Goal: Task Accomplishment & Management: Use online tool/utility

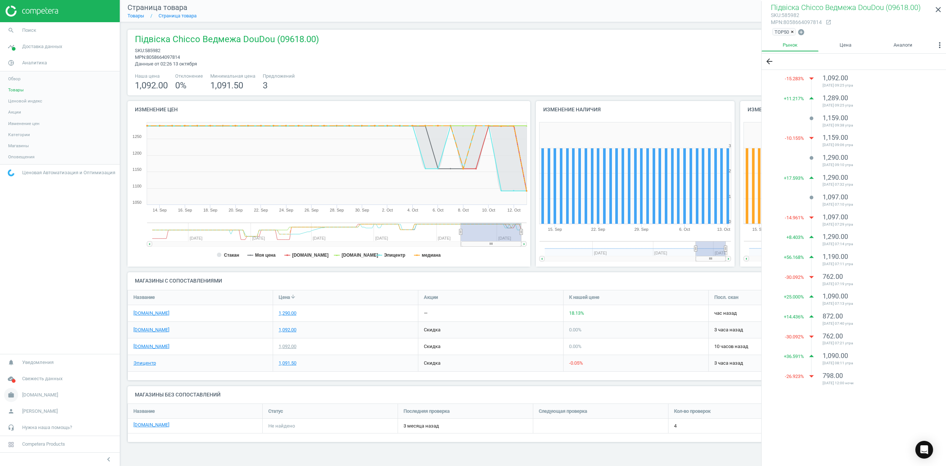
click at [23, 394] on span "[DOMAIN_NAME]" at bounding box center [40, 394] width 36 height 7
click at [23, 384] on span "Настройки кампании" at bounding box center [30, 384] width 44 height 6
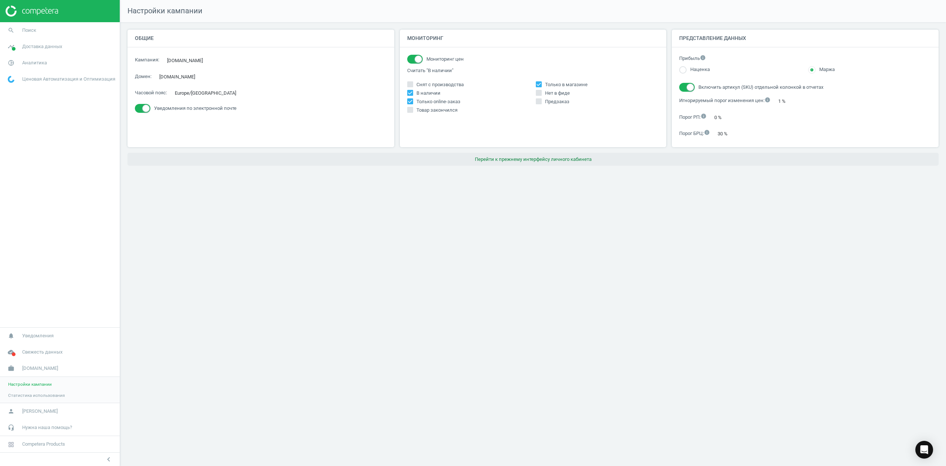
click at [529, 159] on button "Перейти к прежнему интерфейсу личного кабинета" at bounding box center [533, 159] width 811 height 13
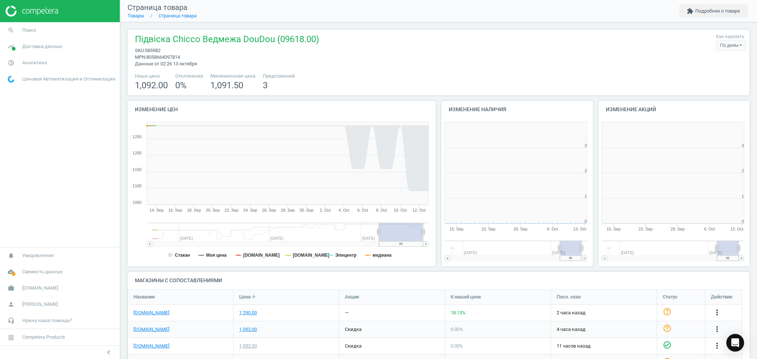
scroll to position [163, 164]
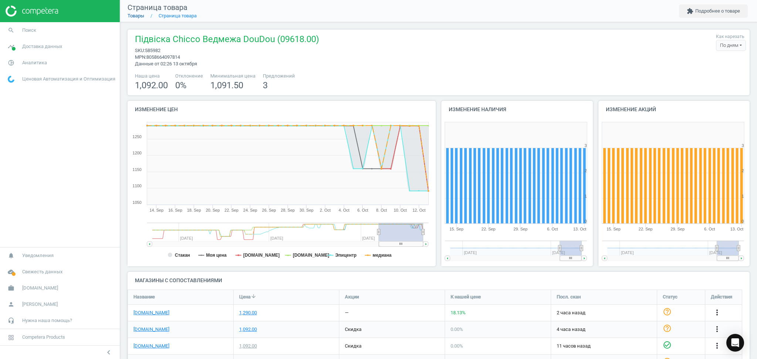
click at [139, 15] on link "Товары" at bounding box center [136, 16] width 17 height 6
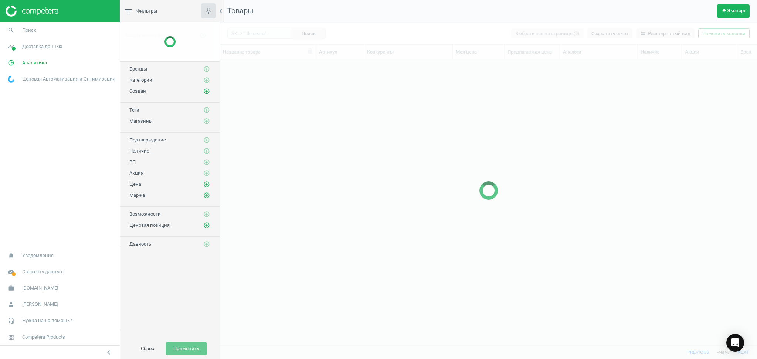
scroll to position [271, 529]
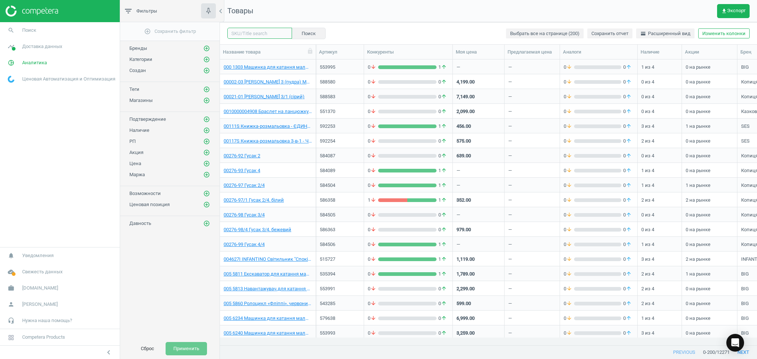
click at [256, 34] on input "text" at bounding box center [259, 33] width 65 height 11
paste input "569703"
type input "569703"
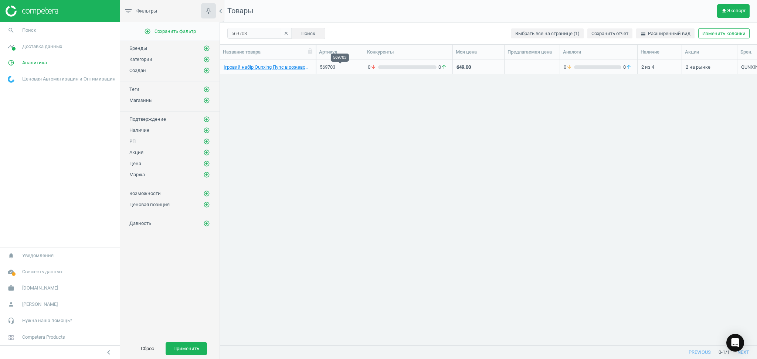
click at [359, 67] on div "569703" at bounding box center [340, 67] width 40 height 7
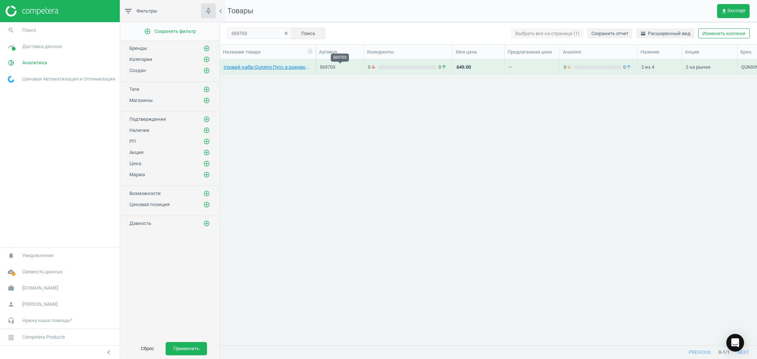
click at [335, 67] on div "569703" at bounding box center [340, 67] width 40 height 7
click at [260, 68] on link "Ігровий набір Qunxing Пупс в рожевому комбінезоні (8263)" at bounding box center [268, 67] width 88 height 7
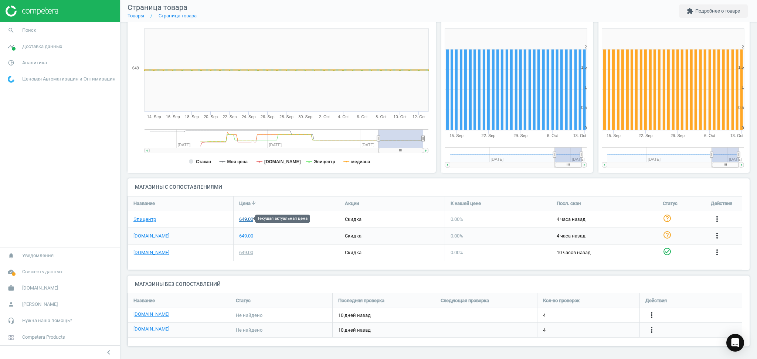
click at [245, 219] on div "649.00" at bounding box center [246, 219] width 14 height 7
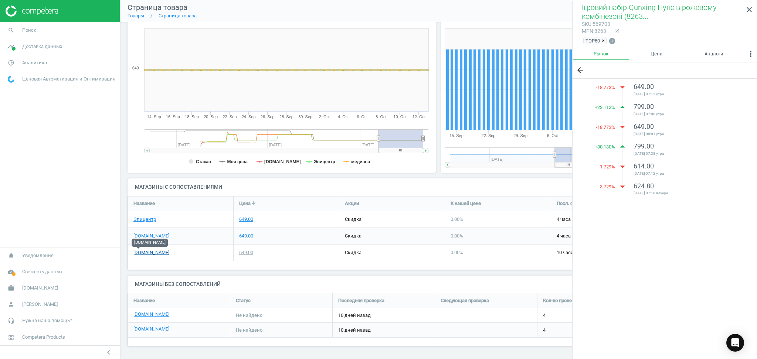
click at [135, 251] on link "[DOMAIN_NAME]" at bounding box center [151, 252] width 36 height 7
click at [160, 237] on link "[DOMAIN_NAME]" at bounding box center [151, 236] width 36 height 7
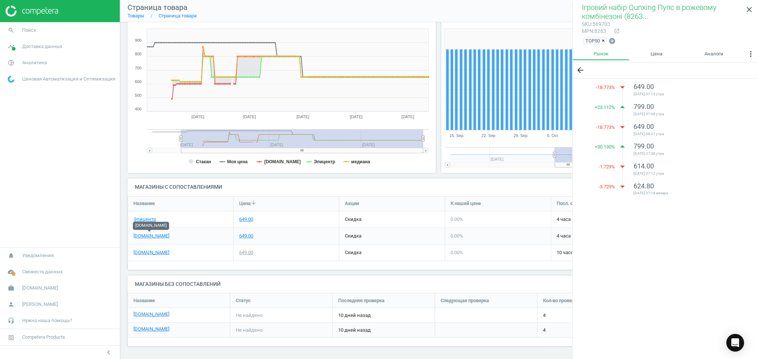
drag, startPoint x: 378, startPoint y: 140, endPoint x: 181, endPoint y: 143, distance: 196.7
click at [181, 143] on g at bounding box center [287, 141] width 281 height 24
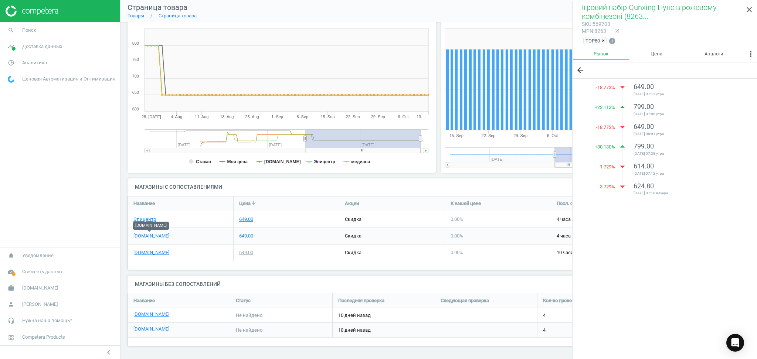
drag, startPoint x: 182, startPoint y: 139, endPoint x: 305, endPoint y: 144, distance: 123.2
click at [305, 144] on g at bounding box center [287, 141] width 284 height 24
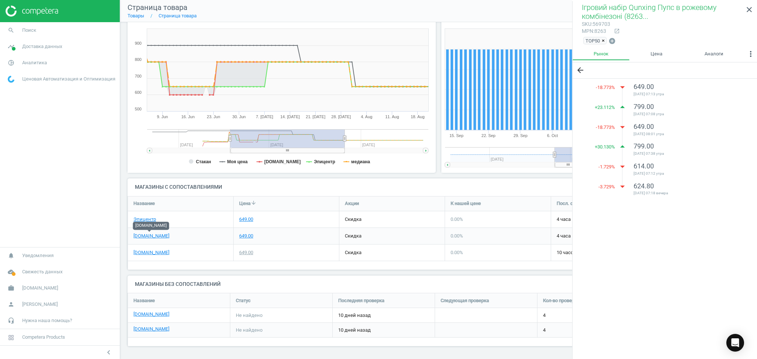
drag, startPoint x: 362, startPoint y: 151, endPoint x: 287, endPoint y: 157, distance: 75.6
click at [287, 157] on icon "Created with Highstock 6.2.0 Стакан Моя цена rozetka.com.ua Эпицентр медиана 4.…" at bounding box center [280, 99] width 305 height 148
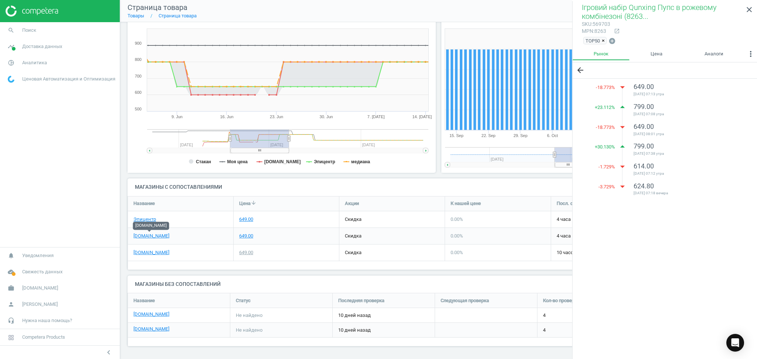
drag, startPoint x: 344, startPoint y: 136, endPoint x: 289, endPoint y: 139, distance: 55.2
click at [289, 139] on icon at bounding box center [288, 139] width 3 height 6
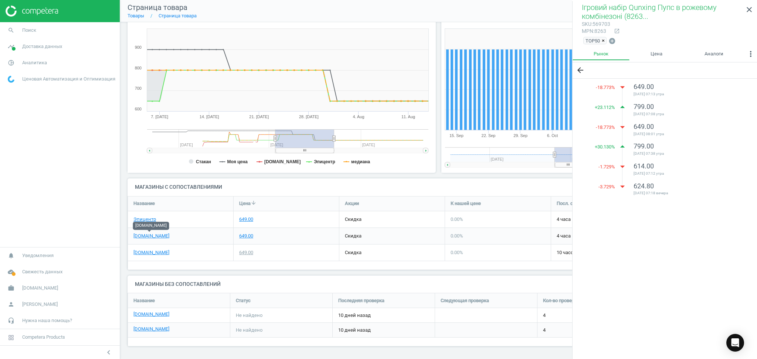
drag, startPoint x: 259, startPoint y: 150, endPoint x: 304, endPoint y: 151, distance: 45.5
click at [304, 151] on rect at bounding box center [305, 150] width 58 height 5
click at [267, 239] on div "649.00" at bounding box center [286, 236] width 105 height 16
click at [247, 235] on div "649.00" at bounding box center [246, 236] width 14 height 7
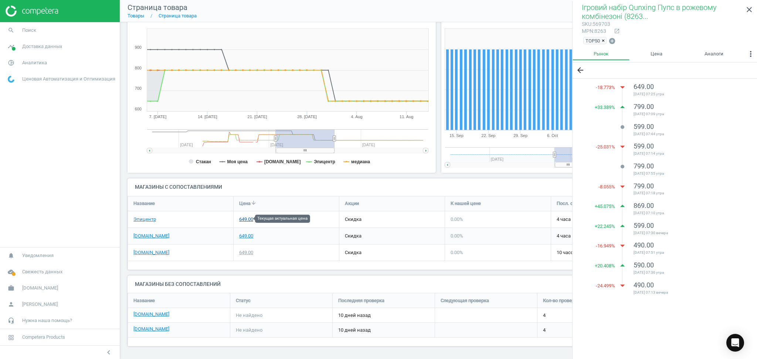
click at [246, 218] on div "649.00" at bounding box center [246, 219] width 14 height 7
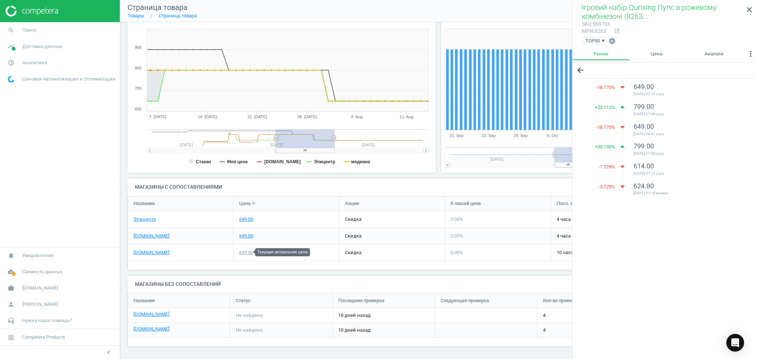
click at [247, 252] on div "649.00" at bounding box center [246, 252] width 14 height 7
click at [258, 234] on div "649.00" at bounding box center [286, 236] width 105 height 16
click at [244, 235] on div "649.00" at bounding box center [246, 236] width 14 height 7
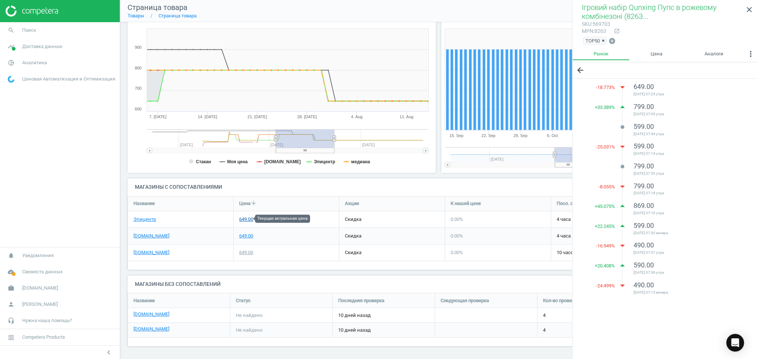
click at [247, 220] on div "649.00" at bounding box center [246, 219] width 14 height 7
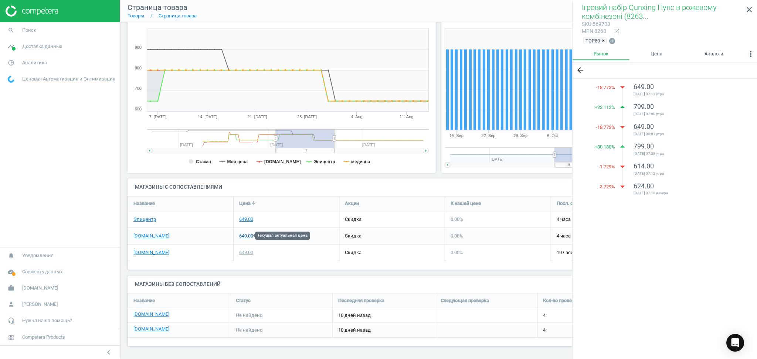
click at [245, 236] on div "649.00" at bounding box center [246, 236] width 14 height 7
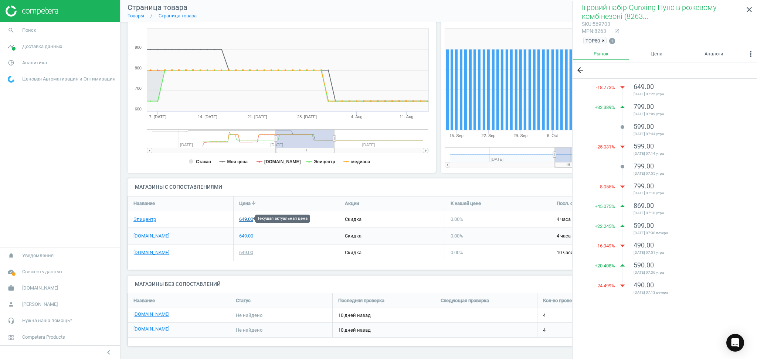
click at [248, 218] on div "649.00" at bounding box center [246, 219] width 14 height 7
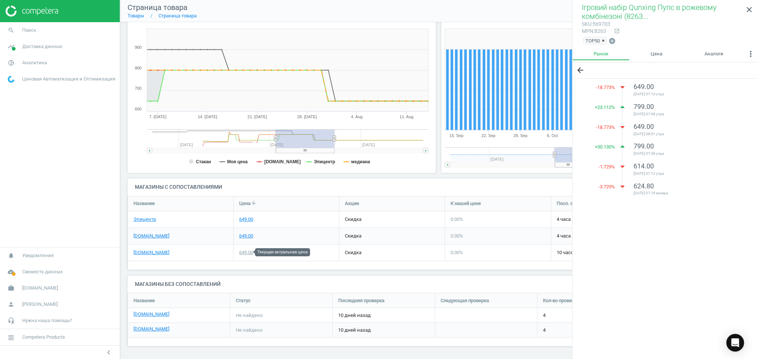
click at [247, 251] on div "649.00" at bounding box center [246, 252] width 14 height 7
click at [247, 217] on div "649.00" at bounding box center [246, 219] width 14 height 7
click at [242, 236] on div "649.00" at bounding box center [246, 236] width 14 height 7
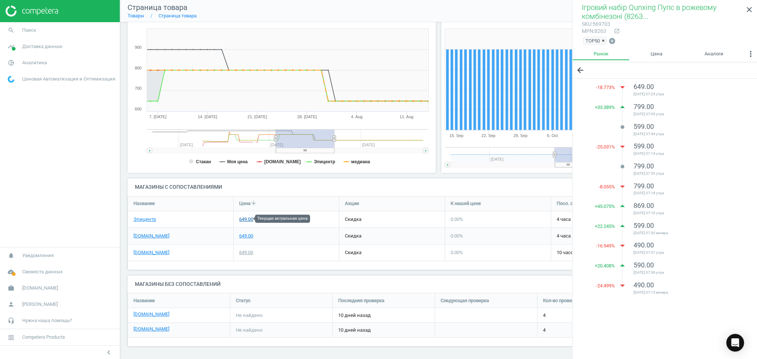
click at [244, 218] on div "649.00" at bounding box center [246, 219] width 14 height 7
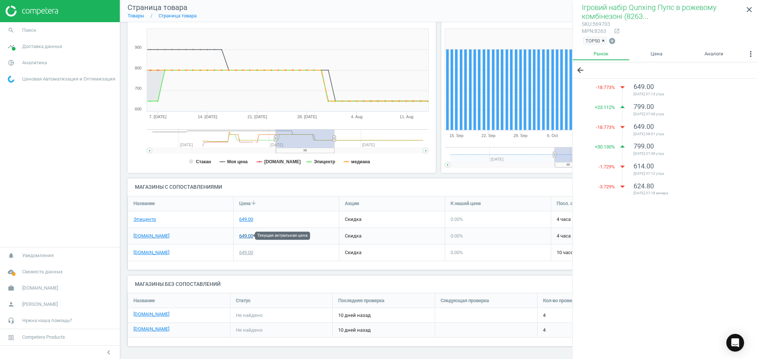
click at [249, 234] on div "649.00" at bounding box center [246, 236] width 14 height 7
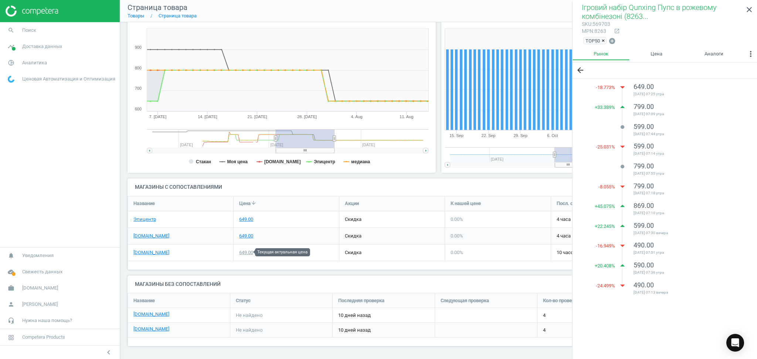
click at [246, 251] on div "649.00" at bounding box center [246, 252] width 14 height 7
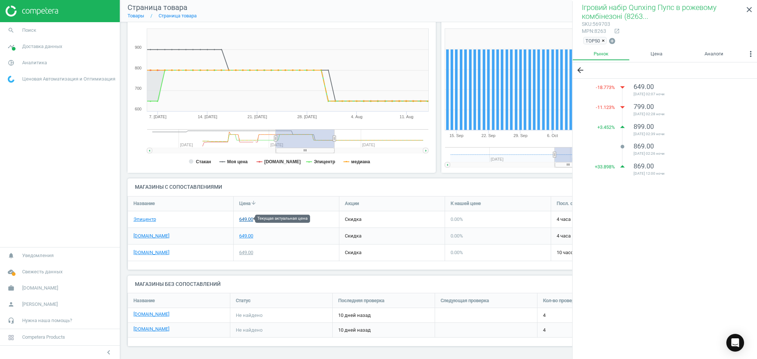
click at [245, 220] on div "649.00" at bounding box center [246, 219] width 14 height 7
click at [143, 220] on link "Эпицентр" at bounding box center [144, 219] width 23 height 7
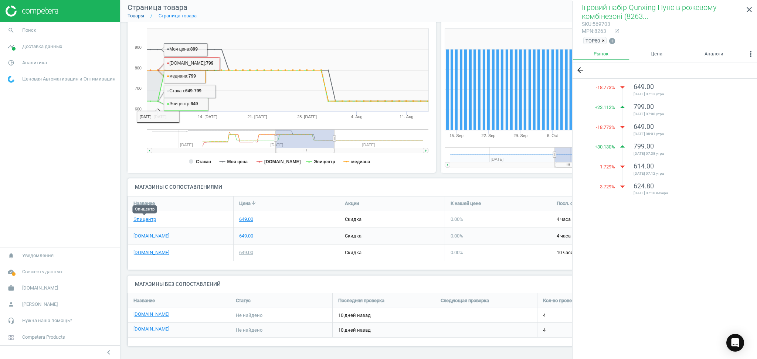
click at [133, 14] on link "Товары" at bounding box center [136, 16] width 17 height 6
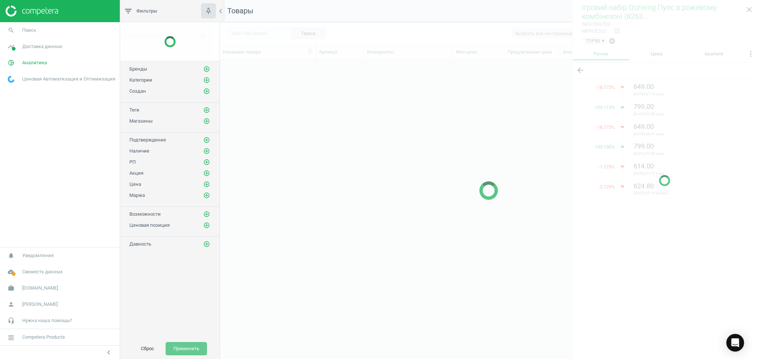
scroll to position [271, 529]
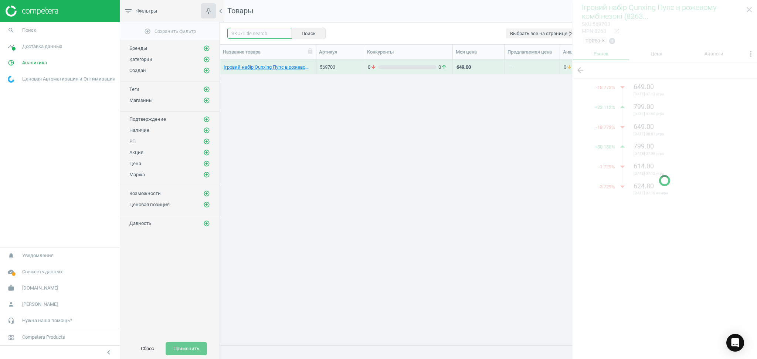
click at [259, 32] on input "text" at bounding box center [259, 33] width 65 height 11
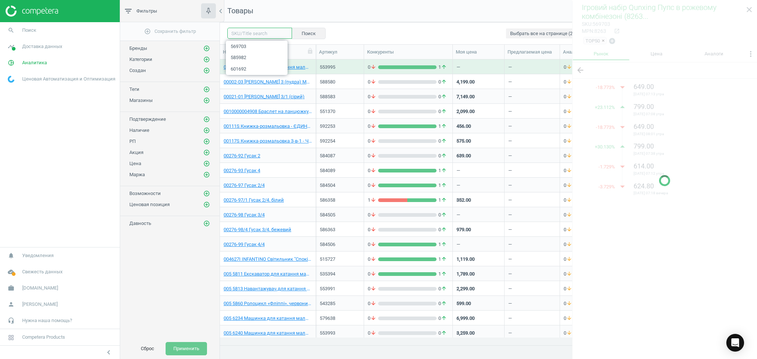
paste input "569705"
type input "569705"
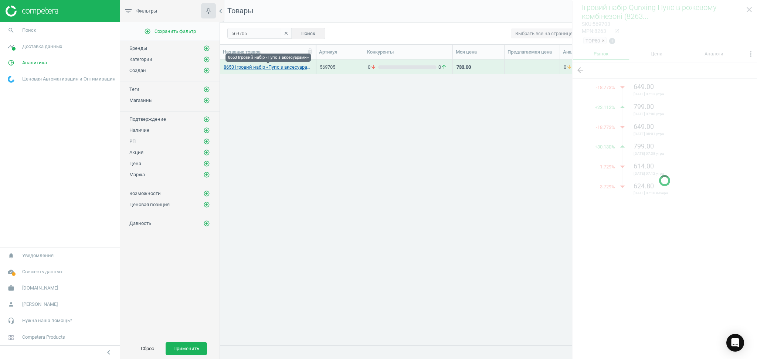
click at [262, 70] on link "8653 Ігровий набір «Пупс з аксесуарами»" at bounding box center [268, 67] width 88 height 7
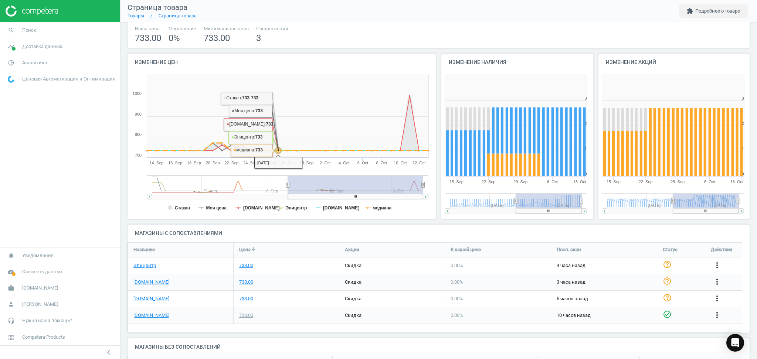
scroll to position [95, 0]
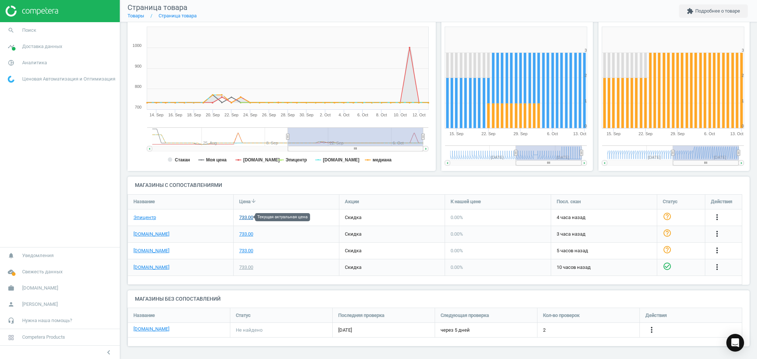
click at [244, 215] on div "733.00" at bounding box center [246, 217] width 14 height 7
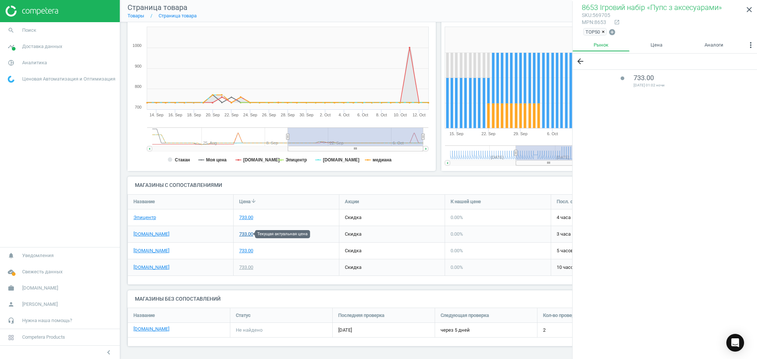
click at [244, 232] on div "733.00" at bounding box center [246, 234] width 14 height 7
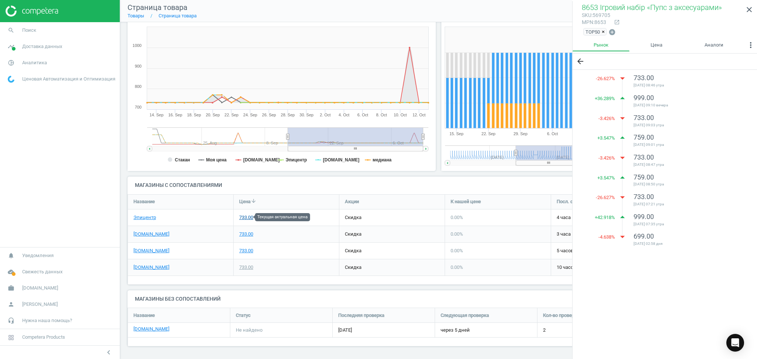
click at [247, 216] on div "733.00" at bounding box center [246, 217] width 14 height 7
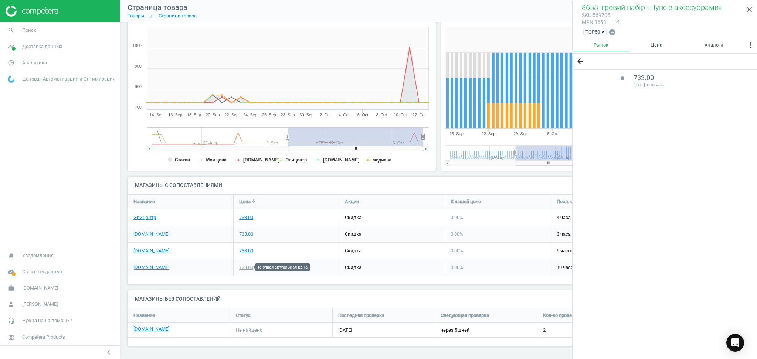
click at [246, 269] on div "733.00" at bounding box center [246, 267] width 14 height 7
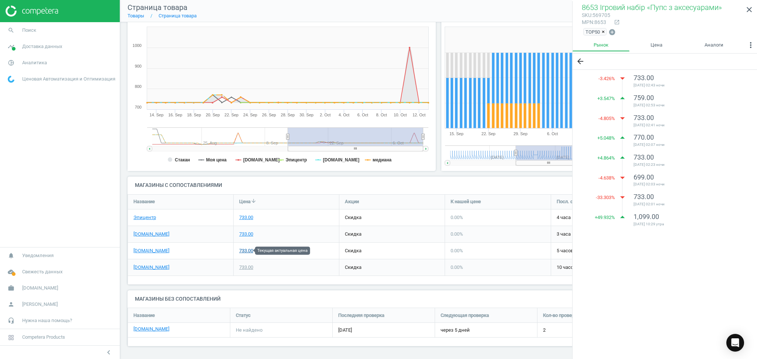
click at [245, 250] on div "733.00" at bounding box center [246, 251] width 14 height 7
click at [244, 250] on div "733.00" at bounding box center [246, 251] width 14 height 7
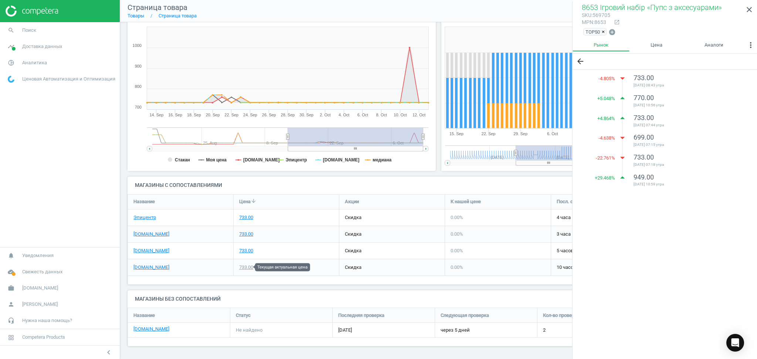
click at [247, 268] on div "733.00" at bounding box center [246, 267] width 14 height 7
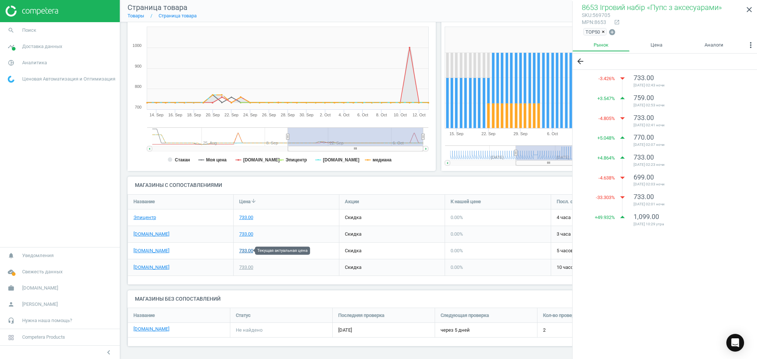
click at [246, 250] on div "733.00" at bounding box center [246, 251] width 14 height 7
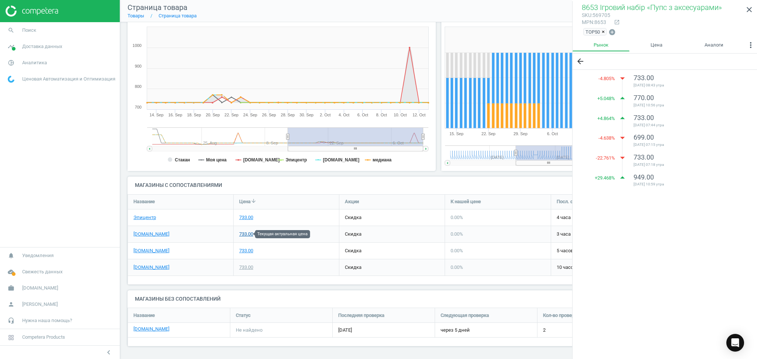
click at [245, 233] on div "733.00" at bounding box center [246, 234] width 14 height 7
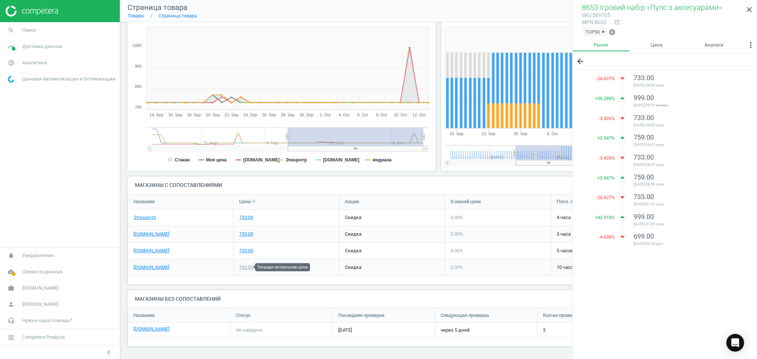
click at [245, 264] on div "733.00" at bounding box center [246, 267] width 14 height 7
click at [243, 216] on div "733.00" at bounding box center [246, 217] width 14 height 7
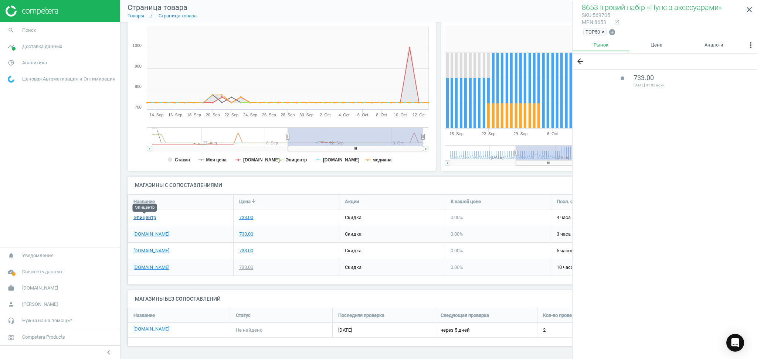
click at [140, 219] on link "Эпицентр" at bounding box center [144, 217] width 23 height 7
click at [746, 6] on icon "close" at bounding box center [749, 9] width 9 height 9
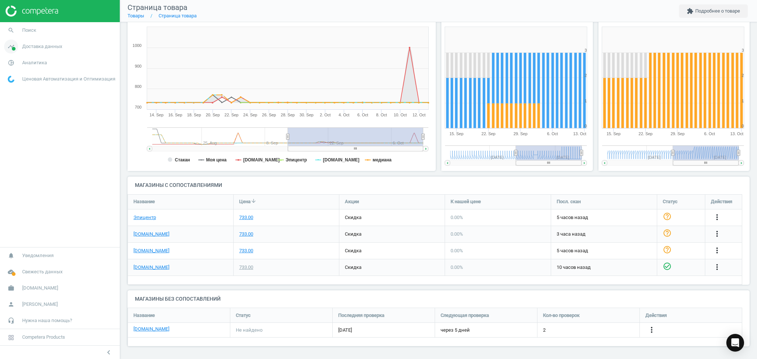
click at [32, 44] on span "Доставка данных" at bounding box center [42, 46] width 40 height 7
click at [26, 155] on span "Аналитика" at bounding box center [34, 156] width 25 height 7
click at [17, 88] on span "Товары" at bounding box center [16, 90] width 16 height 6
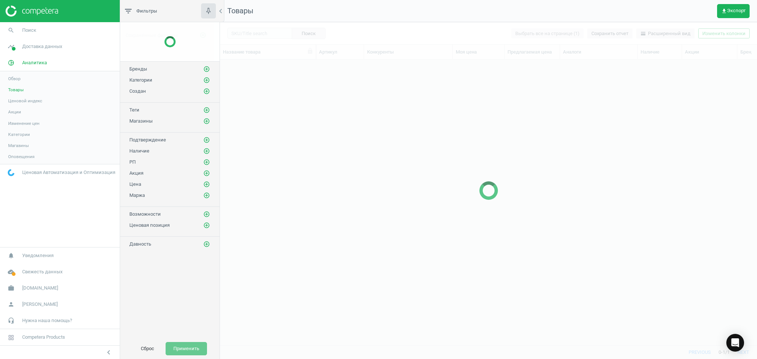
scroll to position [271, 529]
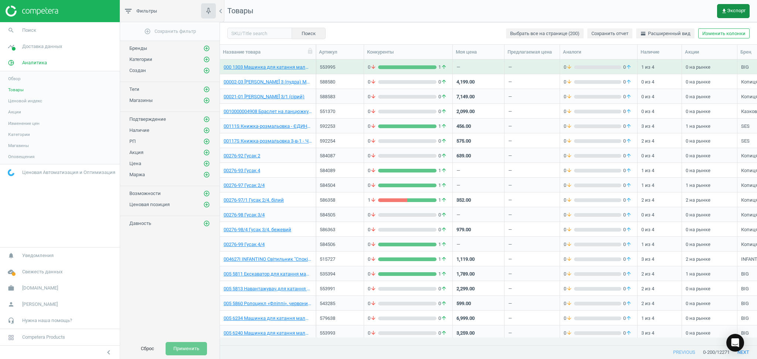
click at [732, 9] on span "get_app Экспорт" at bounding box center [733, 11] width 24 height 6
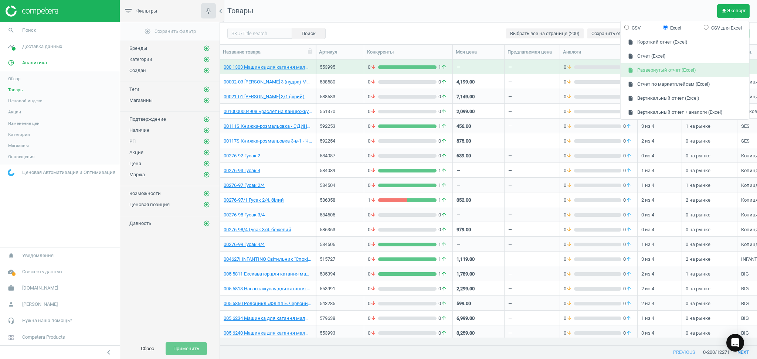
click at [665, 69] on button "insert_drive_file Развернутый отчет (Excel)" at bounding box center [685, 70] width 129 height 14
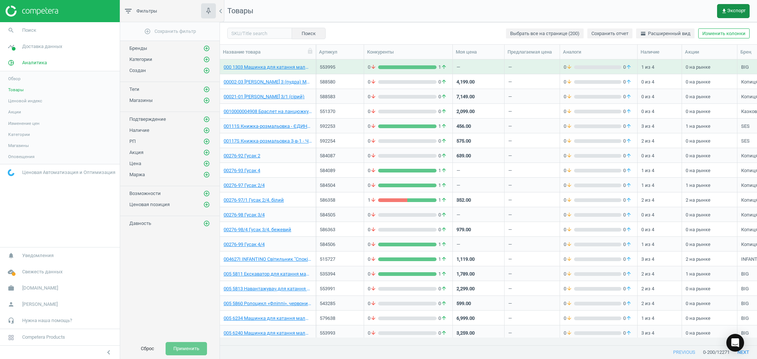
click at [735, 13] on span "get_app Экспорт" at bounding box center [733, 11] width 24 height 6
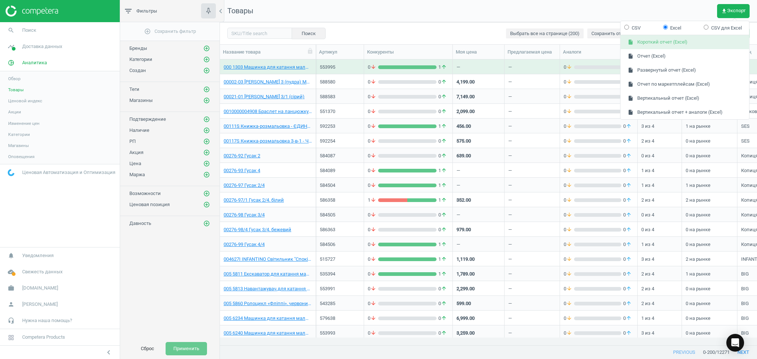
click at [649, 39] on button "insert_drive_file Короткий отчет (Excel)" at bounding box center [685, 42] width 129 height 14
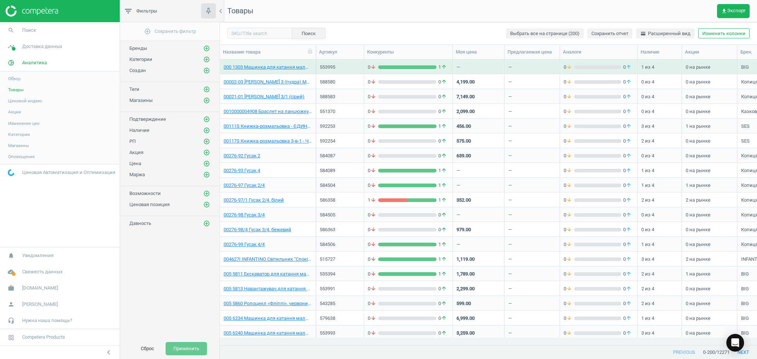
click at [439, 9] on nav "Товары get_app Экспорт" at bounding box center [488, 11] width 537 height 22
click at [735, 9] on span "get_app Экспорт" at bounding box center [733, 11] width 24 height 6
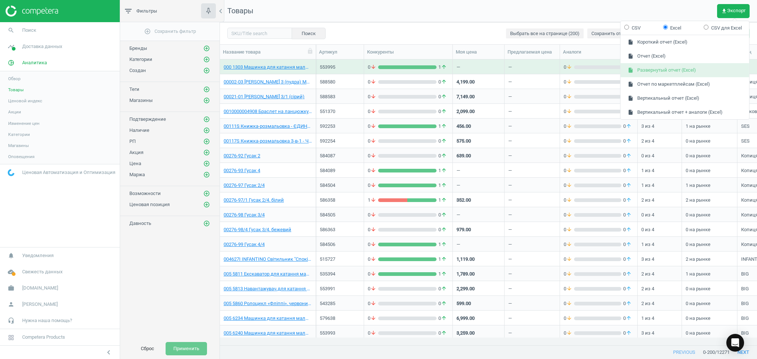
click at [645, 72] on button "insert_drive_file Развернутый отчет (Excel)" at bounding box center [685, 70] width 129 height 14
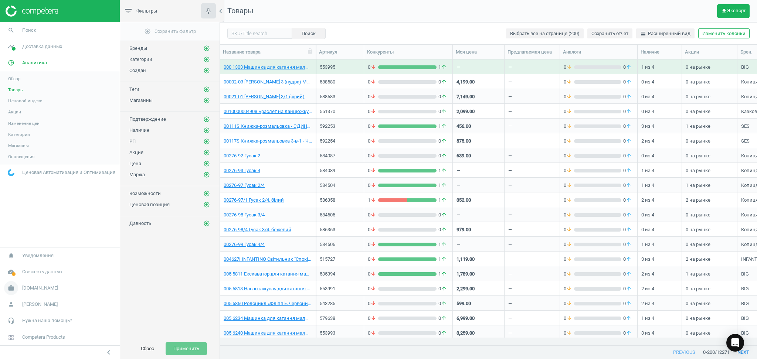
click at [29, 288] on span "[DOMAIN_NAME]" at bounding box center [40, 288] width 36 height 7
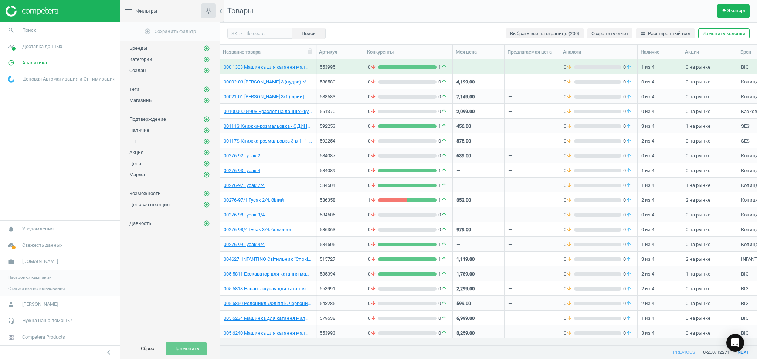
click at [26, 275] on span "Настройки кампании" at bounding box center [30, 278] width 44 height 6
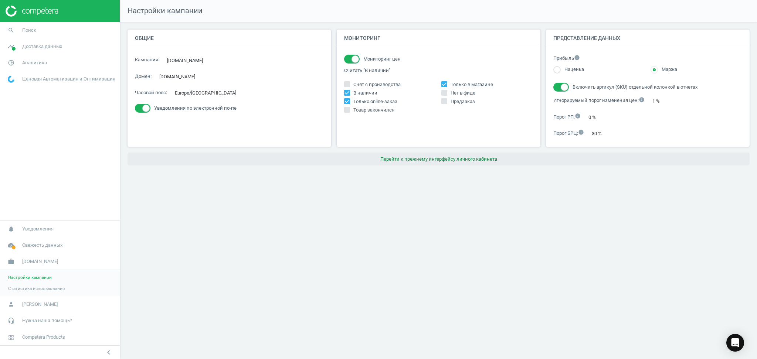
click at [491, 160] on button "Перейти к прежнему интерфейсу личного кабинета" at bounding box center [439, 159] width 622 height 13
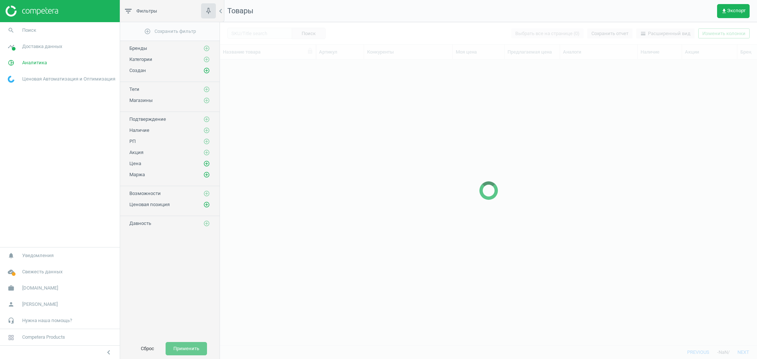
scroll to position [271, 529]
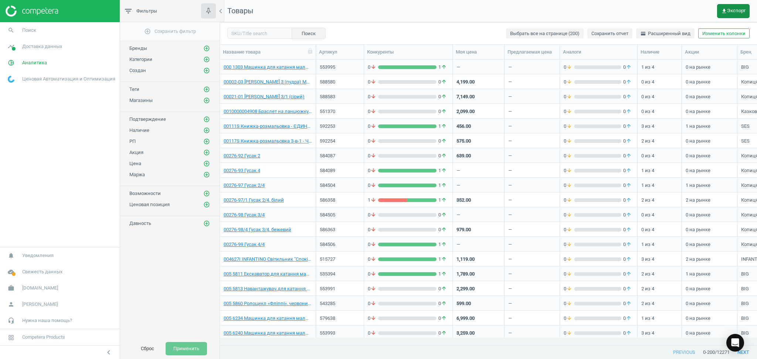
click at [733, 9] on span "get_app Экспорт" at bounding box center [733, 11] width 24 height 6
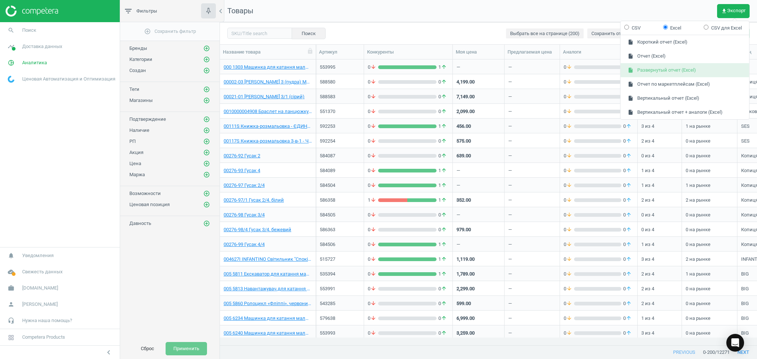
click at [652, 68] on button "insert_drive_file Развернутый отчет (Excel)" at bounding box center [685, 70] width 129 height 14
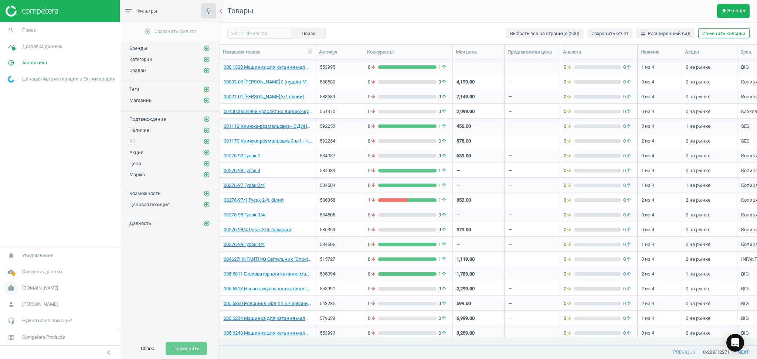
click at [27, 290] on span "[DOMAIN_NAME]" at bounding box center [40, 288] width 36 height 7
click at [26, 278] on span "Настройки кампании" at bounding box center [30, 278] width 44 height 6
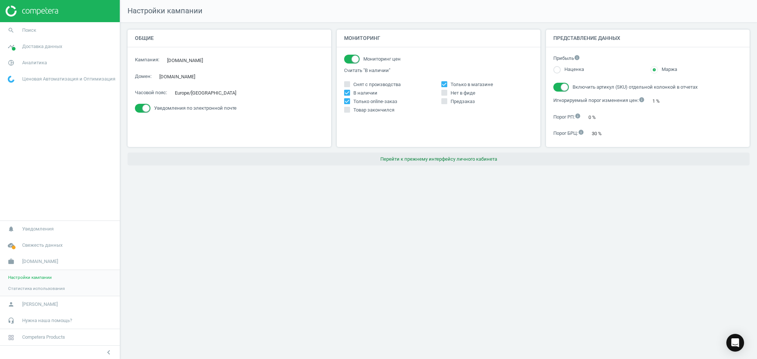
click at [435, 159] on button "Перейти к прежнему интерфейсу личного кабинета" at bounding box center [439, 159] width 622 height 13
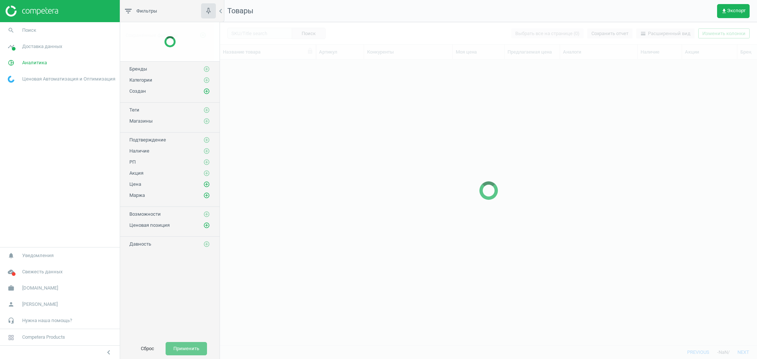
scroll to position [271, 529]
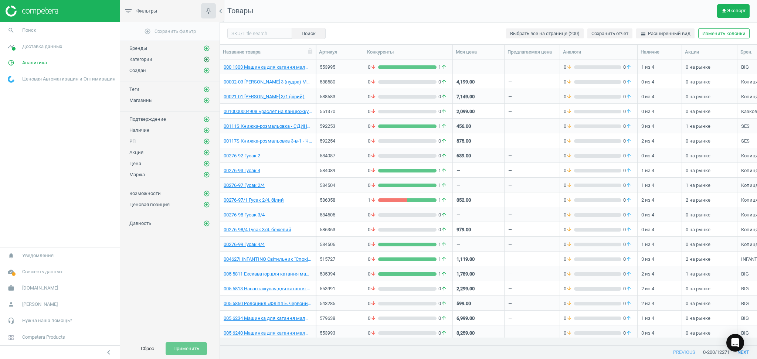
click at [208, 60] on icon "add_circle_outline" at bounding box center [206, 59] width 7 height 7
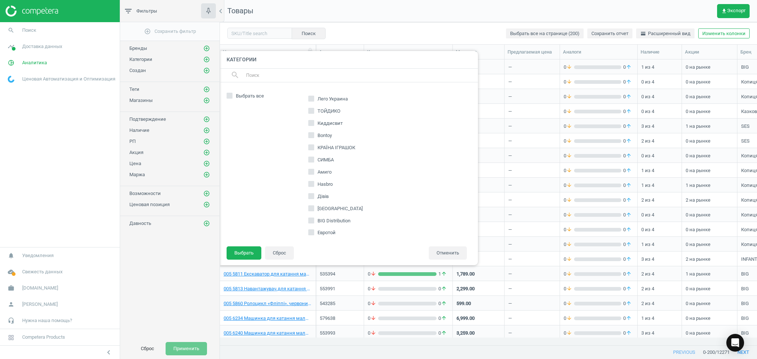
click at [299, 75] on input "text" at bounding box center [358, 75] width 227 height 12
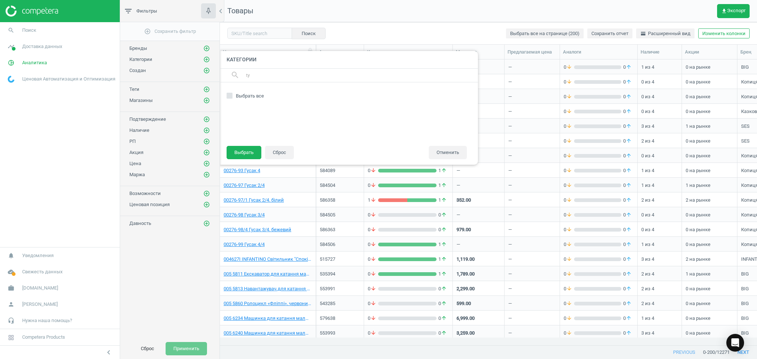
type input "t"
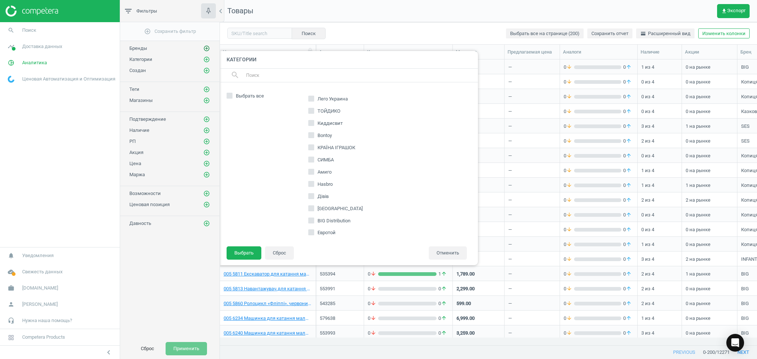
click at [207, 49] on icon "add_circle_outline" at bounding box center [206, 48] width 7 height 7
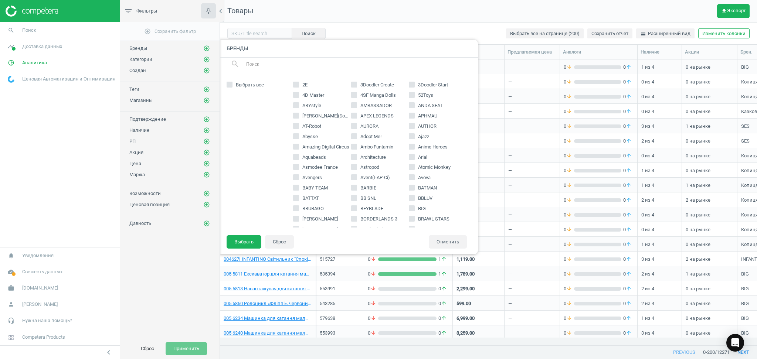
click at [297, 66] on input "text" at bounding box center [358, 64] width 227 height 12
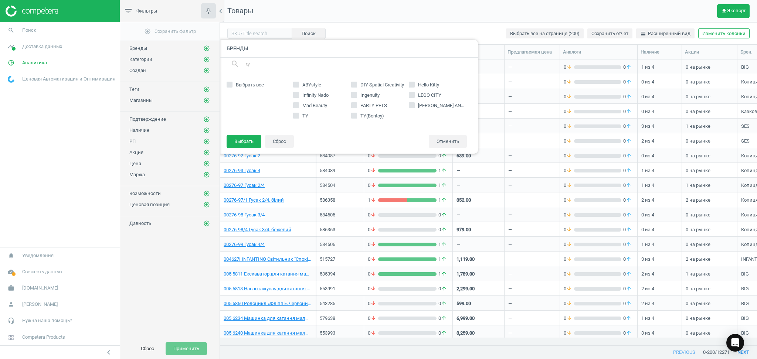
type input "ty"
click at [294, 116] on input "TY" at bounding box center [295, 115] width 5 height 5
checkbox input "true"
click at [355, 115] on input "TY(Bontoy)" at bounding box center [354, 115] width 5 height 5
checkbox input "true"
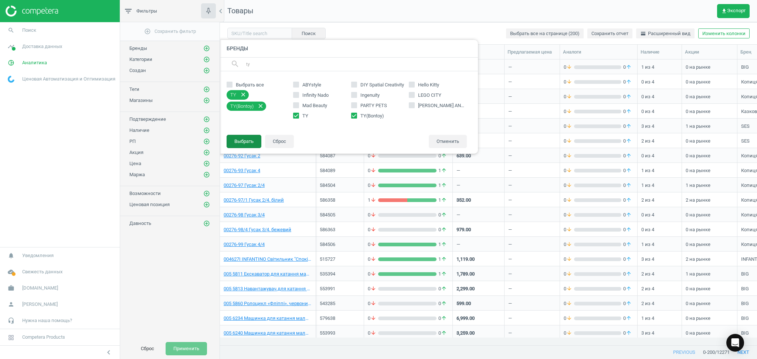
click at [243, 139] on button "Выбрать" at bounding box center [244, 141] width 35 height 13
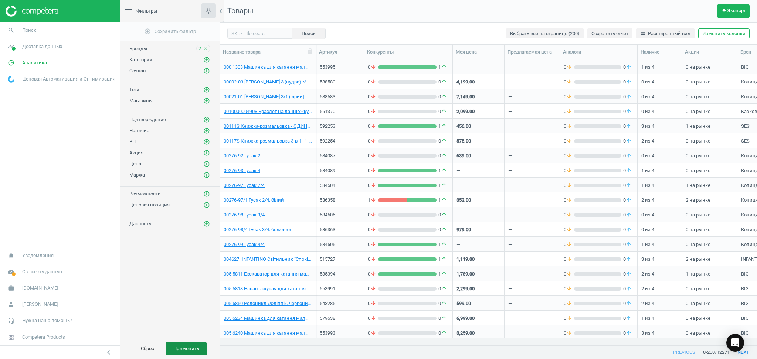
click at [187, 342] on button "Применить" at bounding box center [186, 348] width 41 height 13
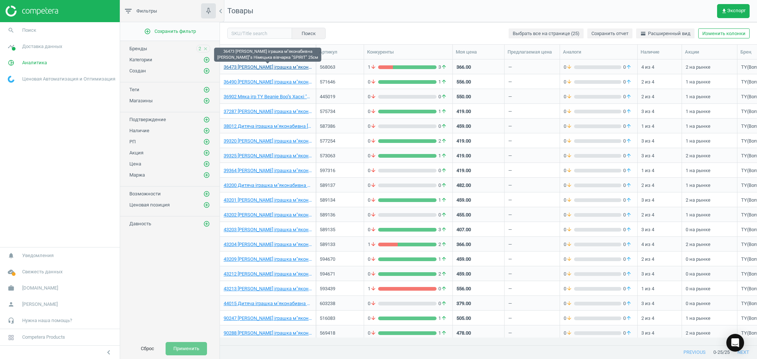
click at [288, 68] on link "36473 [PERSON_NAME] іграшка м"яконабивна [PERSON_NAME]"s Німецька вівчарка "SPI…" at bounding box center [268, 67] width 88 height 7
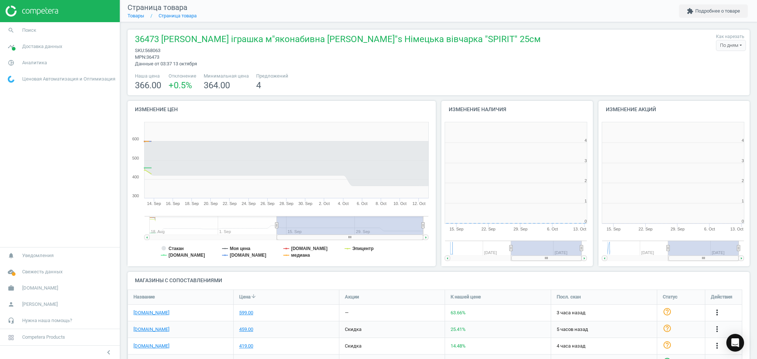
scroll to position [163, 164]
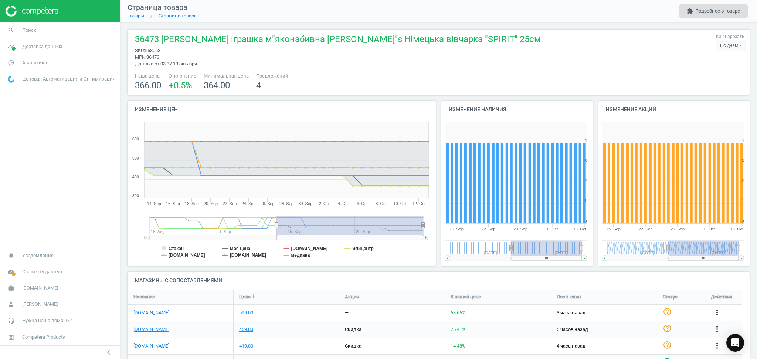
click at [723, 15] on button "extension Подробнее о товаре" at bounding box center [713, 10] width 69 height 13
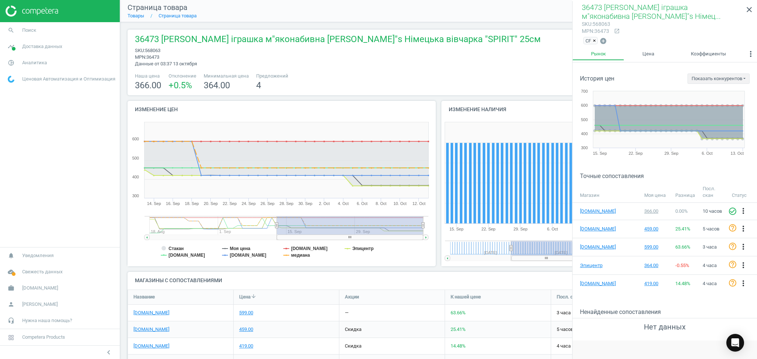
click at [151, 52] on span "568063" at bounding box center [153, 51] width 16 height 6
copy span "568063"
click at [750, 11] on icon "close" at bounding box center [749, 9] width 9 height 9
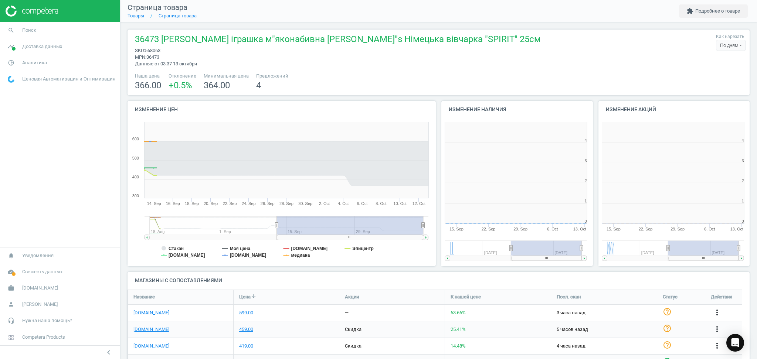
scroll to position [163, 164]
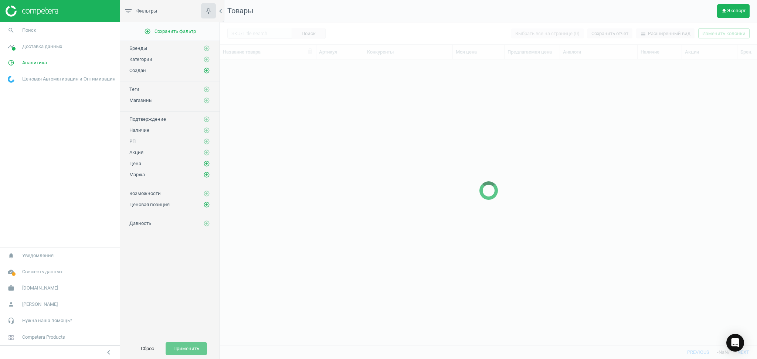
scroll to position [271, 529]
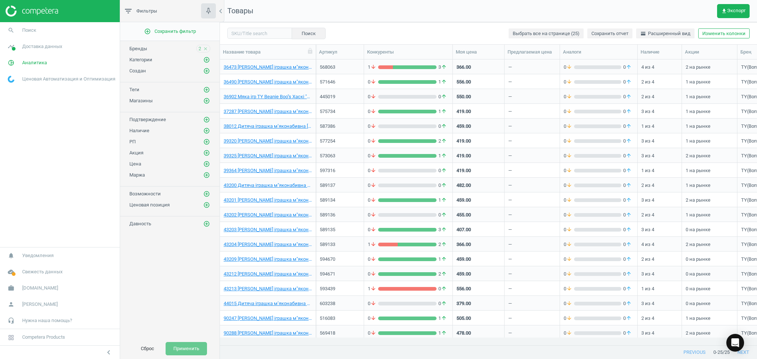
click at [250, 27] on div "Поиск Выбрать все на странице (25) Сохранить отчет horizontal_split Расширенный…" at bounding box center [488, 33] width 537 height 22
click at [250, 33] on input "text" at bounding box center [259, 33] width 65 height 11
click at [734, 8] on span "get_app Экспорт" at bounding box center [733, 11] width 24 height 6
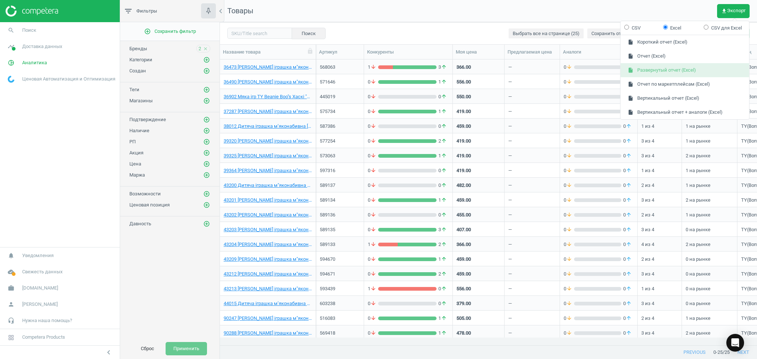
click at [655, 71] on button "insert_drive_file Развернутый отчет (Excel)" at bounding box center [685, 70] width 129 height 14
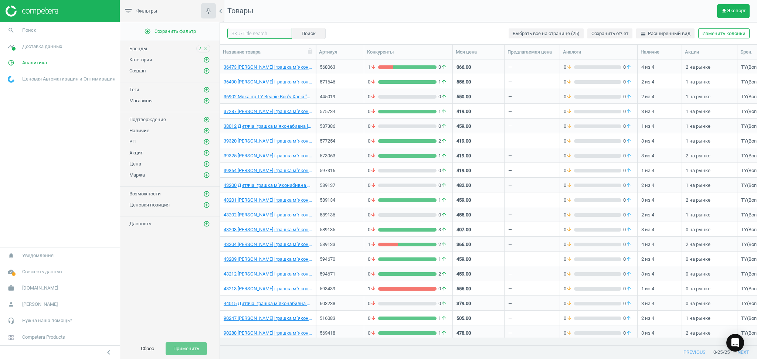
click at [258, 31] on input "text" at bounding box center [259, 33] width 65 height 11
paste input "568063"
type input "568063"
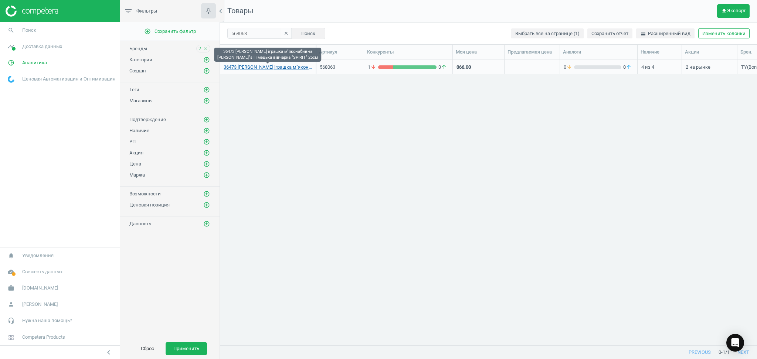
click at [258, 67] on link "36473 [PERSON_NAME] іграшка м"яконабивна [PERSON_NAME]"s Німецька вівчарка "SPI…" at bounding box center [268, 67] width 88 height 7
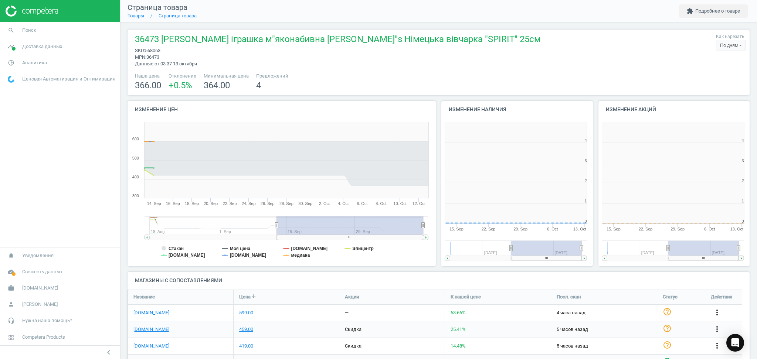
scroll to position [163, 164]
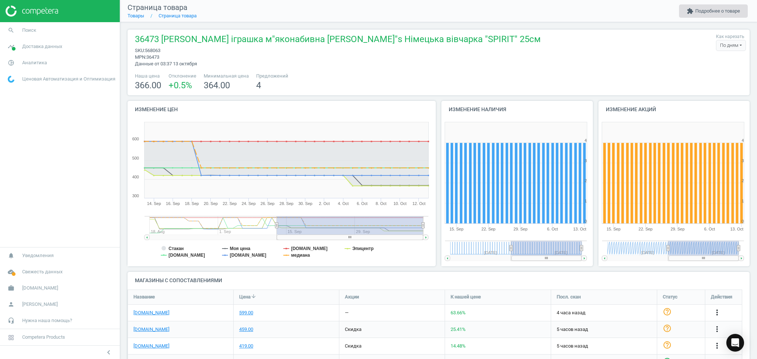
click at [725, 15] on button "extension Подробнее о товаре" at bounding box center [713, 10] width 69 height 13
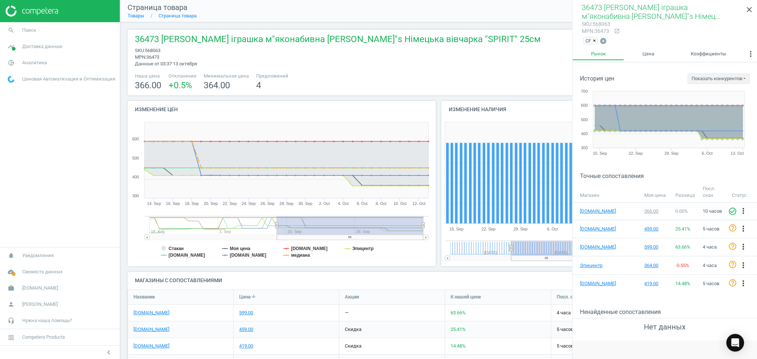
click at [594, 41] on span "×" at bounding box center [594, 41] width 3 height 6
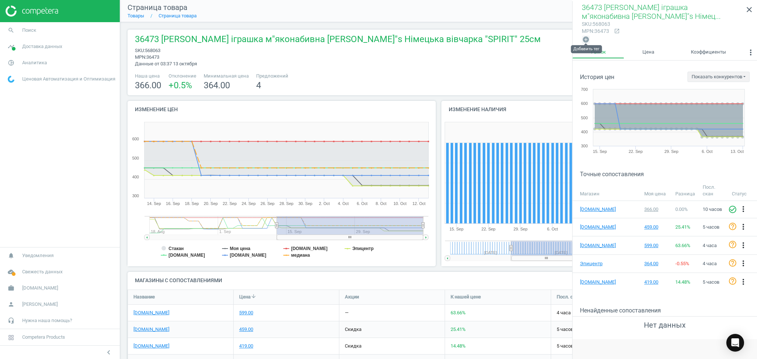
click at [587, 38] on icon "add_circle" at bounding box center [585, 39] width 7 height 7
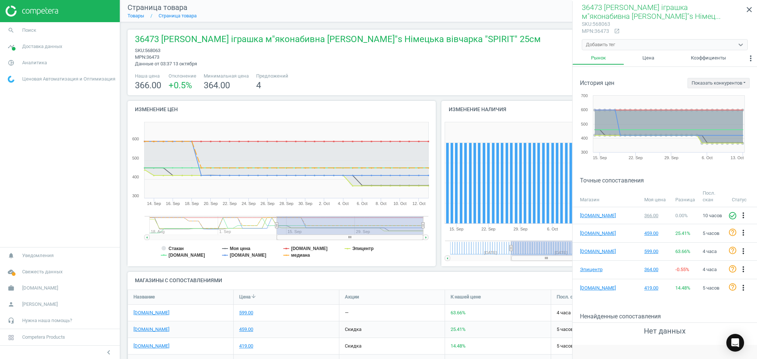
click at [601, 44] on div "Добавить тег" at bounding box center [600, 44] width 29 height 7
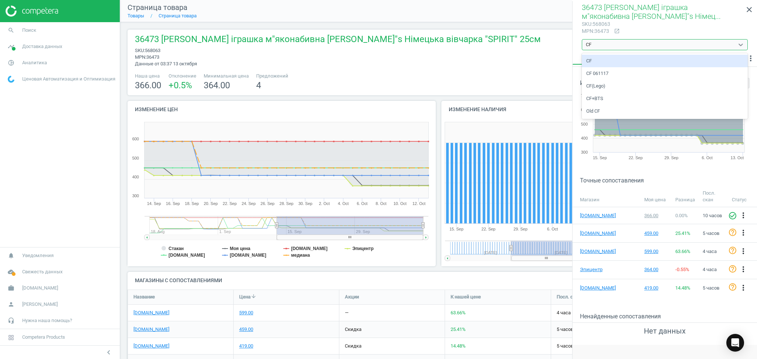
click at [591, 57] on div "CF" at bounding box center [665, 61] width 166 height 13
type input "CF"
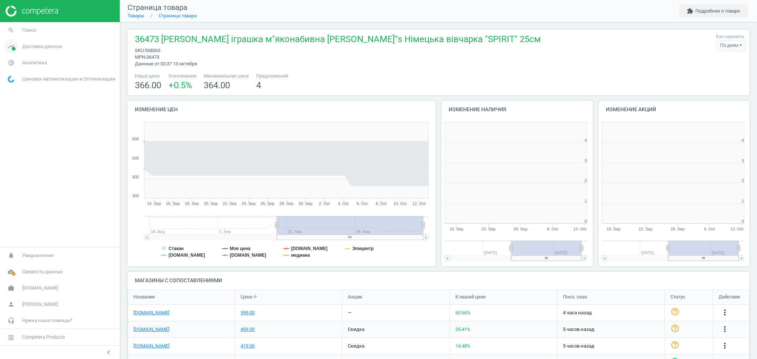
scroll to position [163, 164]
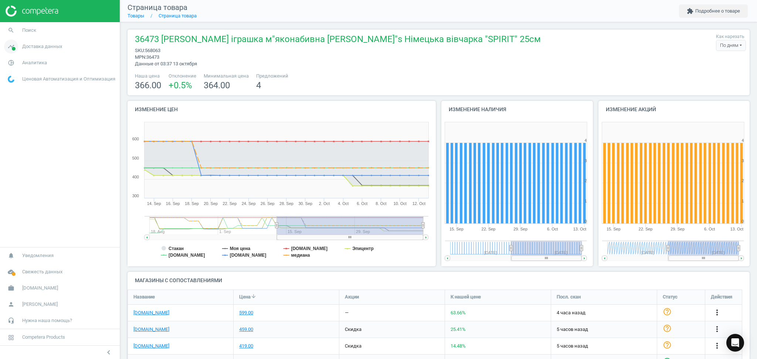
click at [33, 45] on span "Доставка данных" at bounding box center [42, 46] width 40 height 7
click at [41, 47] on span "Доставка данных" at bounding box center [42, 46] width 40 height 7
click at [42, 48] on span "Доставка данных" at bounding box center [42, 46] width 40 height 7
click at [27, 50] on link "timeline Доставка данных" at bounding box center [60, 46] width 120 height 16
click at [31, 63] on span "Аналитика" at bounding box center [34, 63] width 25 height 7
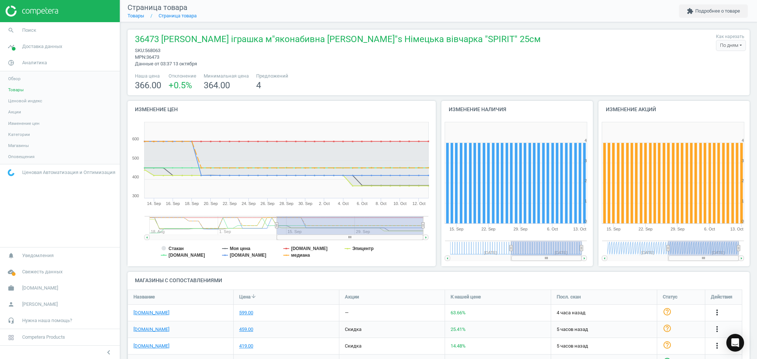
click at [15, 89] on span "Товары" at bounding box center [16, 90] width 16 height 6
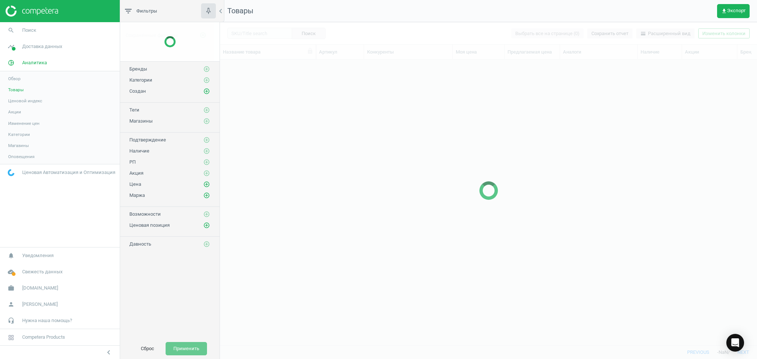
scroll to position [271, 529]
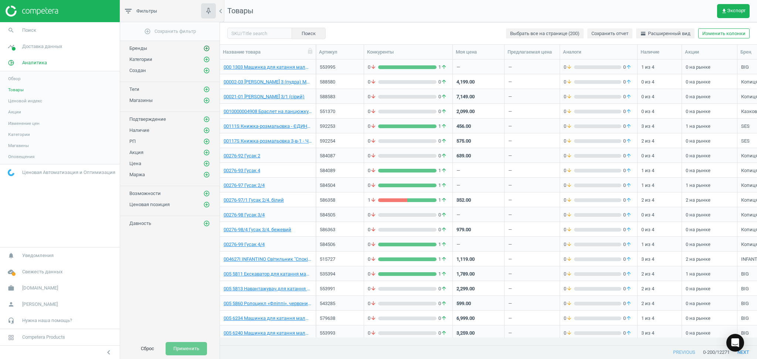
click at [206, 47] on icon "add_circle_outline" at bounding box center [206, 48] width 7 height 7
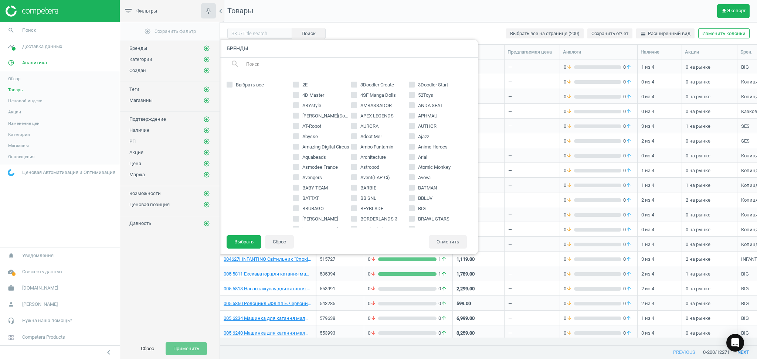
click at [287, 60] on input "text" at bounding box center [358, 64] width 227 height 12
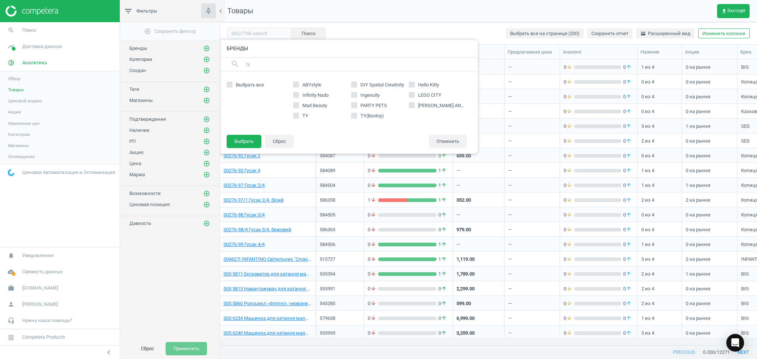
type input "ty"
click at [297, 113] on input "TY" at bounding box center [295, 115] width 5 height 5
checkbox input "true"
click at [355, 115] on input "TY(Bontoy)" at bounding box center [354, 115] width 5 height 5
checkbox input "true"
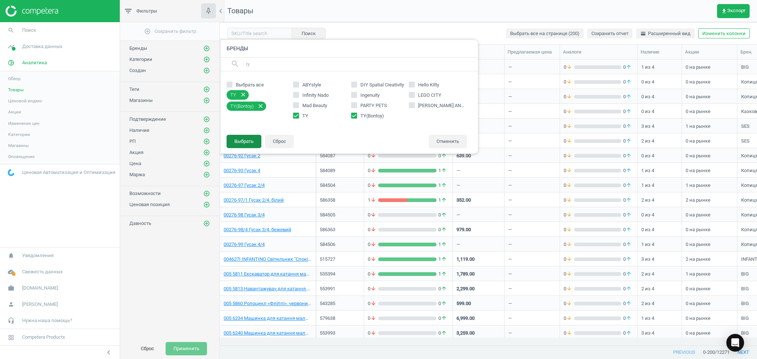
click at [241, 142] on button "Выбрать" at bounding box center [244, 141] width 35 height 13
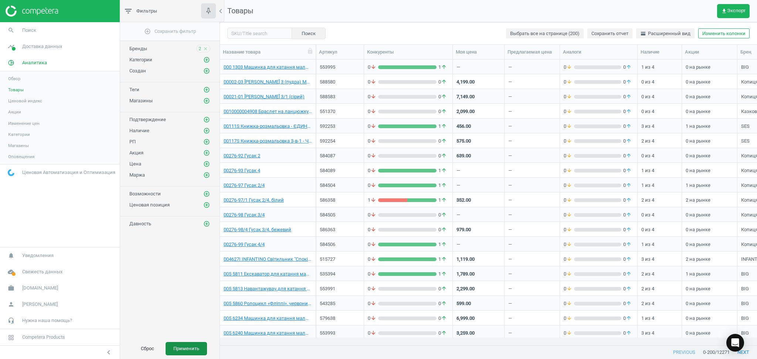
click at [184, 346] on button "Применить" at bounding box center [186, 348] width 41 height 13
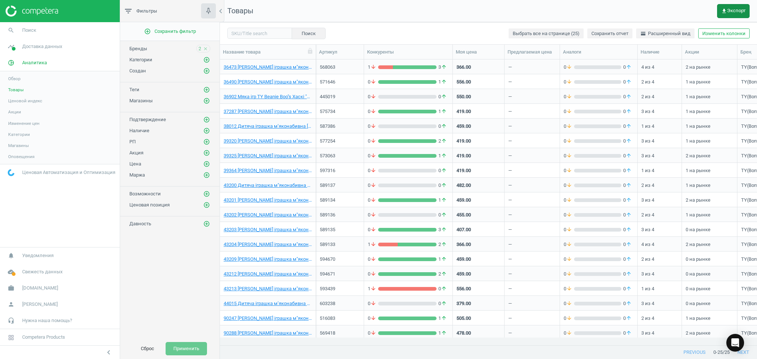
click at [732, 9] on span "get_app Экспорт" at bounding box center [733, 11] width 24 height 6
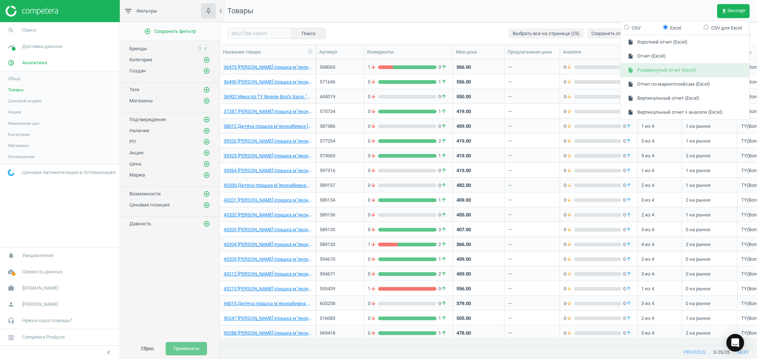
click at [649, 66] on button "insert_drive_file Развернутый отчет (Excel)" at bounding box center [685, 70] width 129 height 14
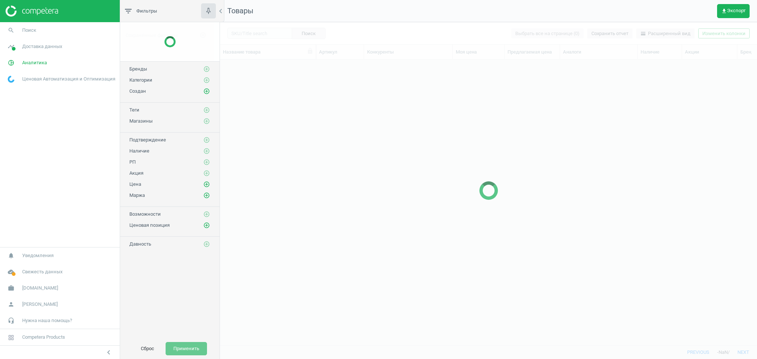
scroll to position [271, 529]
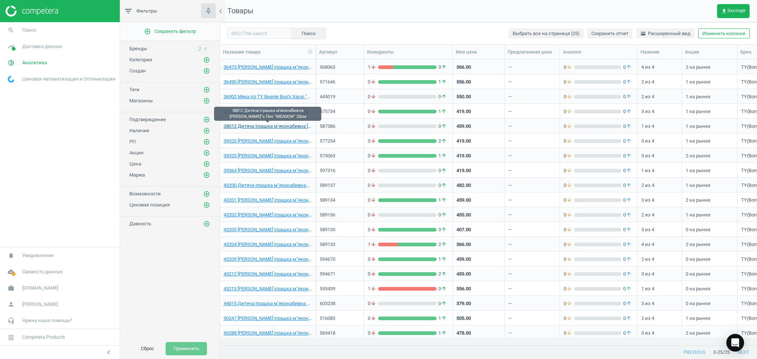
click at [253, 128] on link "38012 Дитяча іграшка м’яконабивна [PERSON_NAME]"s Лис "MEADOW" 25см" at bounding box center [268, 126] width 88 height 7
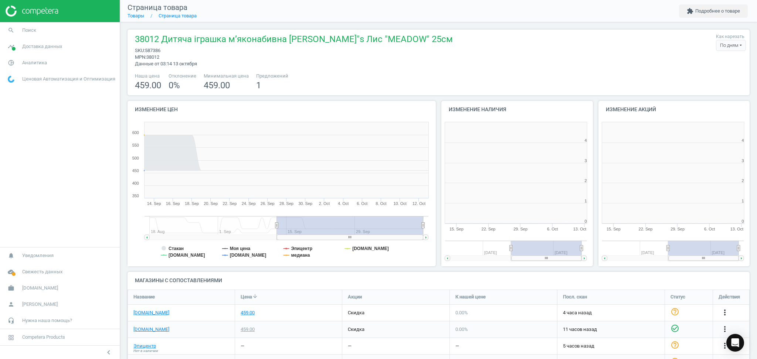
scroll to position [163, 164]
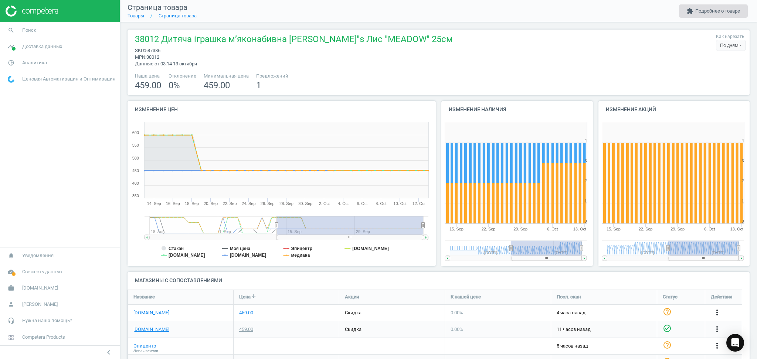
click at [712, 11] on button "extension Подробнее о товаре" at bounding box center [713, 10] width 69 height 13
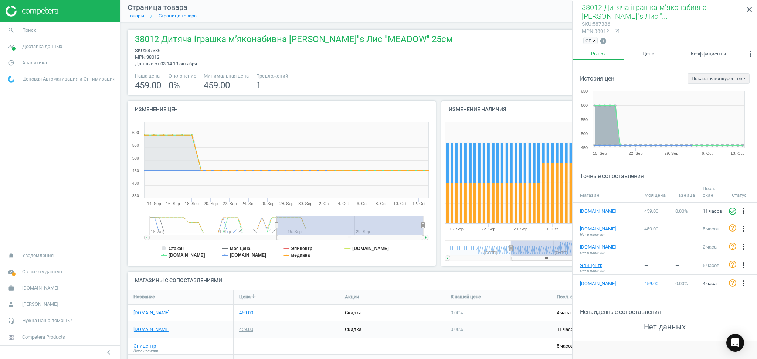
click at [616, 31] on icon "open_in_new" at bounding box center [617, 31] width 6 height 6
click at [617, 30] on icon "open_in_new" at bounding box center [617, 31] width 6 height 6
click at [649, 53] on link "Цена" at bounding box center [648, 54] width 48 height 13
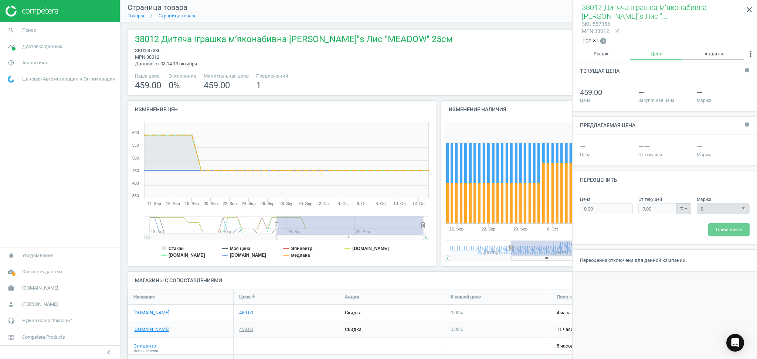
click at [719, 55] on link "Аналоги" at bounding box center [713, 54] width 61 height 13
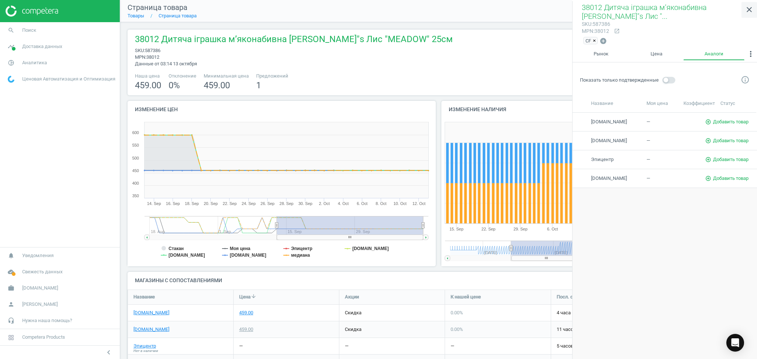
click at [748, 7] on icon "close" at bounding box center [749, 9] width 9 height 9
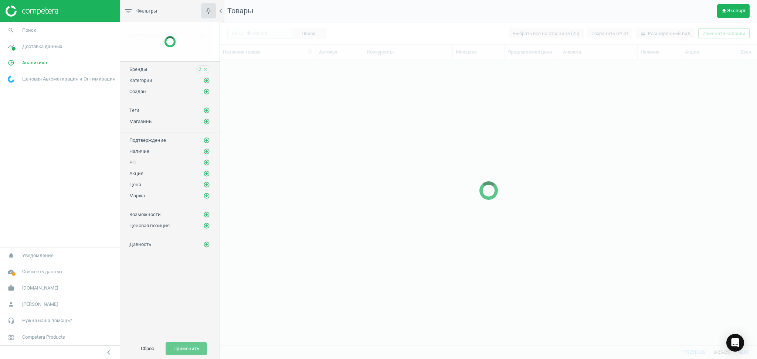
scroll to position [271, 529]
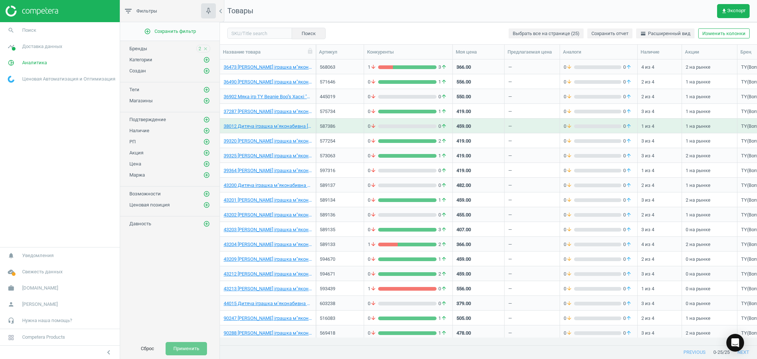
click at [190, 357] on div "Сброс Применить" at bounding box center [169, 349] width 99 height 21
click at [727, 8] on span "get_app Экспорт" at bounding box center [733, 11] width 24 height 6
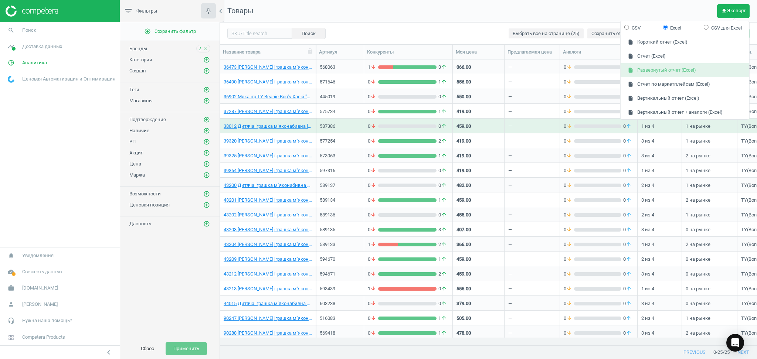
click at [665, 74] on button "insert_drive_file Развернутый отчет (Excel)" at bounding box center [685, 70] width 129 height 14
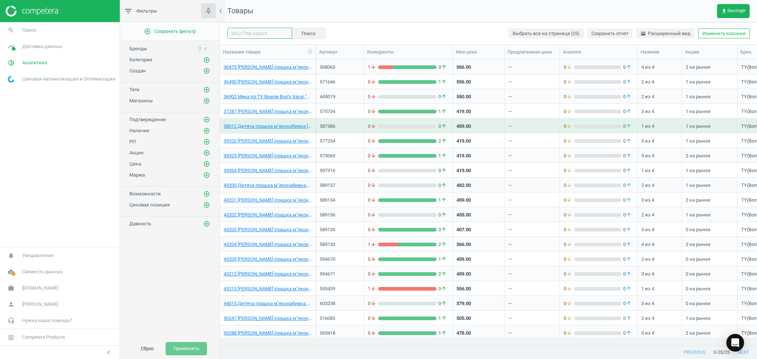
click at [266, 30] on input "text" at bounding box center [259, 33] width 65 height 11
paste input "571646"
type input "571646"
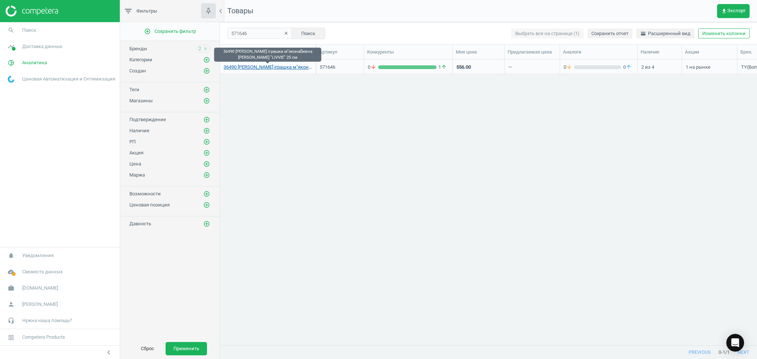
click at [294, 67] on link "36490 Дитяча іграшка м"яконабивна TY Beanie Boos Леопард "LIVVIE" 25 см" at bounding box center [268, 67] width 88 height 7
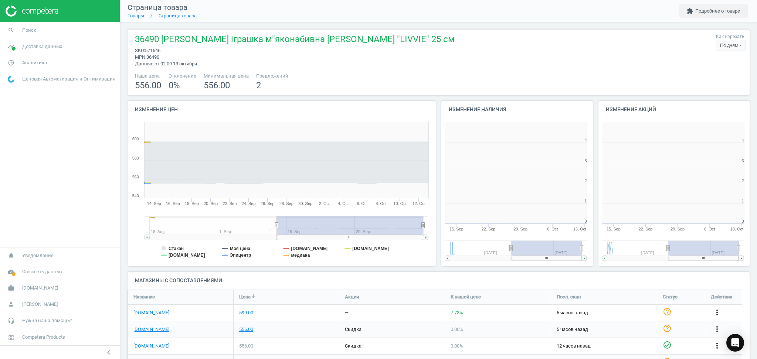
scroll to position [163, 164]
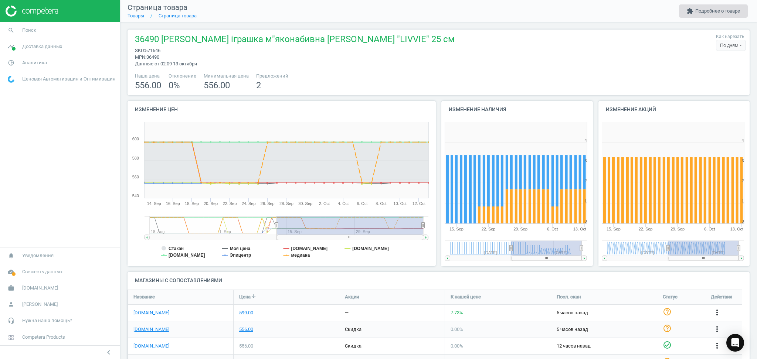
click at [720, 10] on button "extension Подробнее о товаре" at bounding box center [713, 10] width 69 height 13
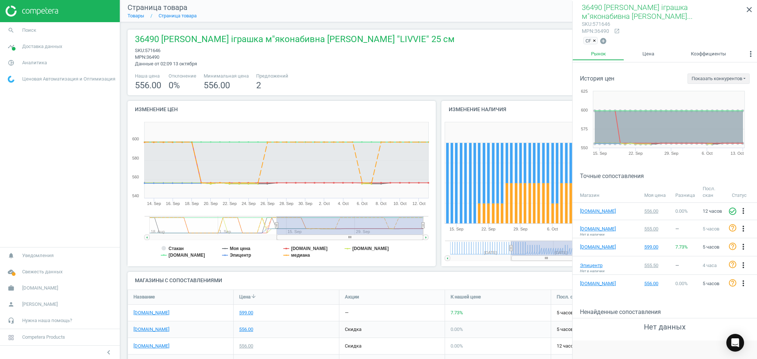
click at [594, 40] on span "×" at bounding box center [594, 41] width 3 height 6
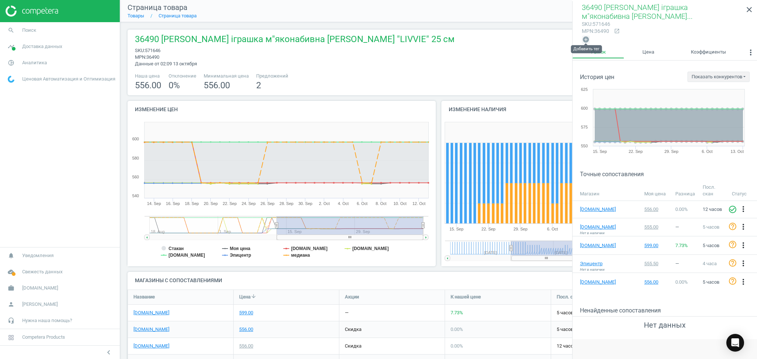
click at [587, 38] on icon "add_circle" at bounding box center [585, 39] width 7 height 7
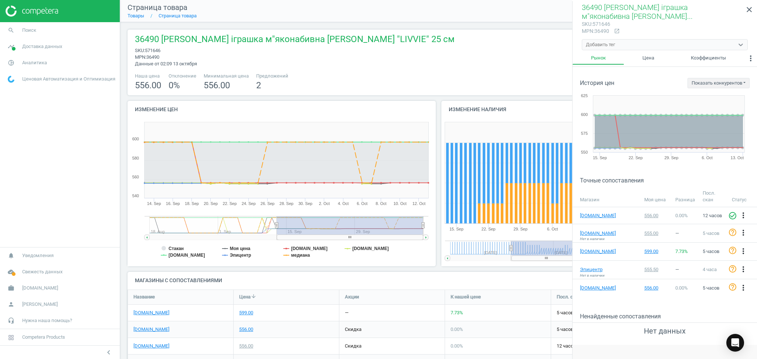
click at [601, 43] on div "Добавить тег" at bounding box center [600, 44] width 29 height 7
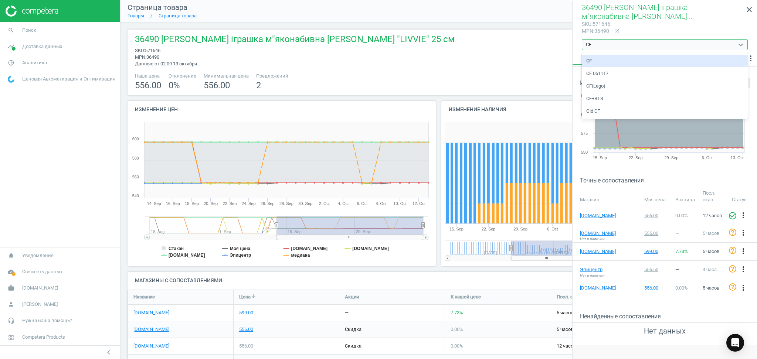
click at [590, 59] on div "CF" at bounding box center [665, 61] width 166 height 13
type input "CF"
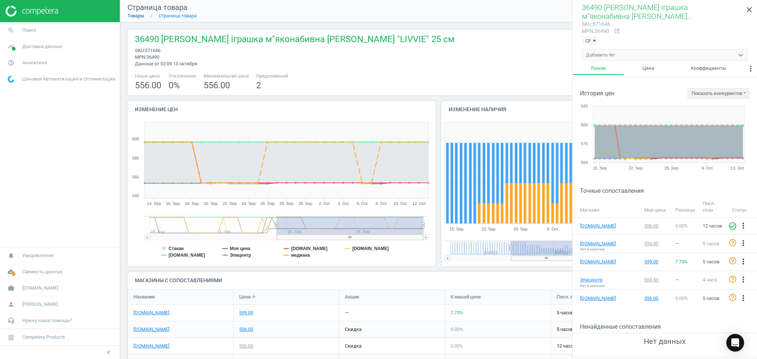
click at [139, 17] on link "Товары" at bounding box center [136, 16] width 17 height 6
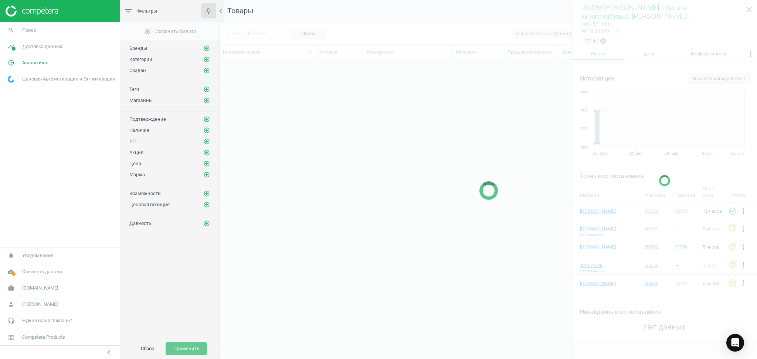
scroll to position [271, 529]
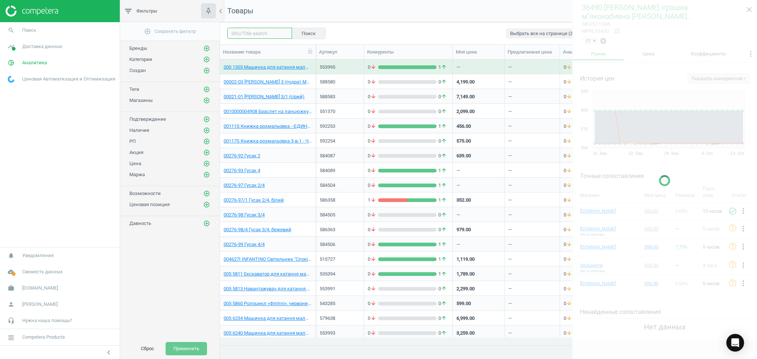
click at [262, 33] on input "text" at bounding box center [259, 33] width 65 height 11
paste input "445019"
type input "445019"
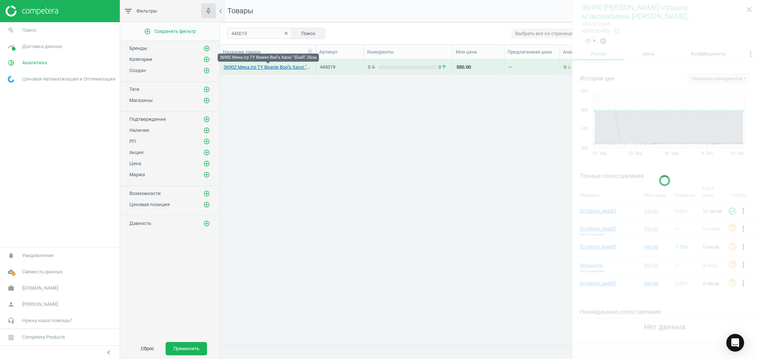
click at [259, 65] on link "36902 Мяка ігр TY Beanie Boo"s Хаскі "Slush" 25см" at bounding box center [268, 67] width 88 height 7
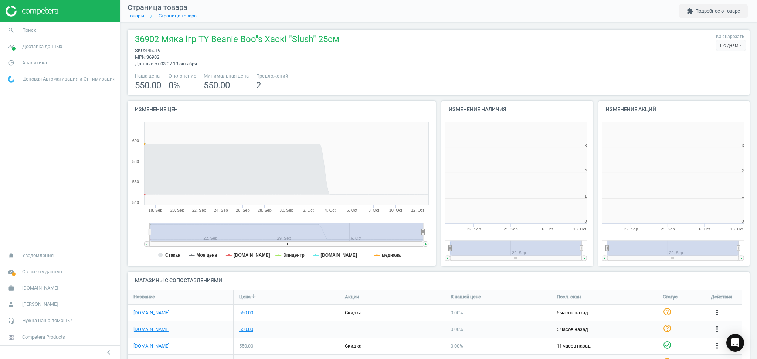
scroll to position [163, 164]
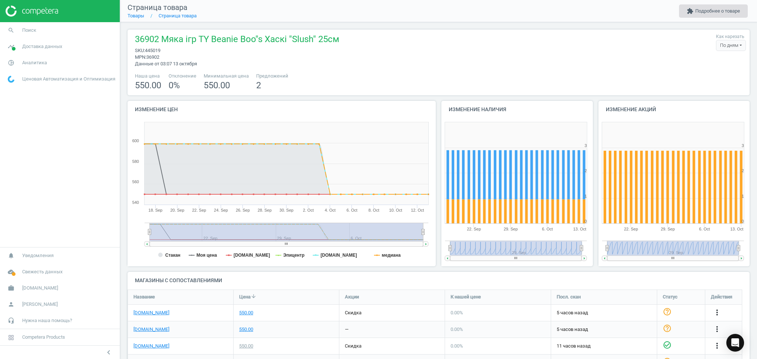
click at [713, 10] on button "extension Подробнее о товаре" at bounding box center [713, 10] width 69 height 13
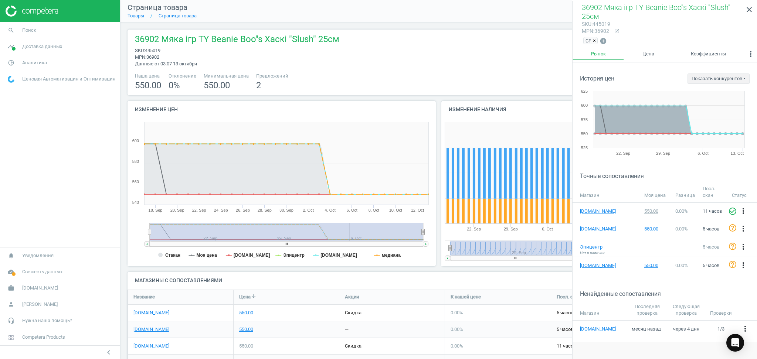
click at [593, 40] on span "×" at bounding box center [594, 41] width 3 height 6
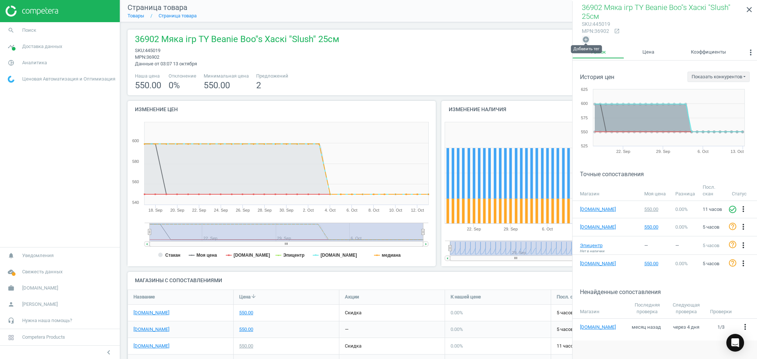
click at [587, 40] on icon "add_circle" at bounding box center [585, 39] width 7 height 7
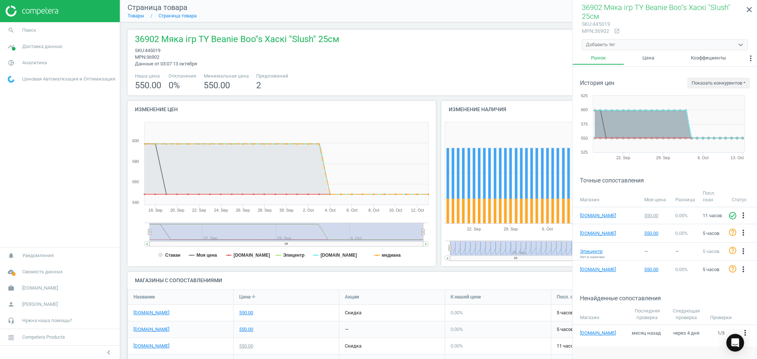
click at [594, 46] on div "Добавить тег" at bounding box center [600, 44] width 29 height 7
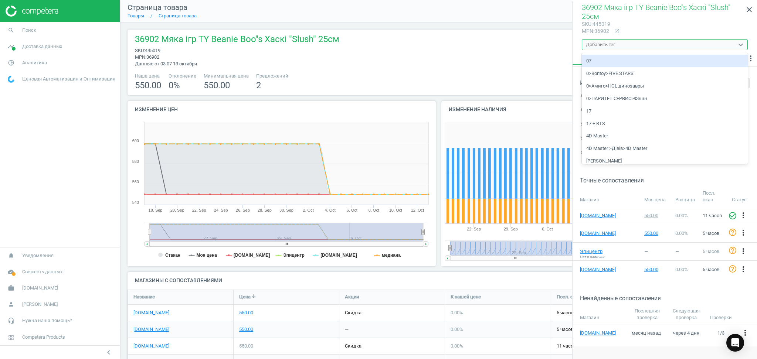
paste input "445019"
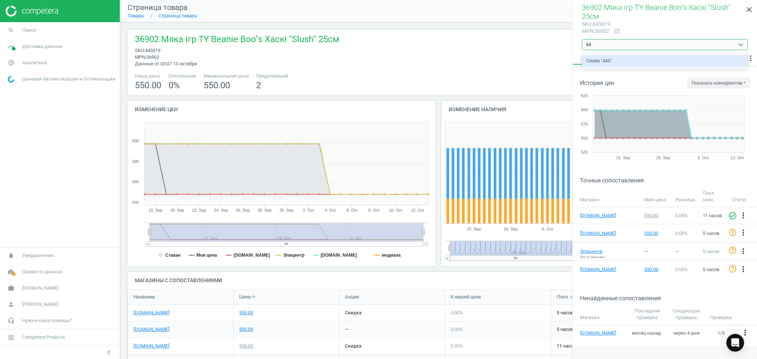
type input "4"
click at [594, 60] on div "CF" at bounding box center [665, 61] width 166 height 13
type input "CF"
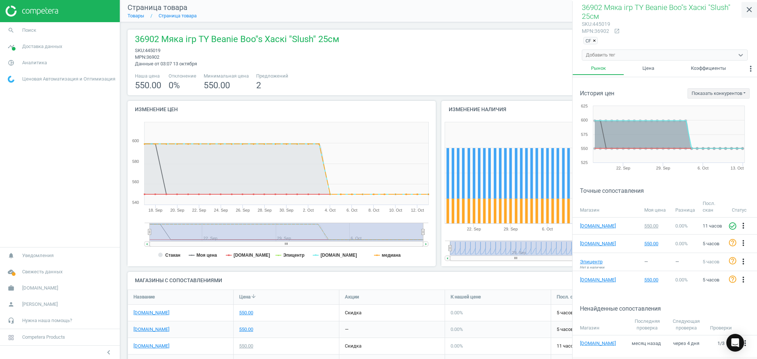
click at [749, 9] on icon "close" at bounding box center [749, 9] width 9 height 9
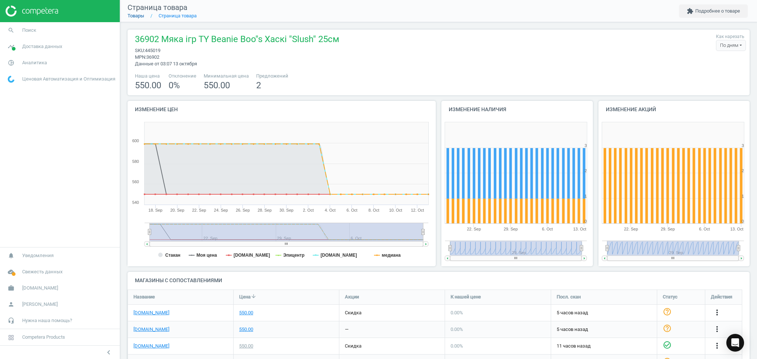
click at [132, 13] on link "Товары" at bounding box center [136, 16] width 17 height 6
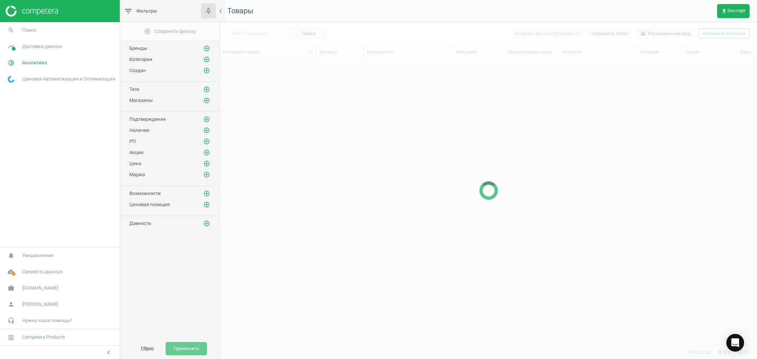
scroll to position [271, 529]
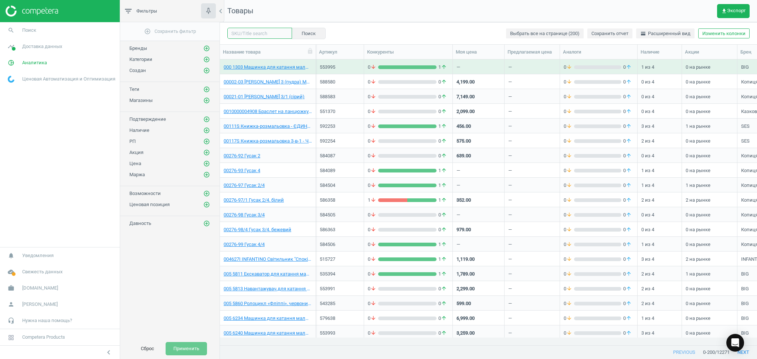
click at [261, 35] on input "text" at bounding box center [259, 33] width 65 height 11
paste input "575734"
type input "575734"
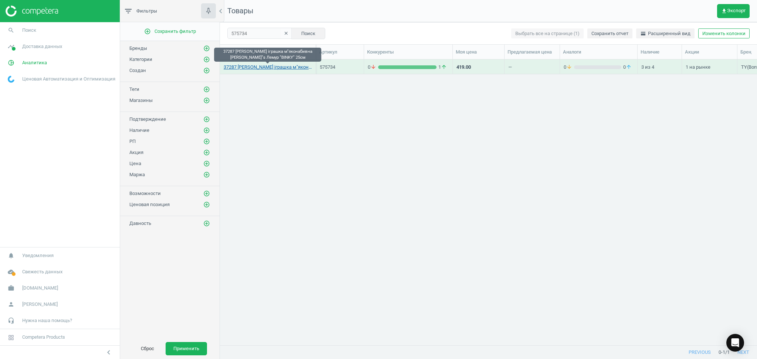
click at [249, 67] on link "37287 [PERSON_NAME] іграшка м"яконабивна [PERSON_NAME]"s Лемур "BINKY" 25см" at bounding box center [268, 67] width 88 height 7
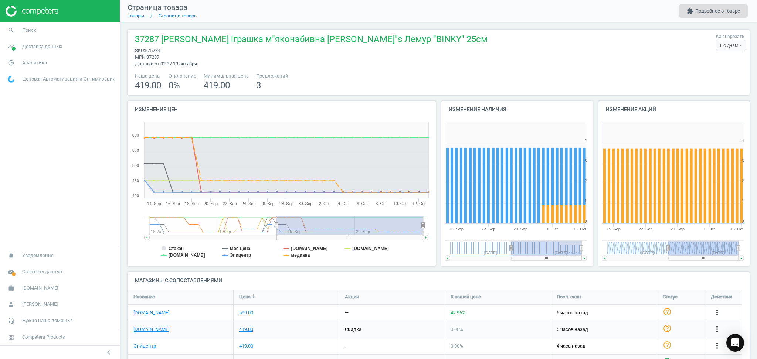
click at [725, 10] on button "extension Подробнее о товаре" at bounding box center [713, 10] width 69 height 13
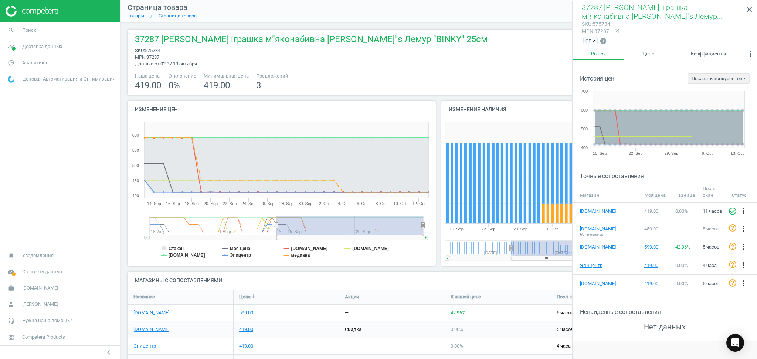
click at [593, 40] on span "×" at bounding box center [594, 41] width 3 height 6
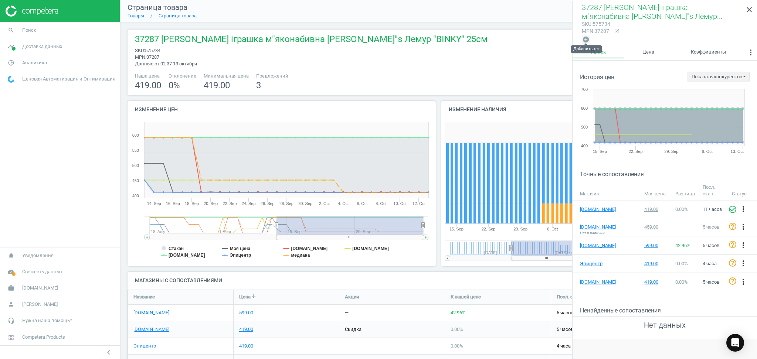
click at [588, 40] on icon "add_circle" at bounding box center [585, 39] width 7 height 7
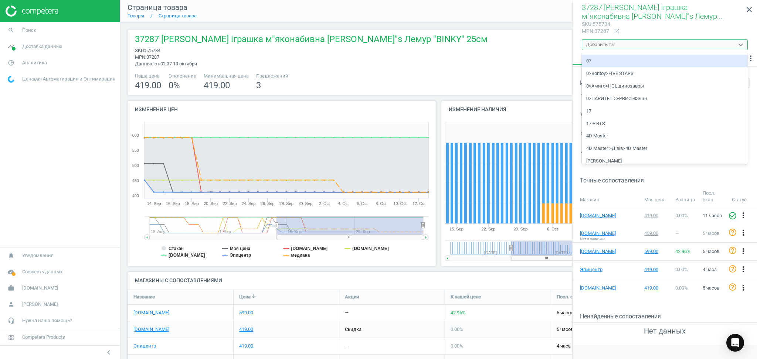
click at [600, 43] on div "Добавить тег" at bounding box center [600, 44] width 29 height 7
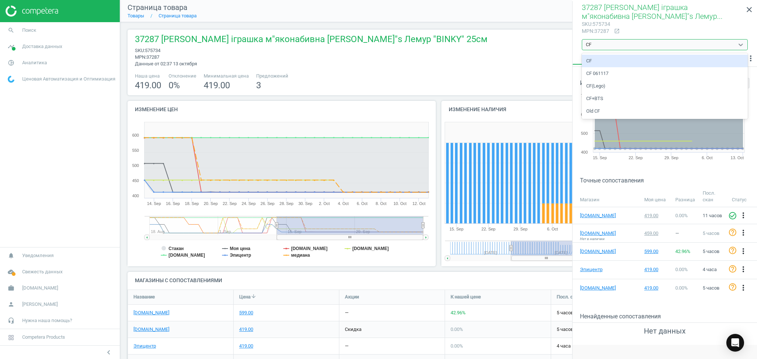
click at [593, 62] on div "CF" at bounding box center [665, 61] width 166 height 13
type input "CF"
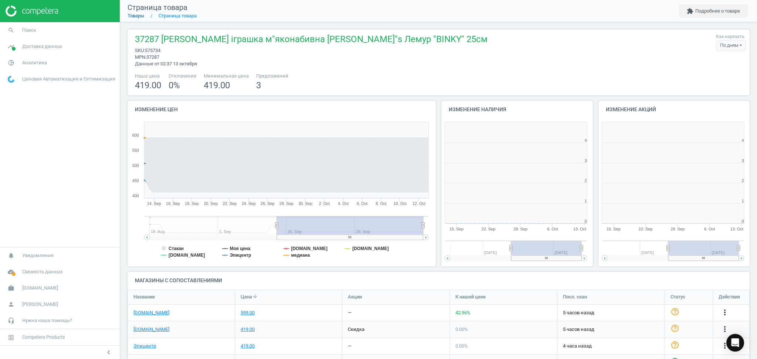
scroll to position [163, 164]
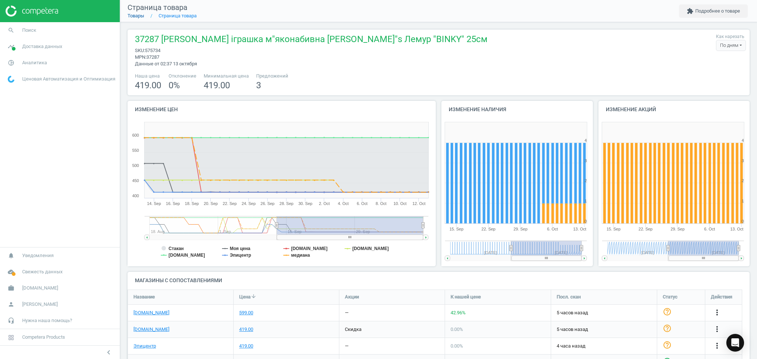
click at [133, 14] on link "Товары" at bounding box center [136, 16] width 17 height 6
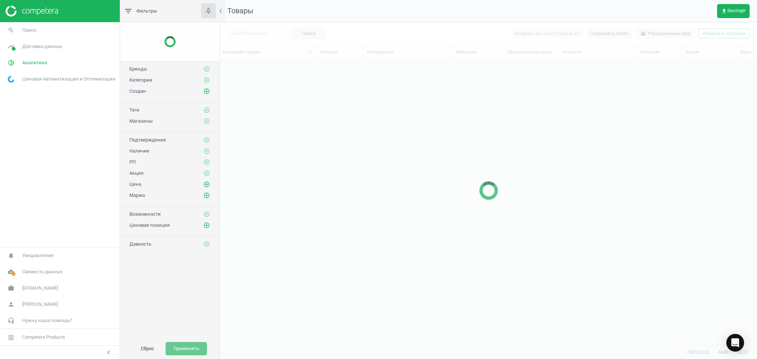
scroll to position [271, 529]
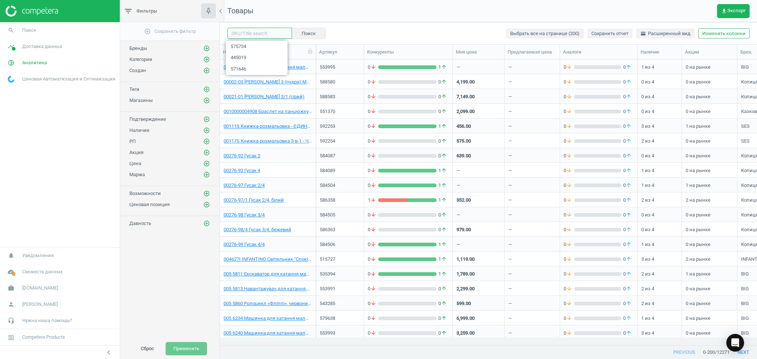
click at [257, 33] on input "text" at bounding box center [259, 33] width 65 height 11
paste input "587386"
type input "587386"
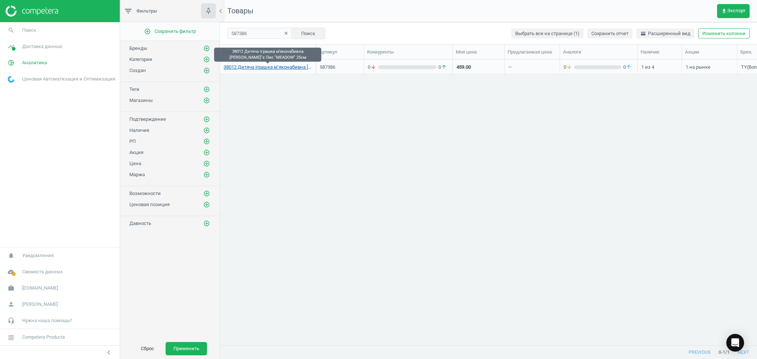
click at [270, 67] on link "38012 Дитяча іграшка м’яконабивна [PERSON_NAME]"s Лис "MEADOW" 25см" at bounding box center [268, 67] width 88 height 7
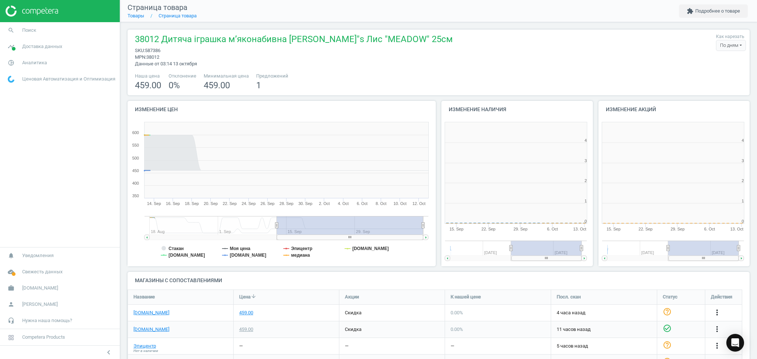
scroll to position [163, 164]
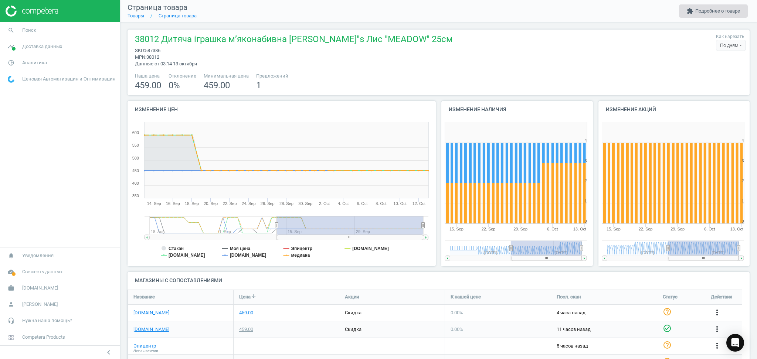
click at [712, 8] on button "extension Подробнее о товаре" at bounding box center [713, 10] width 69 height 13
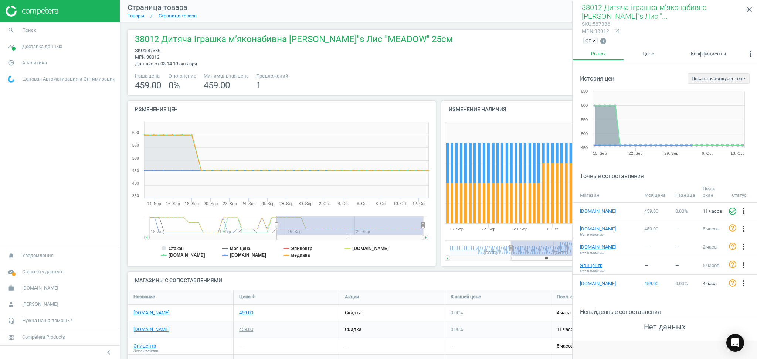
click at [594, 41] on span "×" at bounding box center [594, 41] width 3 height 6
click at [584, 38] on icon "add_circle" at bounding box center [585, 39] width 7 height 7
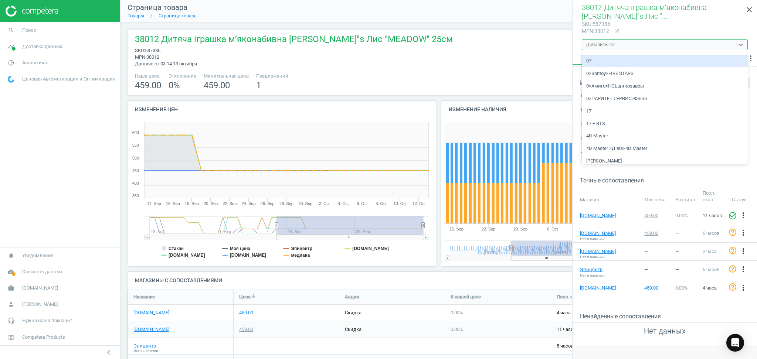
click at [601, 44] on div "Добавить тег" at bounding box center [600, 44] width 29 height 7
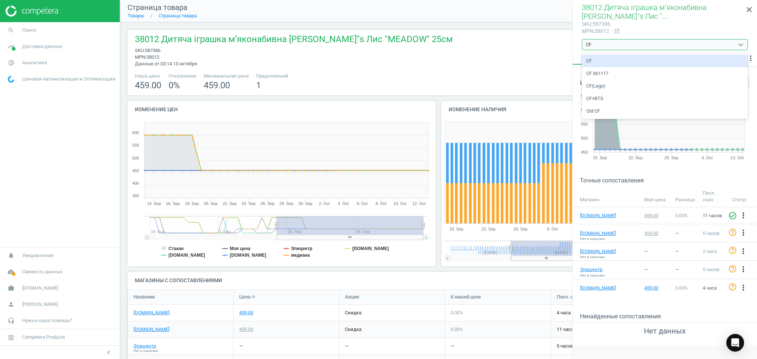
click at [593, 60] on div "CF" at bounding box center [665, 61] width 166 height 13
type input "CF"
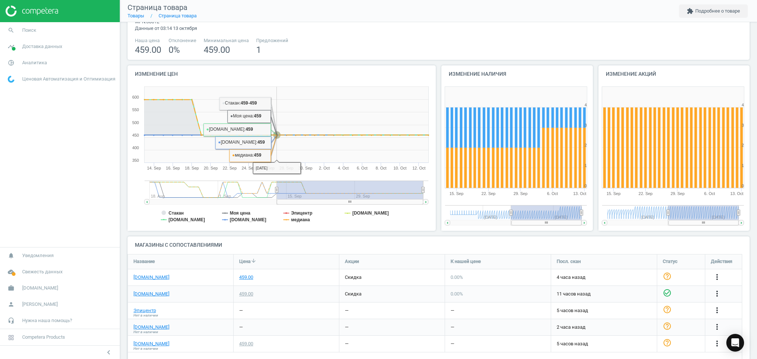
scroll to position [50, 0]
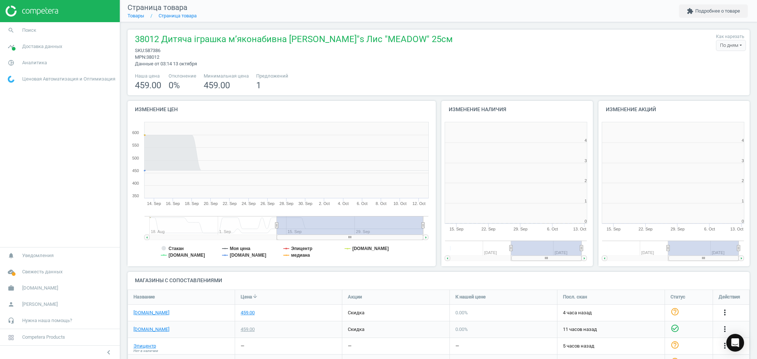
scroll to position [163, 164]
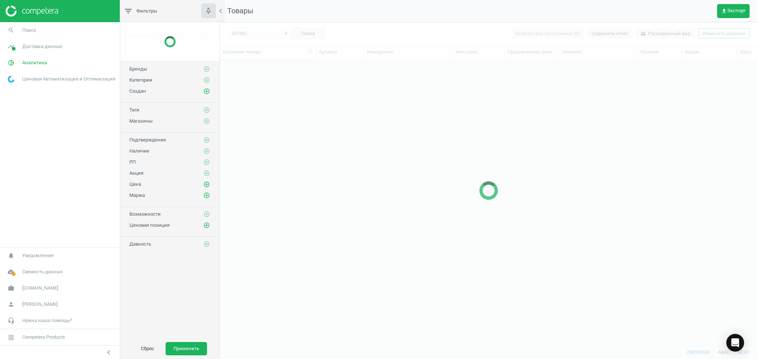
scroll to position [271, 529]
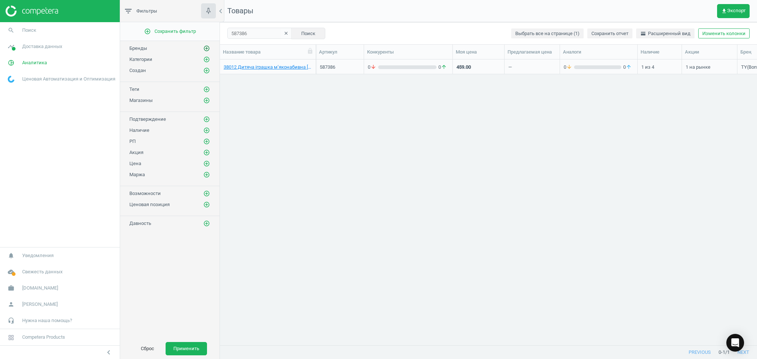
click at [206, 50] on icon "add_circle_outline" at bounding box center [206, 48] width 7 height 7
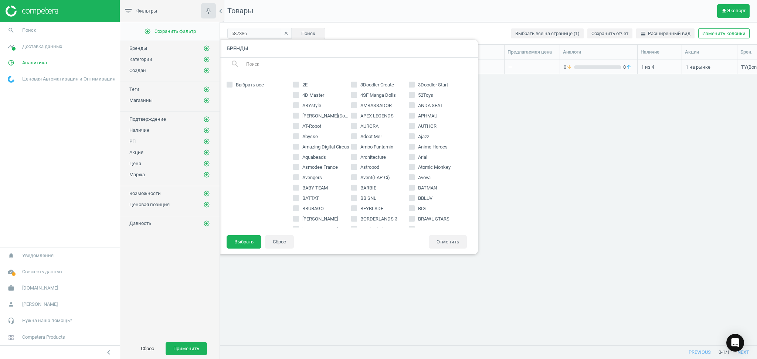
click at [272, 62] on input "text" at bounding box center [358, 64] width 227 height 12
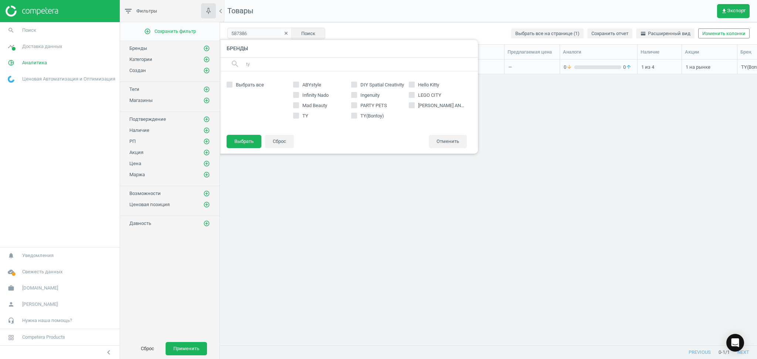
type input "ty"
drag, startPoint x: 296, startPoint y: 115, endPoint x: 306, endPoint y: 118, distance: 10.2
click at [297, 115] on input "TY" at bounding box center [295, 115] width 5 height 5
checkbox input "true"
click at [357, 115] on label "TY(Bontoy)" at bounding box center [380, 116] width 58 height 7
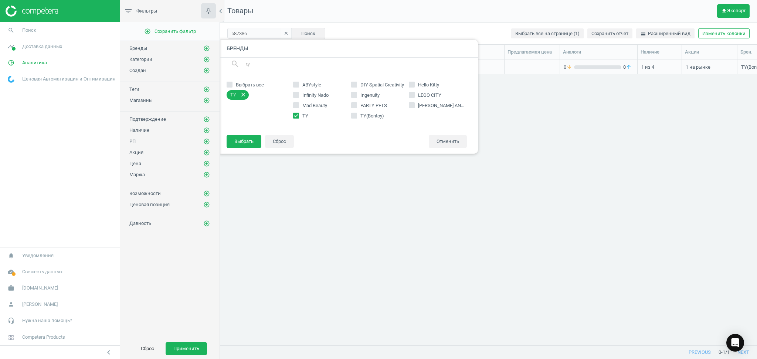
click at [356, 115] on input "TY(Bontoy)" at bounding box center [354, 115] width 5 height 5
checkbox input "true"
click at [239, 143] on button "Выбрать" at bounding box center [244, 141] width 35 height 13
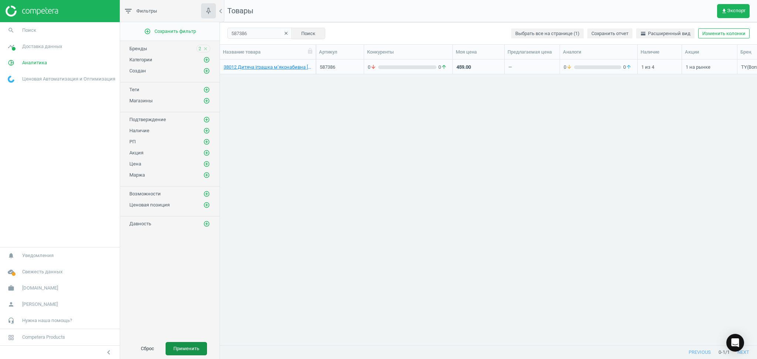
click at [192, 348] on button "Применить" at bounding box center [186, 348] width 41 height 13
click at [283, 33] on icon "clear" at bounding box center [285, 33] width 5 height 5
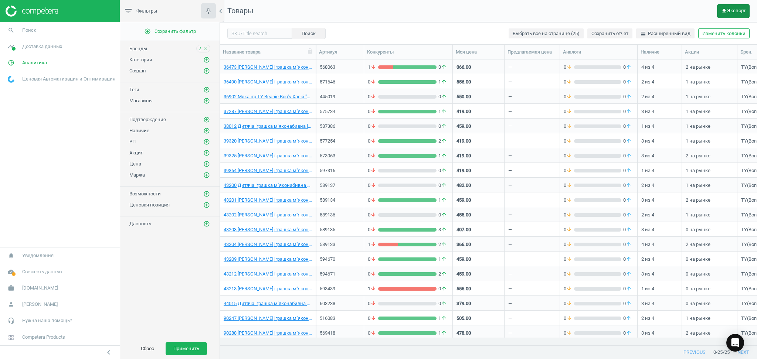
click at [740, 9] on span "get_app Экспорт" at bounding box center [733, 11] width 24 height 6
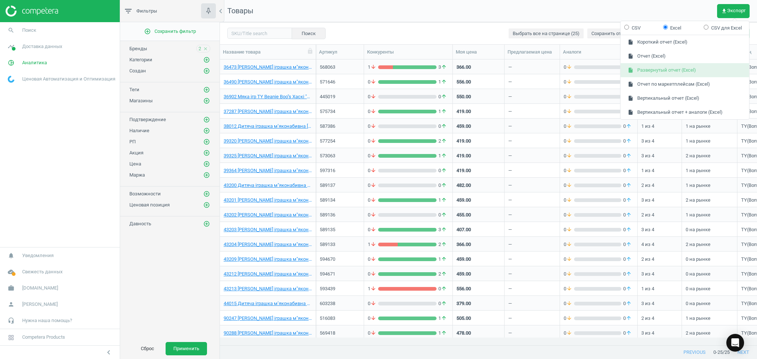
click at [652, 68] on button "insert_drive_file Развернутый отчет (Excel)" at bounding box center [685, 70] width 129 height 14
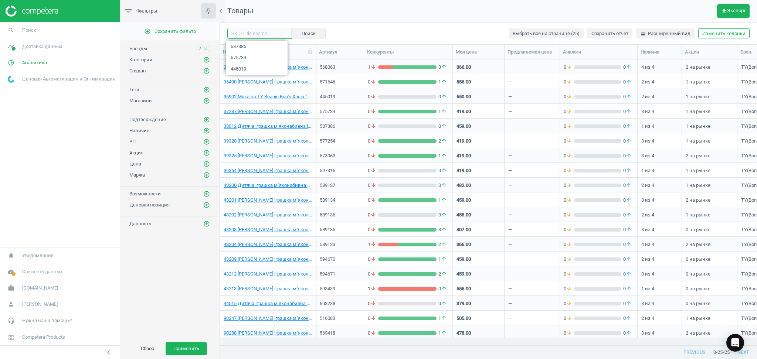
click at [258, 33] on input "text" at bounding box center [259, 33] width 65 height 11
paste input "587386"
type input "587386"
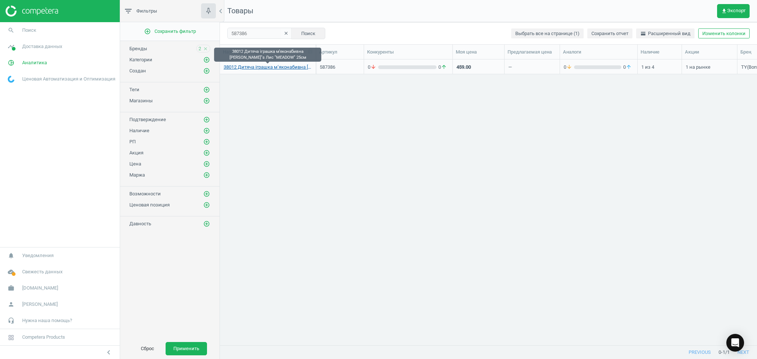
click at [255, 66] on link "38012 Дитяча іграшка м’яконабивна [PERSON_NAME]"s Лис "MEADOW" 25см" at bounding box center [268, 67] width 88 height 7
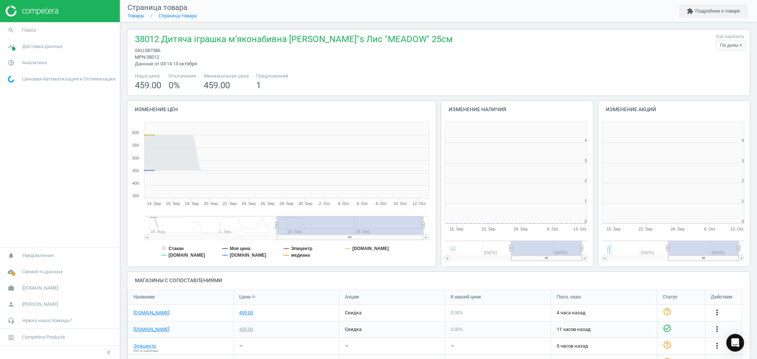
scroll to position [163, 164]
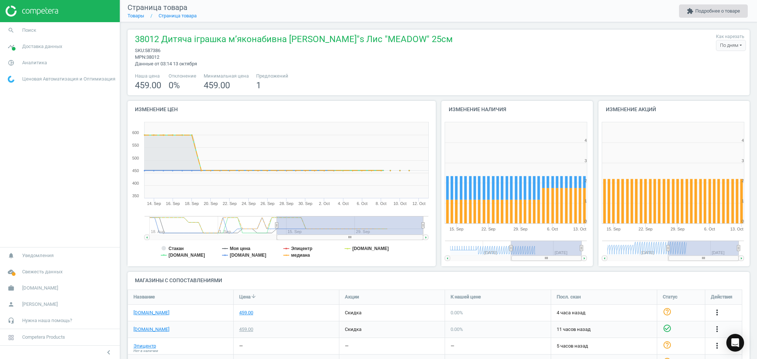
click at [708, 15] on button "extension Подробнее о товаре" at bounding box center [713, 10] width 69 height 13
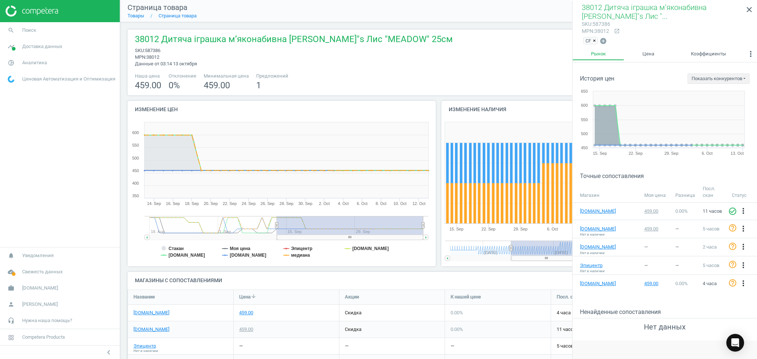
click at [594, 41] on span "×" at bounding box center [594, 41] width 3 height 6
click at [584, 40] on icon "add_circle" at bounding box center [585, 39] width 7 height 7
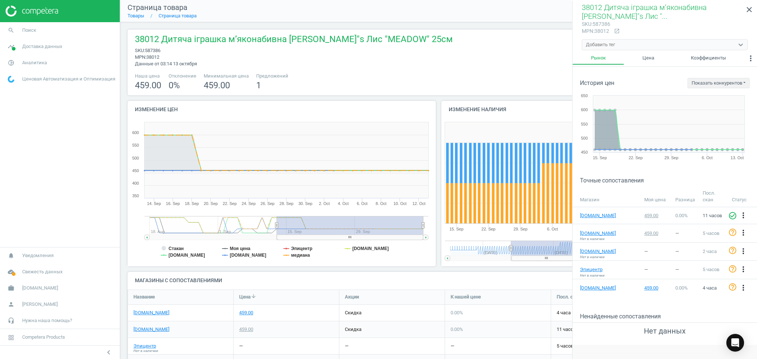
click at [610, 45] on div "Добавить тег" at bounding box center [600, 44] width 29 height 7
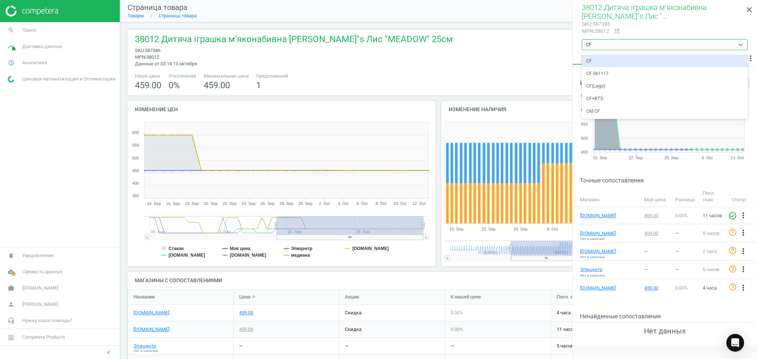
click at [594, 60] on div "CF" at bounding box center [665, 61] width 166 height 13
type input "CF"
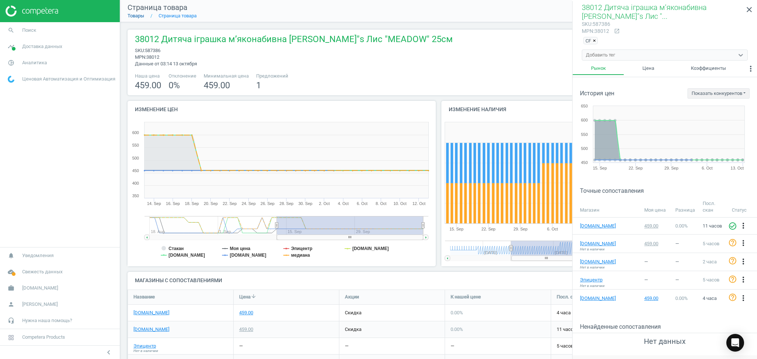
click at [135, 15] on link "Товары" at bounding box center [136, 16] width 17 height 6
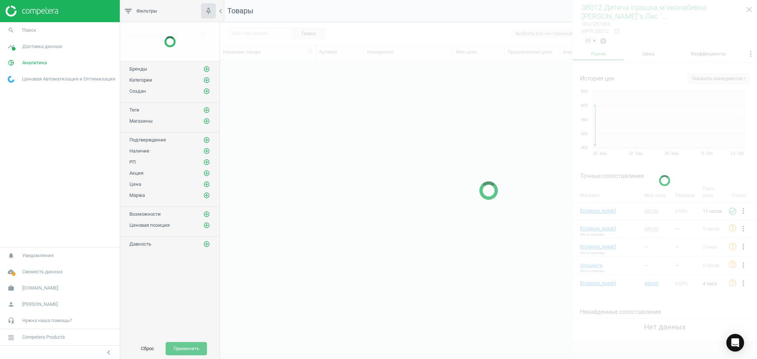
scroll to position [271, 529]
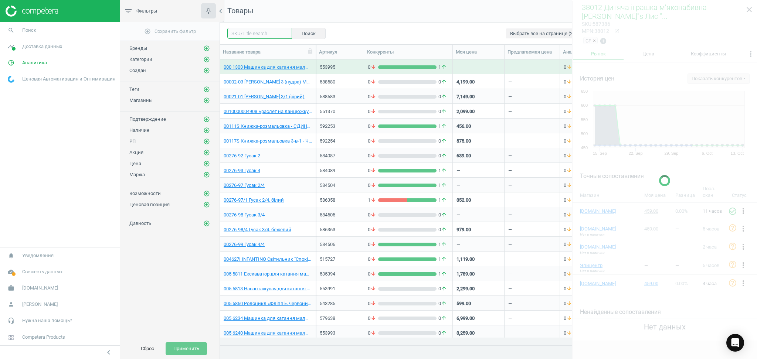
click at [251, 31] on input "text" at bounding box center [259, 33] width 65 height 11
paste input "577254"
type input "577254"
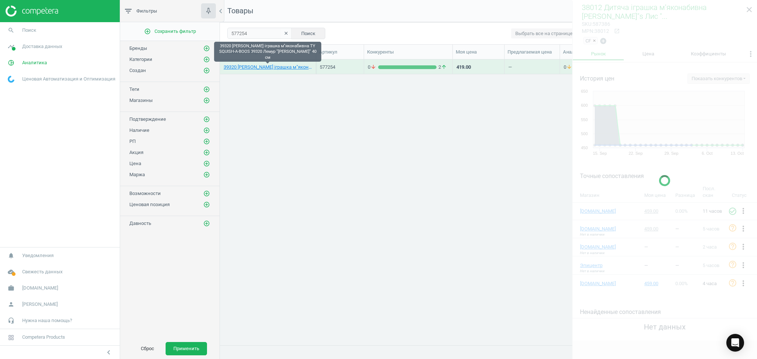
click at [252, 68] on link "39320 [PERSON_NAME] іграшка м"яконабивна TY SQUISH-A-BOOS 39320 Лемур "[PERSON_…" at bounding box center [268, 67] width 88 height 7
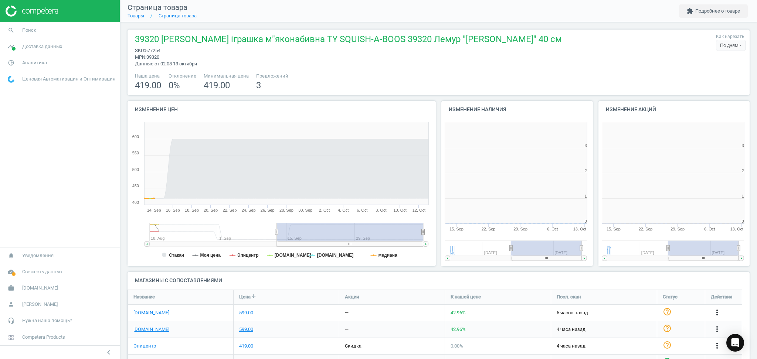
scroll to position [163, 164]
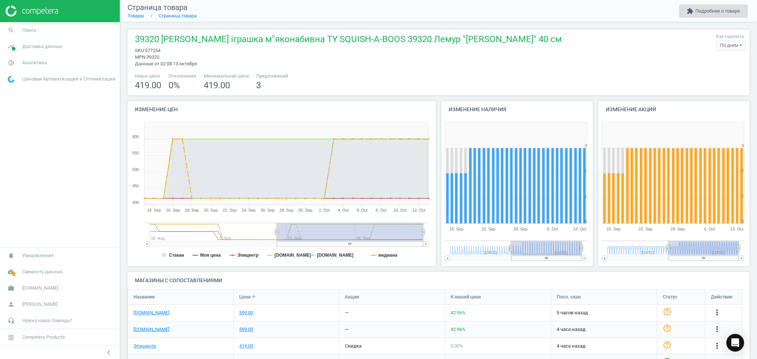
click at [729, 13] on button "extension Подробнее о товаре" at bounding box center [713, 10] width 69 height 13
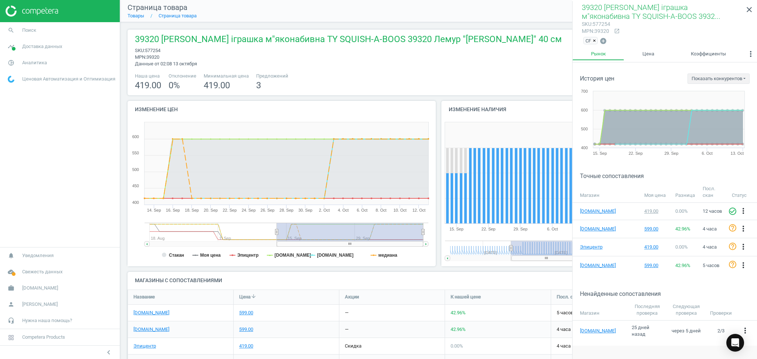
click at [594, 40] on span "×" at bounding box center [594, 41] width 3 height 6
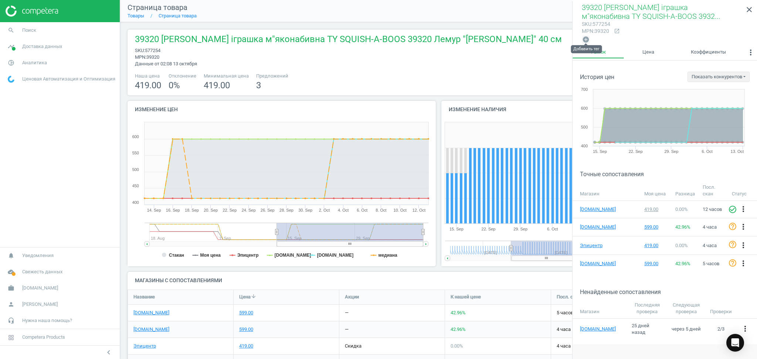
click at [586, 39] on icon "add_circle" at bounding box center [585, 39] width 7 height 7
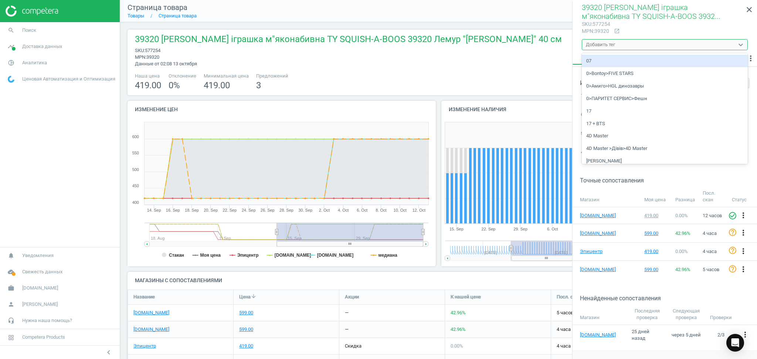
click at [600, 44] on div "Добавить тег" at bounding box center [600, 44] width 29 height 7
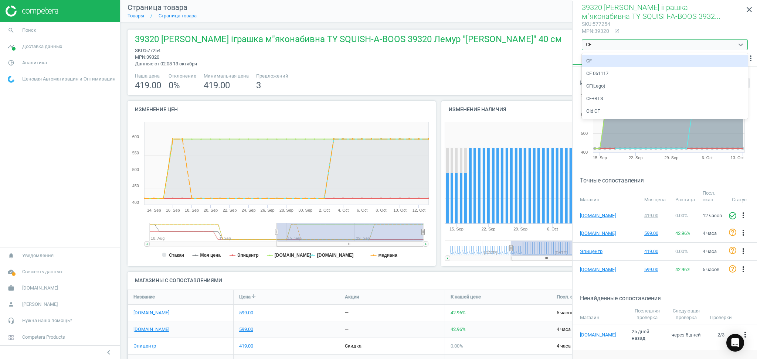
click at [592, 61] on div "CF" at bounding box center [665, 61] width 166 height 13
type input "CF"
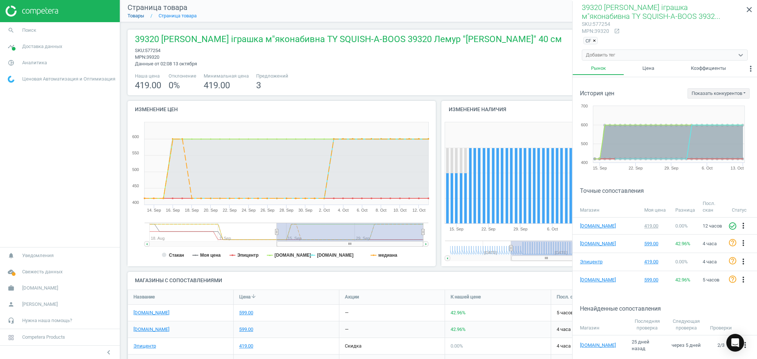
click at [139, 17] on link "Товары" at bounding box center [136, 16] width 17 height 6
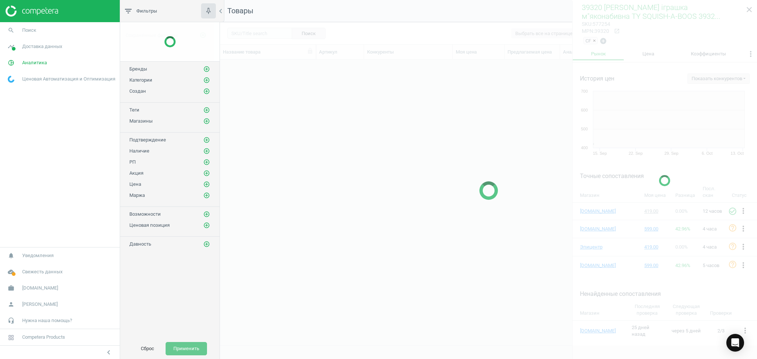
scroll to position [271, 529]
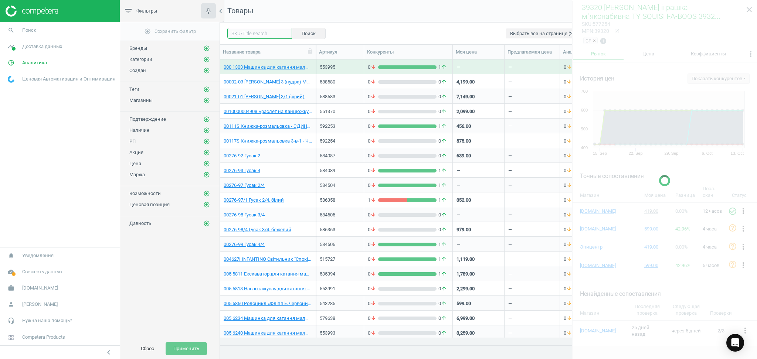
click at [250, 31] on input "text" at bounding box center [259, 33] width 65 height 11
paste input "573063"
type input "573063"
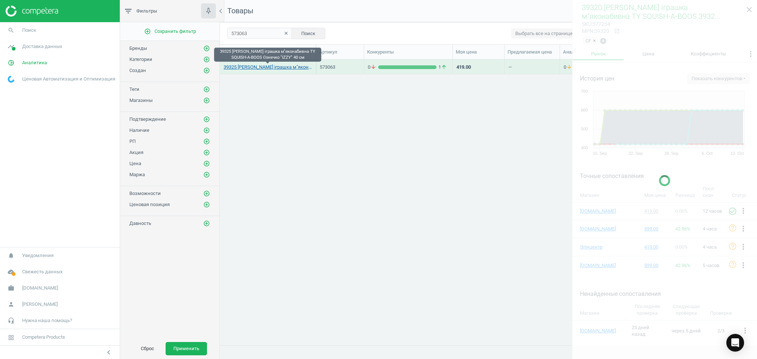
click at [249, 67] on link "39325 [PERSON_NAME] іграшка м"яконабивна TY SQUISH-A-BOOS Сонечко "IZZY" 40 см" at bounding box center [268, 67] width 88 height 7
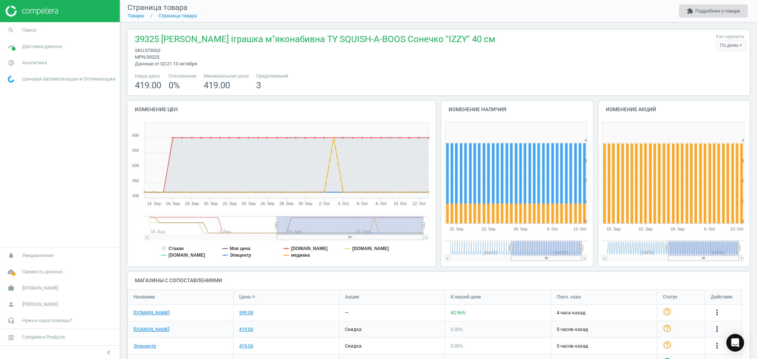
click at [700, 9] on button "extension Подробнее о товаре" at bounding box center [713, 10] width 69 height 13
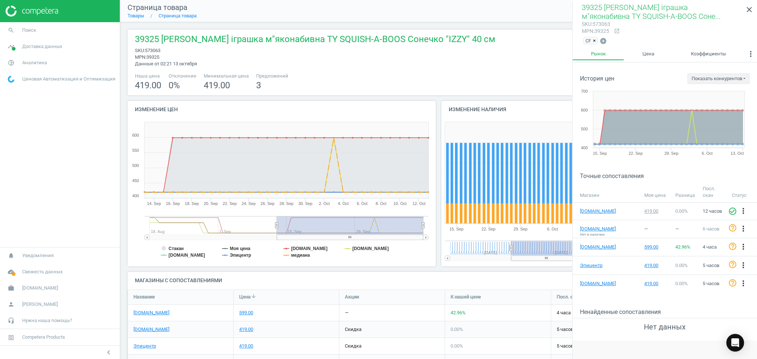
click at [595, 42] on span "×" at bounding box center [594, 41] width 3 height 6
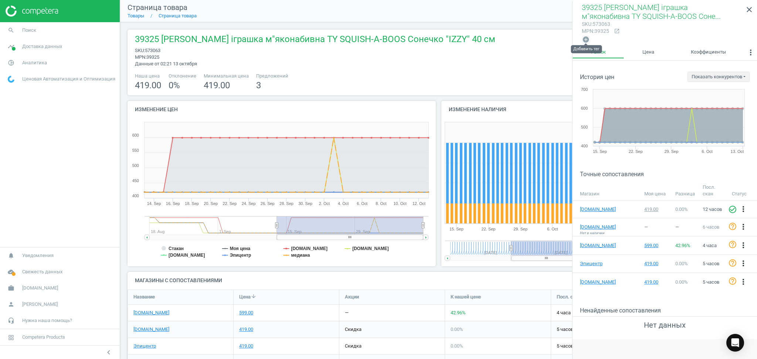
click at [584, 38] on icon "add_circle" at bounding box center [585, 39] width 7 height 7
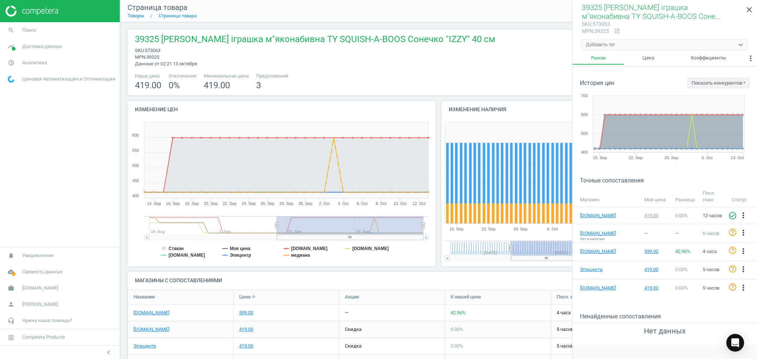
click at [591, 44] on div "Добавить тег" at bounding box center [600, 44] width 29 height 7
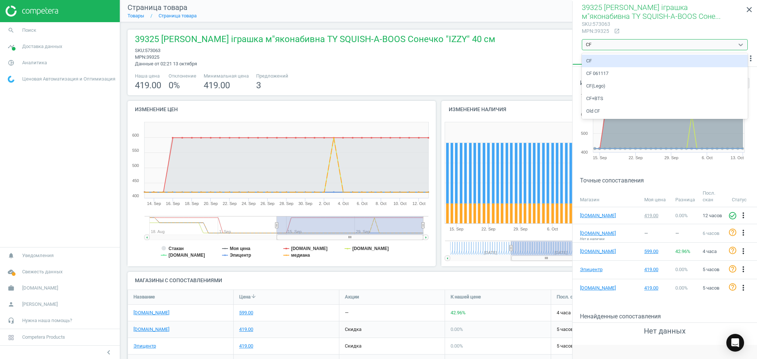
click at [595, 61] on div "CF" at bounding box center [665, 61] width 166 height 13
type input "CF"
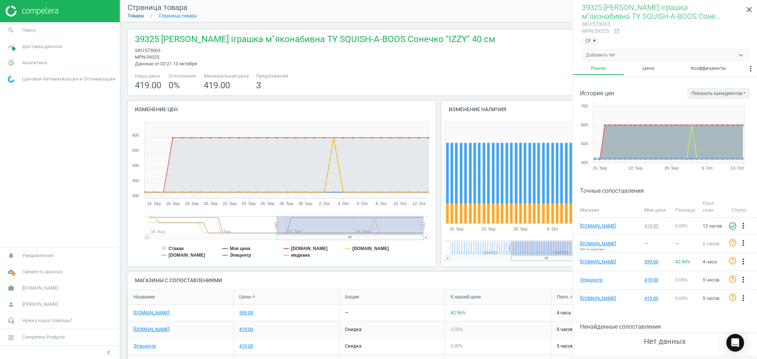
click at [134, 15] on link "Товары" at bounding box center [136, 16] width 17 height 6
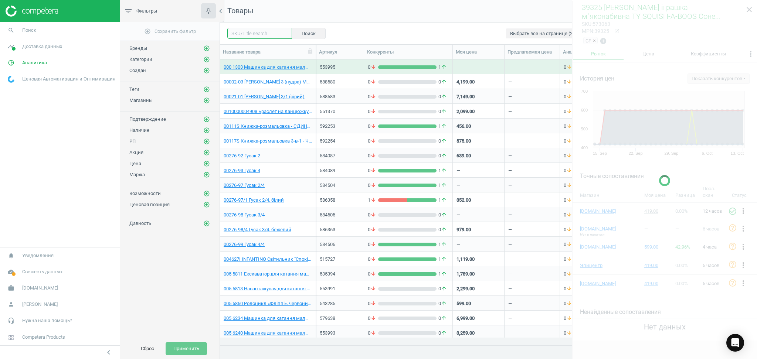
click at [255, 33] on input "text" at bounding box center [259, 33] width 65 height 11
paste input "597316"
type input "597316"
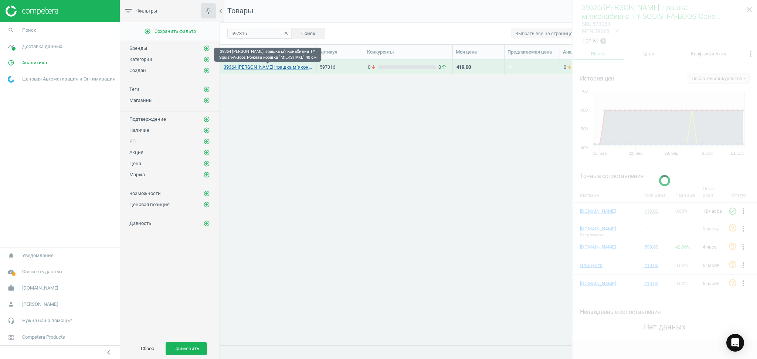
click at [258, 66] on link "39364 [PERSON_NAME] іграшка м"яконабивна TY Squish-A-Boos Рожева корівка "MILKS…" at bounding box center [268, 67] width 88 height 7
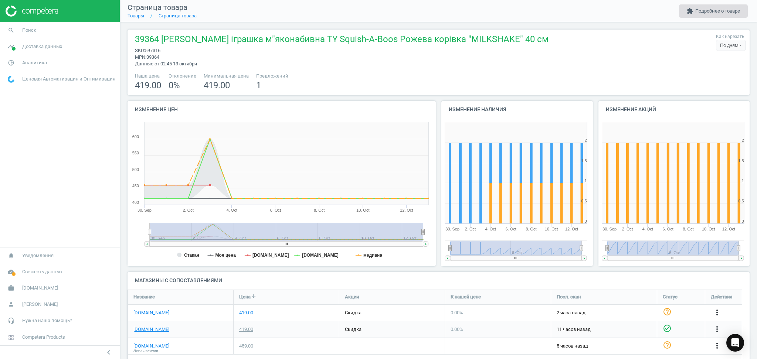
click at [703, 9] on button "extension Подробнее о товаре" at bounding box center [713, 10] width 69 height 13
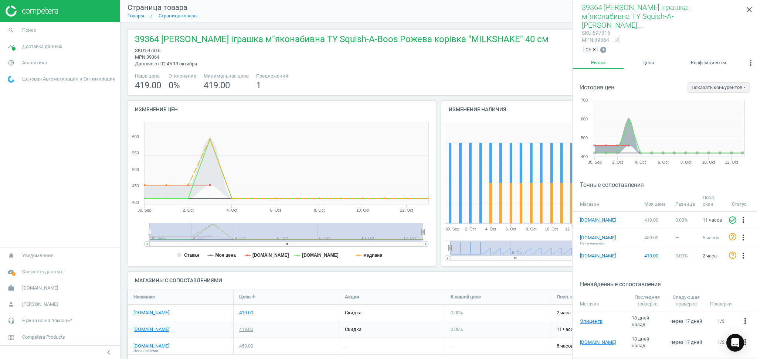
click at [595, 47] on span "×" at bounding box center [594, 50] width 3 height 6
click at [588, 45] on icon "add_circle" at bounding box center [585, 48] width 7 height 7
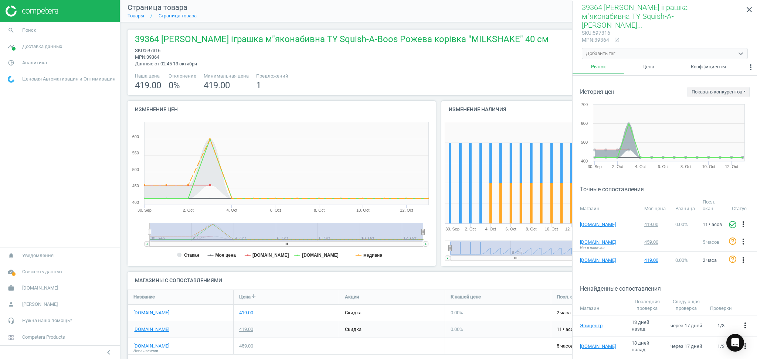
click at [600, 50] on div "Добавить тег" at bounding box center [600, 53] width 29 height 7
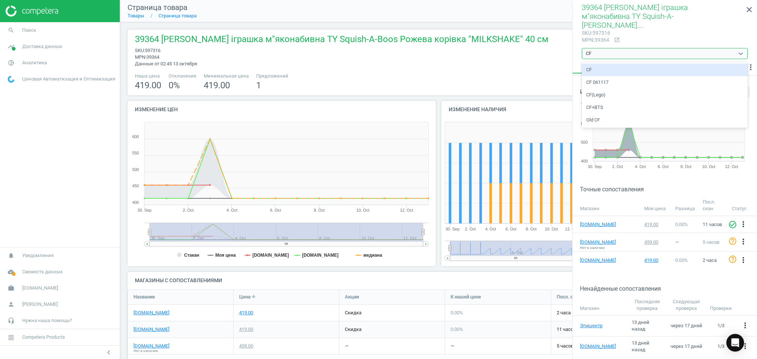
click at [590, 64] on div "CF" at bounding box center [665, 70] width 166 height 13
type input "CF"
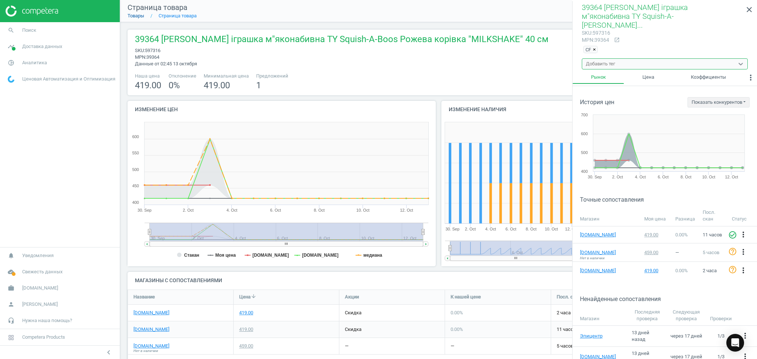
click at [139, 13] on link "Товары" at bounding box center [136, 16] width 17 height 6
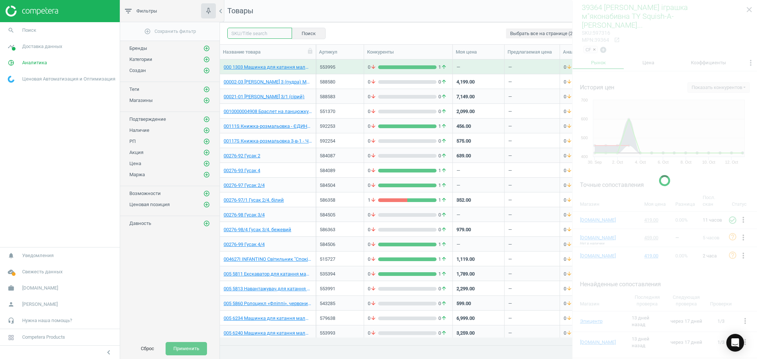
click at [261, 32] on input "text" at bounding box center [259, 33] width 65 height 11
paste input "589137"
type input "589137"
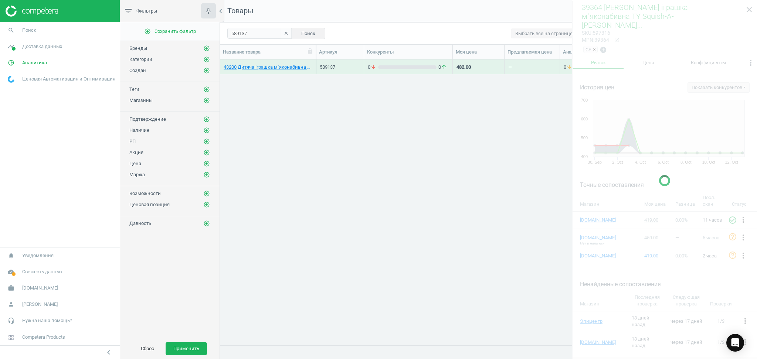
click at [751, 9] on div at bounding box center [664, 180] width 185 height 359
click at [748, 8] on div at bounding box center [664, 180] width 185 height 359
click at [251, 65] on link "43200 Дитяча іграшка м"яконабивна TY BEANIE BELLIES 25 см Жабеня "SNAPPER"" at bounding box center [268, 67] width 88 height 7
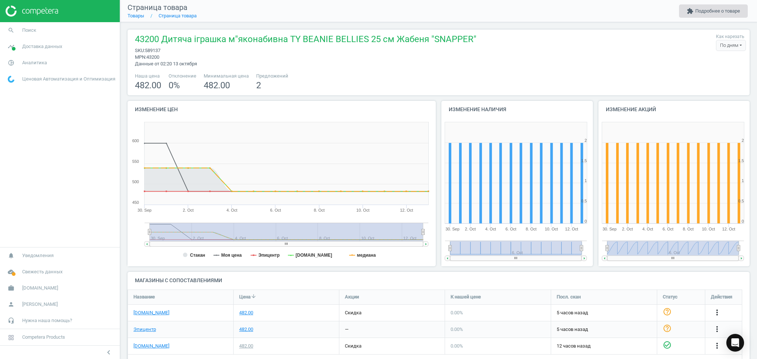
click at [724, 11] on button "extension Подробнее о товаре" at bounding box center [713, 10] width 69 height 13
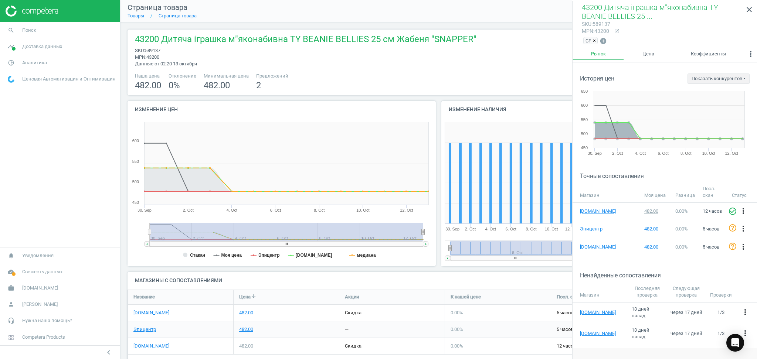
click at [594, 42] on span "×" at bounding box center [594, 41] width 3 height 6
click at [586, 38] on icon "add_circle" at bounding box center [585, 39] width 7 height 7
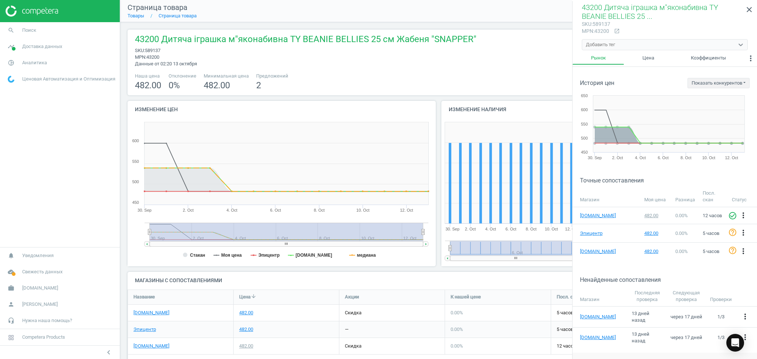
click at [594, 39] on div "Добавить тег" at bounding box center [665, 44] width 166 height 11
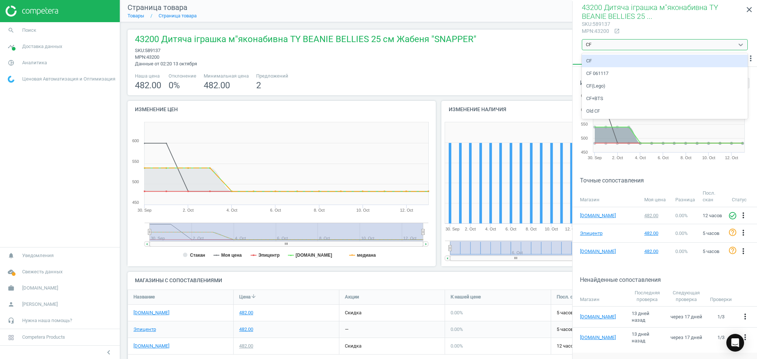
click at [593, 62] on div "CF" at bounding box center [665, 61] width 166 height 13
type input "CF"
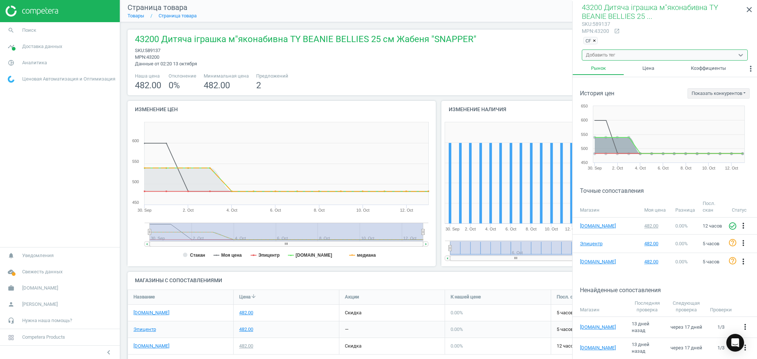
click at [131, 11] on span "Страница товара" at bounding box center [158, 7] width 60 height 9
click at [135, 17] on link "Товары" at bounding box center [136, 16] width 17 height 6
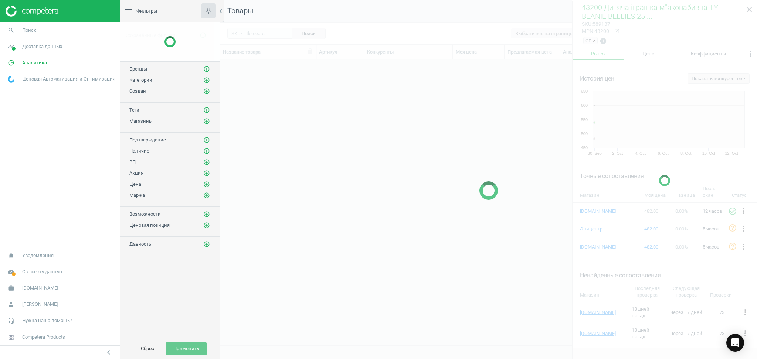
scroll to position [271, 529]
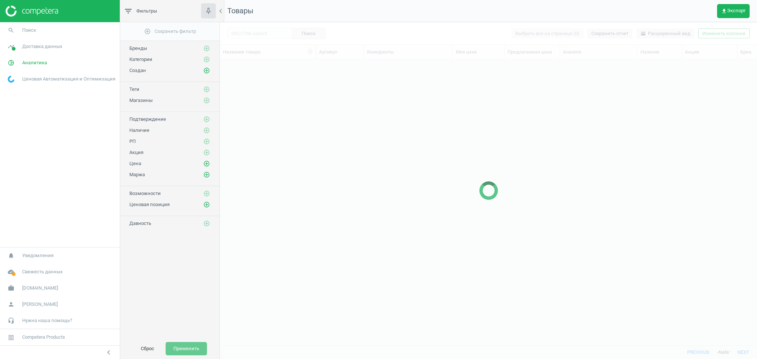
scroll to position [271, 529]
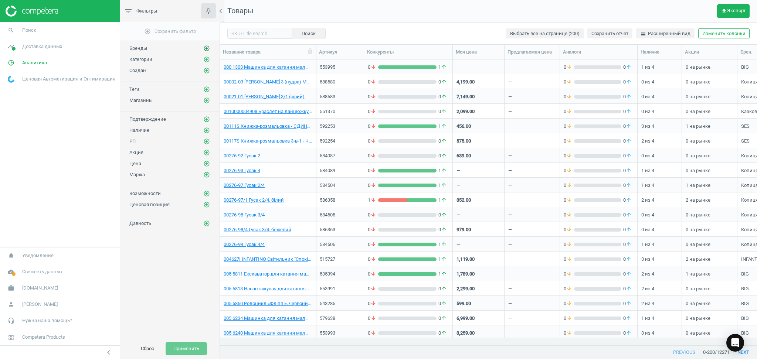
click at [207, 48] on icon "add_circle_outline" at bounding box center [206, 48] width 7 height 7
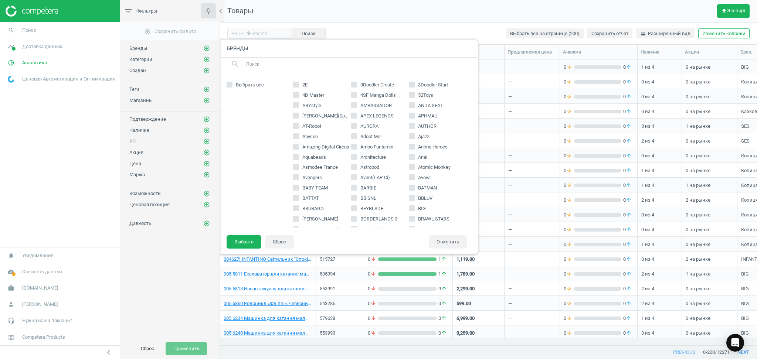
click at [322, 65] on input "text" at bounding box center [358, 64] width 227 height 12
type input "ty"
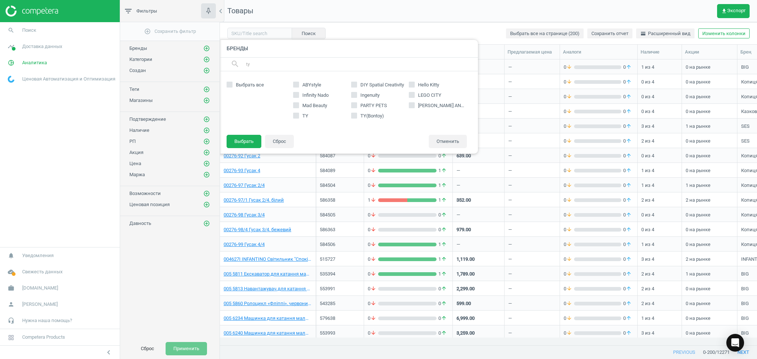
click at [296, 115] on input "TY" at bounding box center [295, 115] width 5 height 5
checkbox input "true"
click at [354, 115] on input "TY(Bontoy)" at bounding box center [354, 115] width 5 height 5
checkbox input "true"
click at [241, 139] on button "Выбрать" at bounding box center [244, 141] width 35 height 13
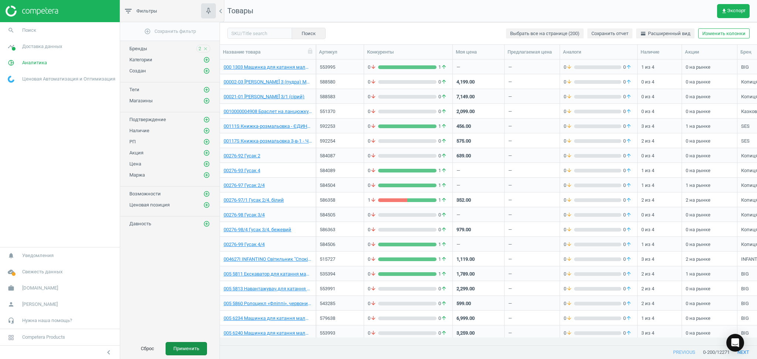
click at [184, 349] on button "Применить" at bounding box center [186, 348] width 41 height 13
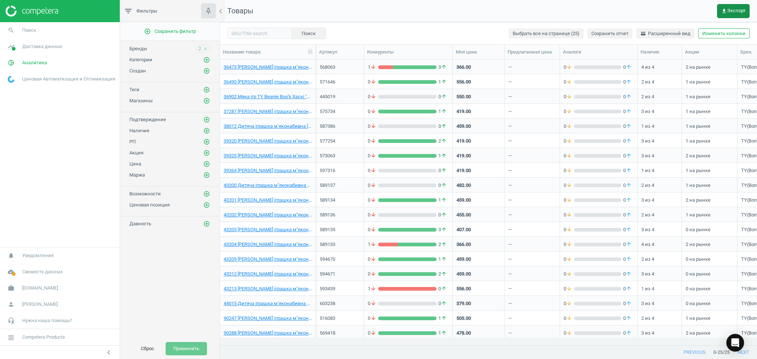
click at [733, 8] on span "get_app Экспорт" at bounding box center [733, 11] width 24 height 6
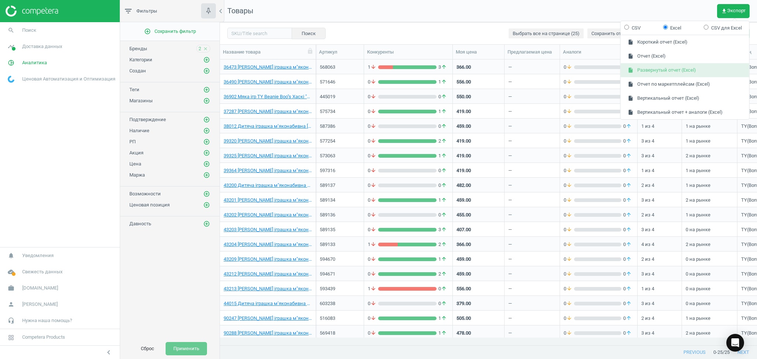
click at [673, 65] on button "insert_drive_file Развернутый отчет (Excel)" at bounding box center [685, 70] width 129 height 14
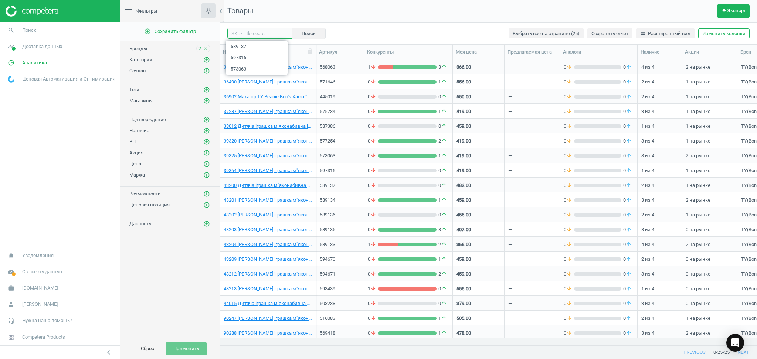
click at [260, 35] on input "text" at bounding box center [259, 33] width 65 height 11
paste input "589134"
type input "589134"
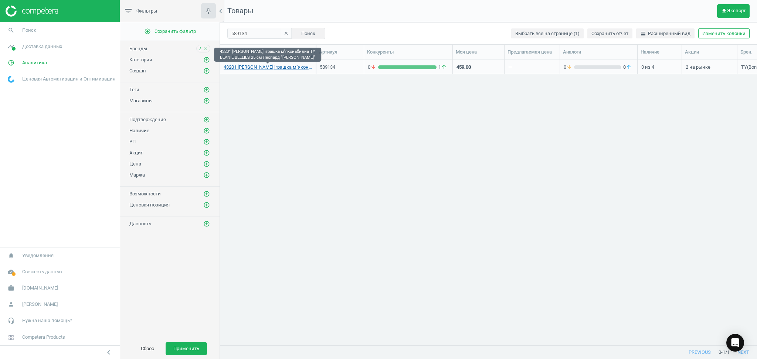
click at [268, 66] on link "43201 [PERSON_NAME] іграшка м"яконабивна TY BEANIE BELLIES 25 см Леопард "LLOYD"" at bounding box center [268, 67] width 88 height 7
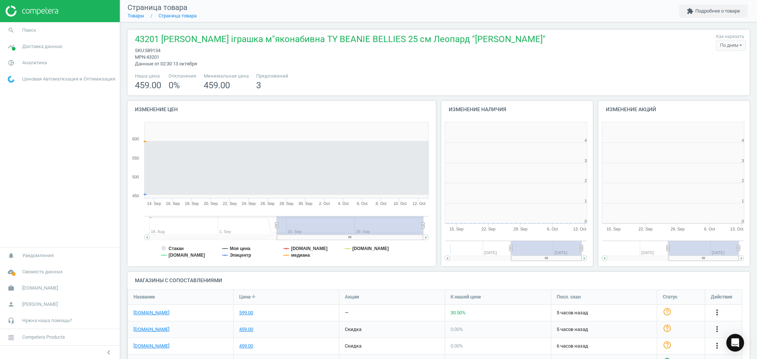
scroll to position [163, 164]
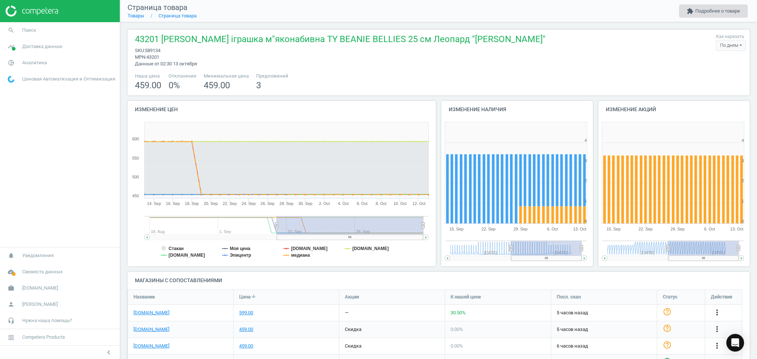
click at [722, 9] on button "extension Подробнее о товаре" at bounding box center [713, 10] width 69 height 13
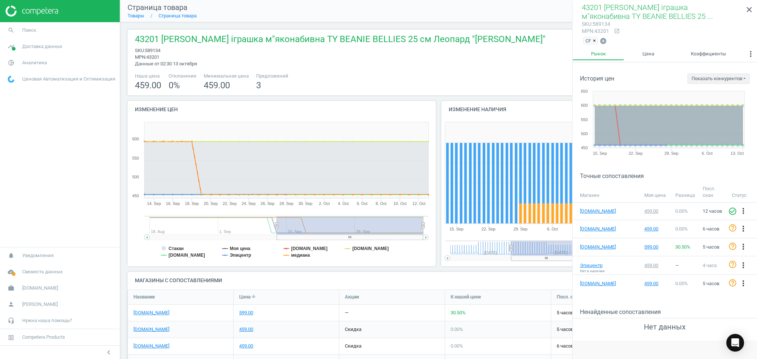
click at [595, 39] on span "×" at bounding box center [594, 41] width 3 height 6
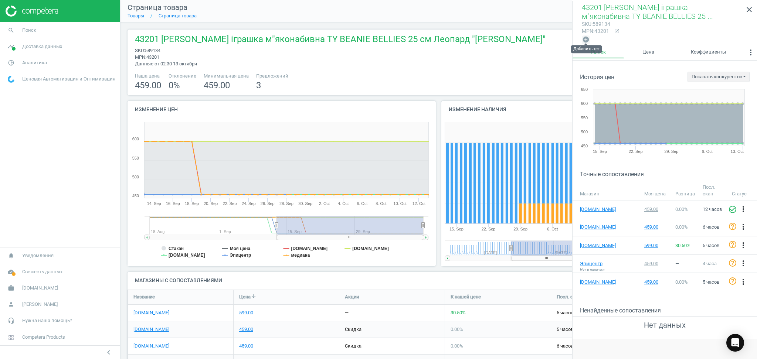
click at [584, 38] on icon "add_circle" at bounding box center [585, 39] width 7 height 7
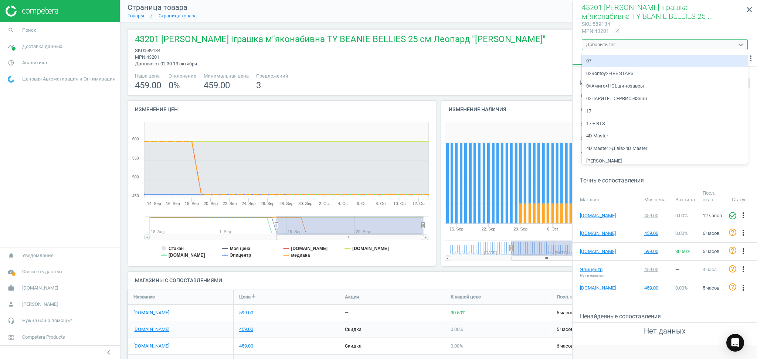
click at [598, 40] on div "Добавить тег" at bounding box center [658, 45] width 152 height 10
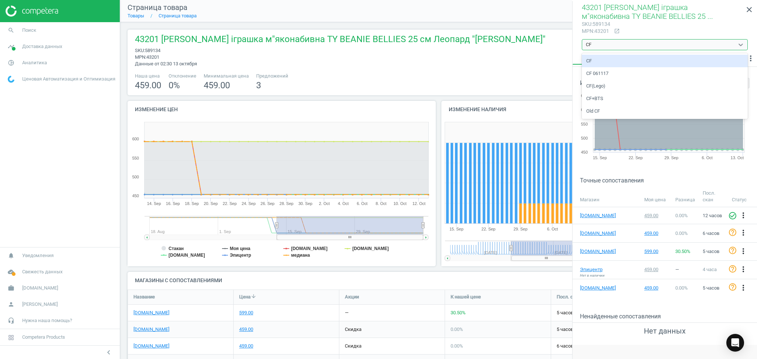
click at [598, 60] on div "CF" at bounding box center [665, 61] width 166 height 13
type input "CF"
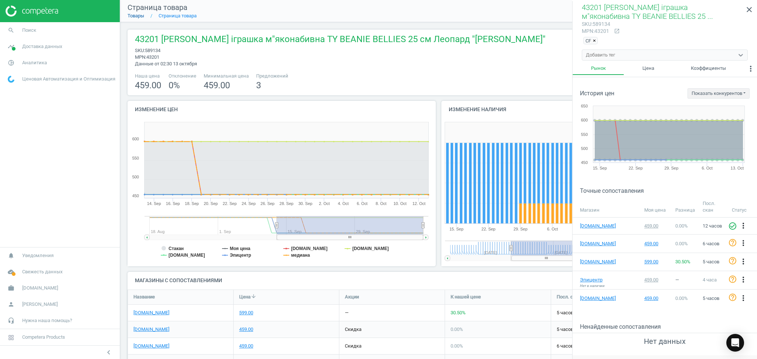
click at [135, 17] on link "Товары" at bounding box center [136, 16] width 17 height 6
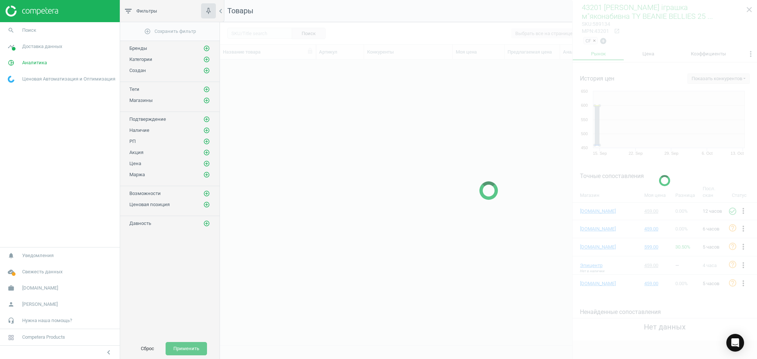
scroll to position [271, 529]
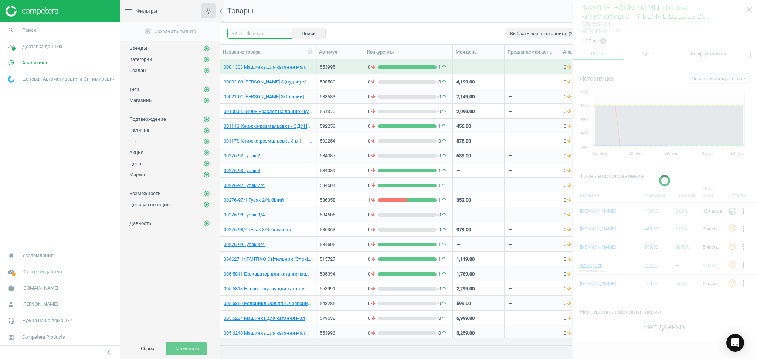
click at [247, 33] on input "text" at bounding box center [259, 33] width 65 height 11
paste input "589136"
type input "589136"
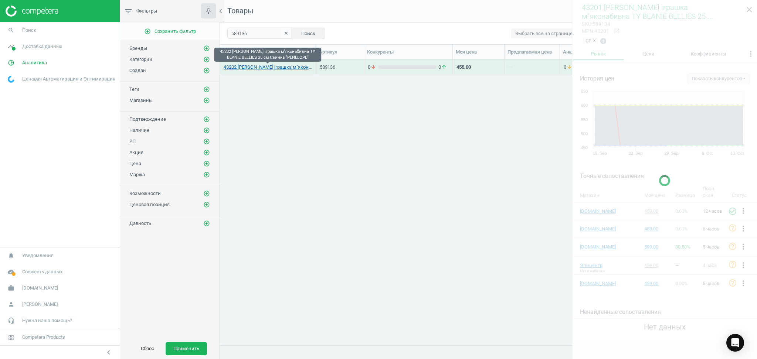
click at [252, 65] on link "43202 [PERSON_NAME] іграшка м"яконабивна TY BEANIE BELLIES 25 см Свинка "PENELO…" at bounding box center [268, 67] width 88 height 7
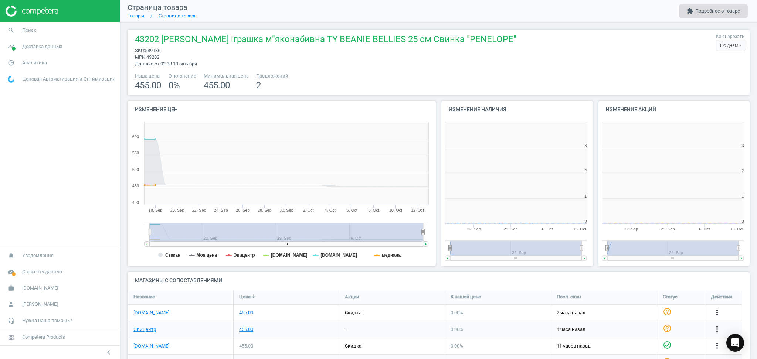
scroll to position [163, 164]
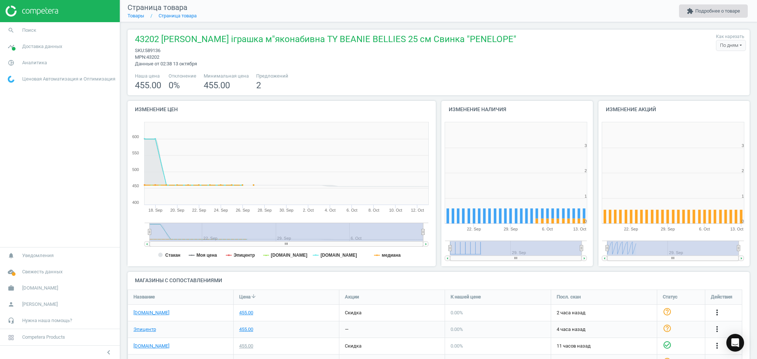
click at [706, 14] on button "extension Подробнее о товаре" at bounding box center [713, 10] width 69 height 13
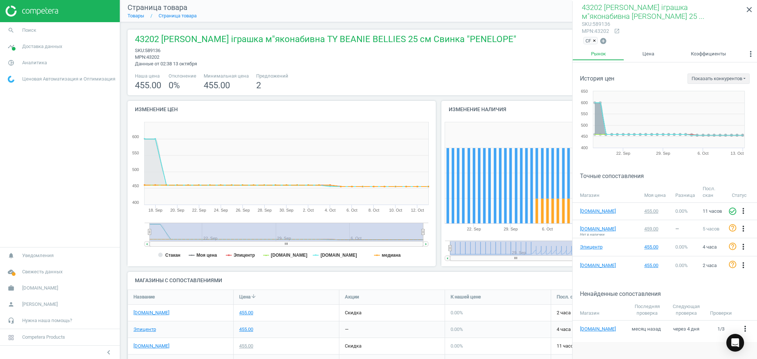
click at [595, 41] on span "×" at bounding box center [594, 41] width 3 height 6
click at [587, 39] on icon "add_circle" at bounding box center [585, 39] width 7 height 7
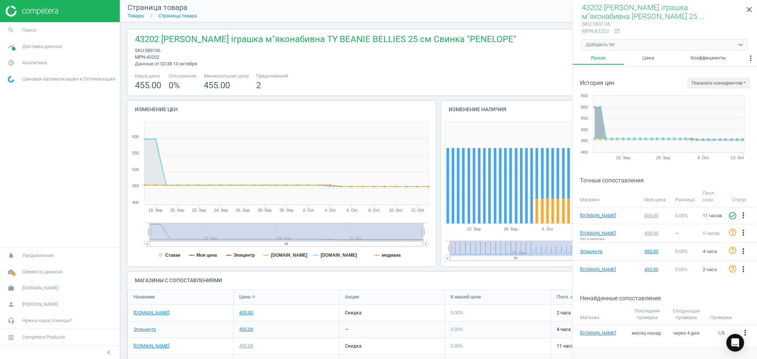
click at [598, 44] on div "Добавить тег" at bounding box center [600, 44] width 29 height 7
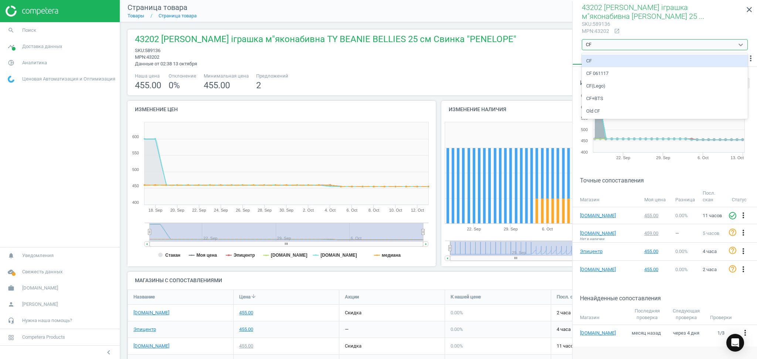
click at [596, 60] on div "CF" at bounding box center [665, 61] width 166 height 13
type input "CF"
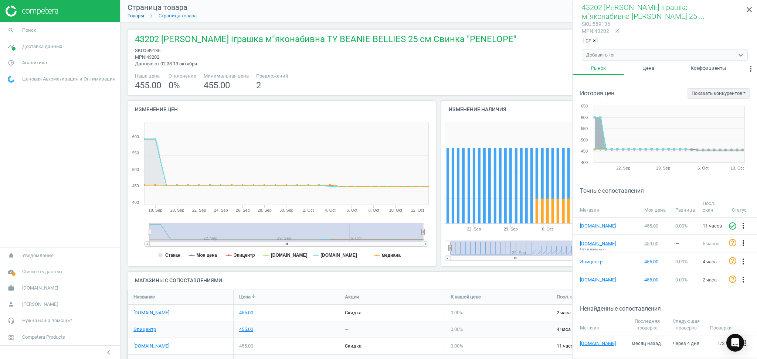
click at [139, 16] on link "Товары" at bounding box center [136, 16] width 17 height 6
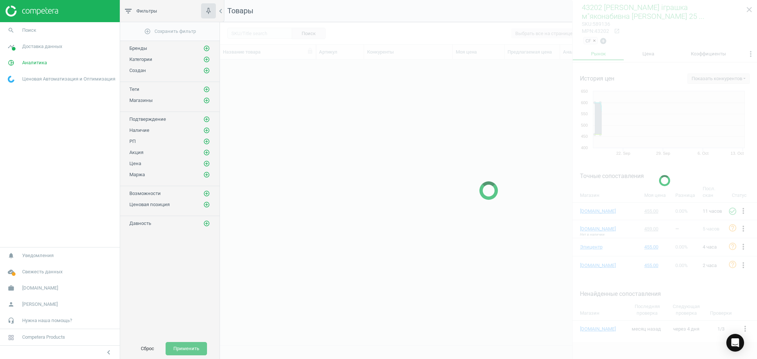
scroll to position [271, 529]
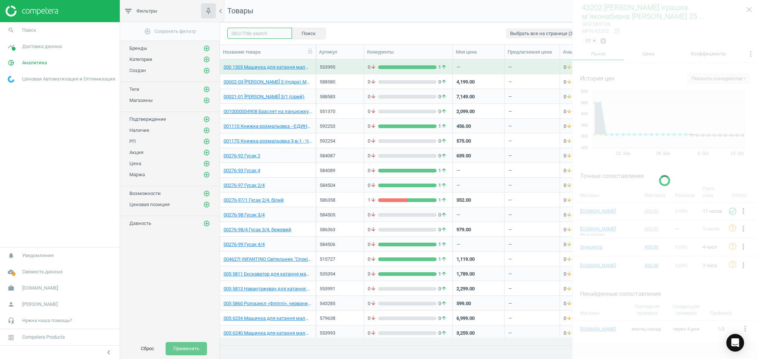
click at [252, 33] on input "text" at bounding box center [259, 33] width 65 height 11
paste input "589135"
type input "589135"
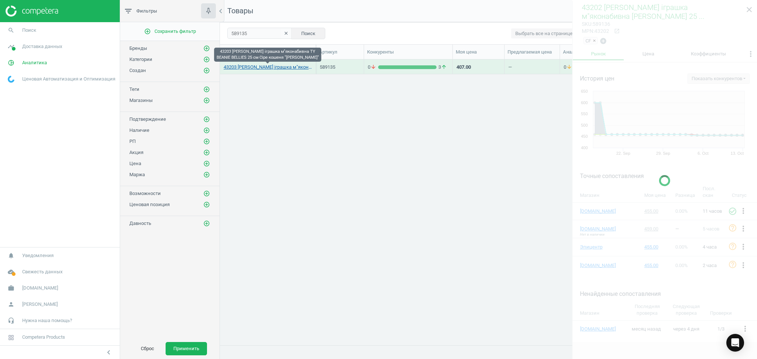
click at [260, 67] on link "43203 [PERSON_NAME] іграшка м"яконабивна TY BEANIE BELLIES 25 см Сіре кошеня "[…" at bounding box center [268, 67] width 88 height 7
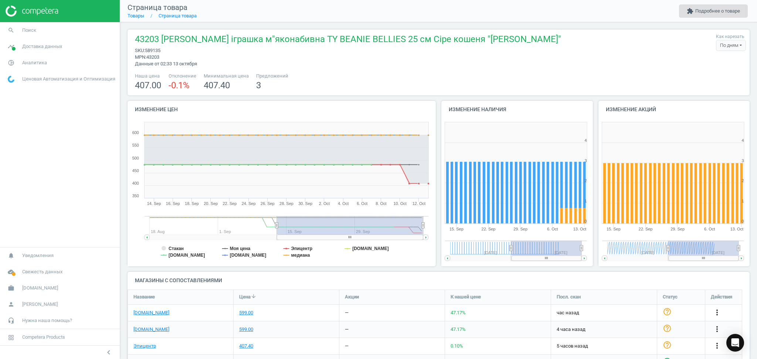
click at [714, 12] on button "extension Подробнее о товаре" at bounding box center [713, 10] width 69 height 13
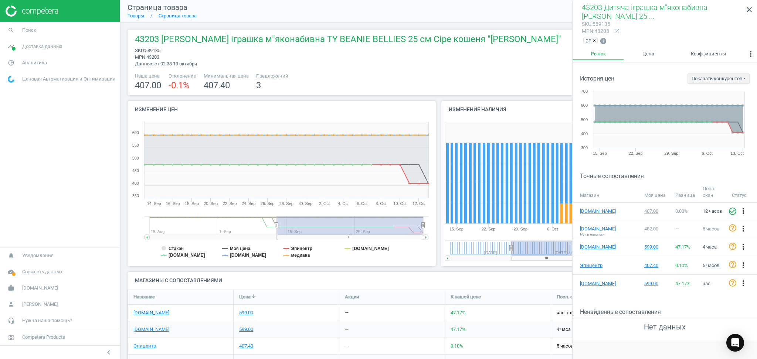
click at [594, 39] on span "×" at bounding box center [594, 41] width 3 height 6
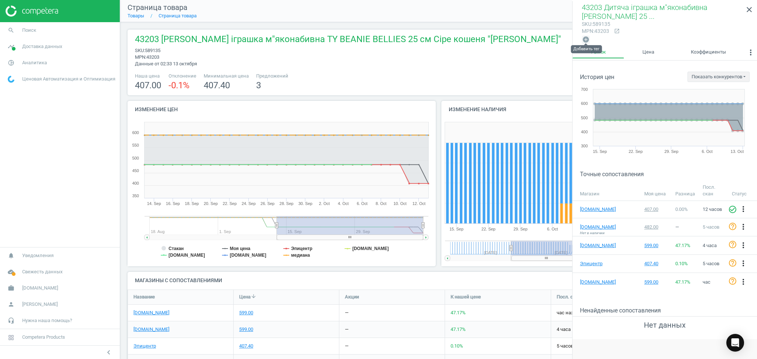
click at [585, 41] on icon "add_circle" at bounding box center [585, 39] width 7 height 7
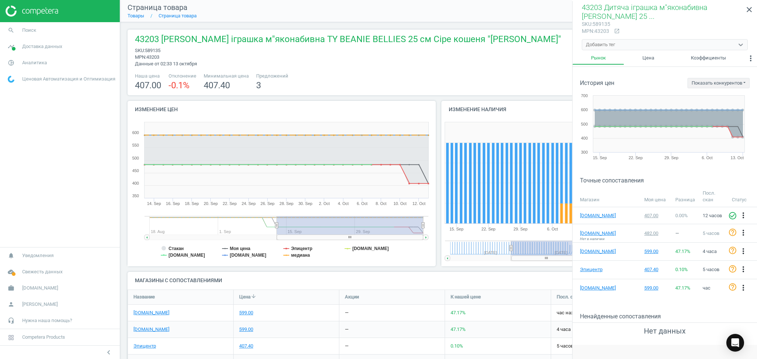
click at [598, 48] on div "Добавить тег" at bounding box center [658, 45] width 152 height 10
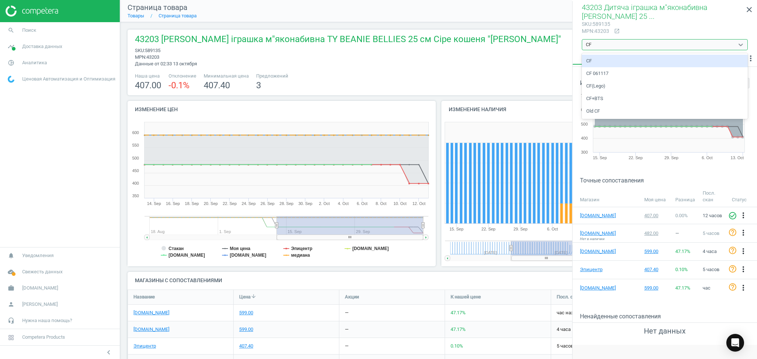
click at [598, 60] on div "CF" at bounding box center [665, 61] width 166 height 13
type input "CF"
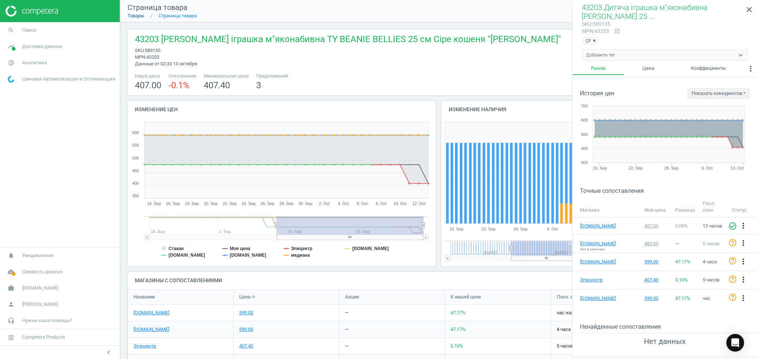
click at [139, 14] on link "Товары" at bounding box center [136, 16] width 17 height 6
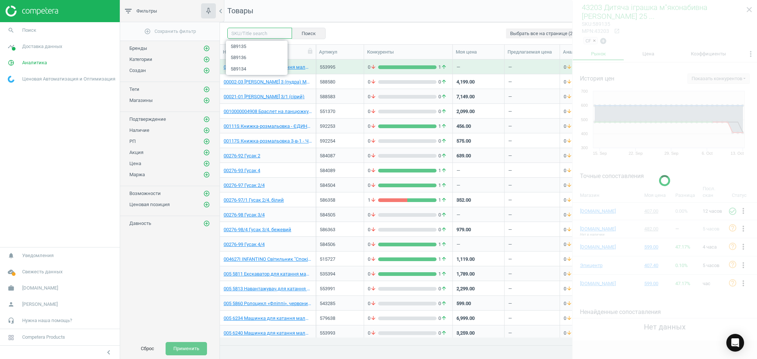
click at [247, 35] on input "text" at bounding box center [259, 33] width 65 height 11
paste input "589133"
type input "589133"
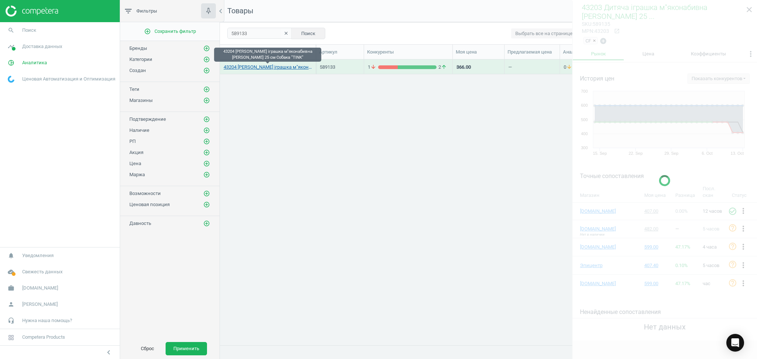
click at [268, 68] on link "43204 [PERSON_NAME] іграшка м"яконабивна [PERSON_NAME] 25 см Собака "TINK"" at bounding box center [268, 67] width 88 height 7
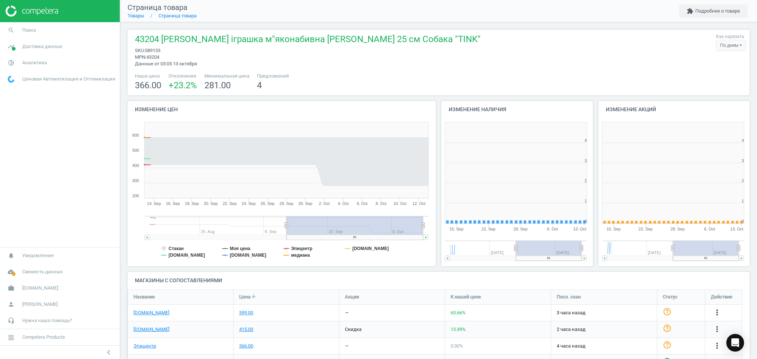
scroll to position [163, 320]
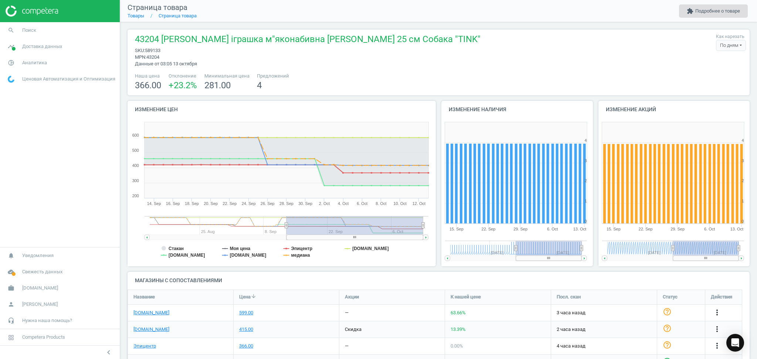
click at [698, 10] on button "extension Подробнее о товаре" at bounding box center [713, 10] width 69 height 13
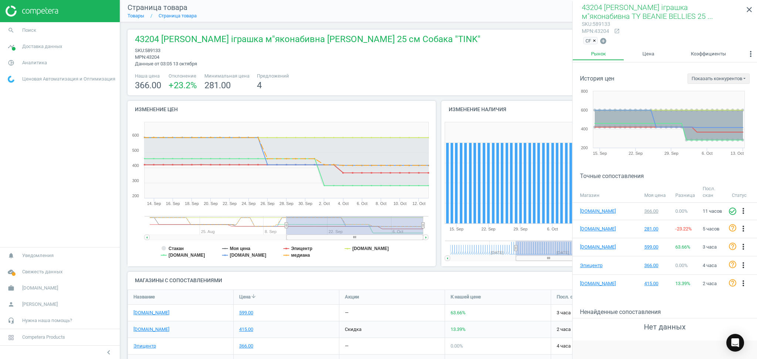
click at [593, 41] on span "×" at bounding box center [594, 41] width 3 height 6
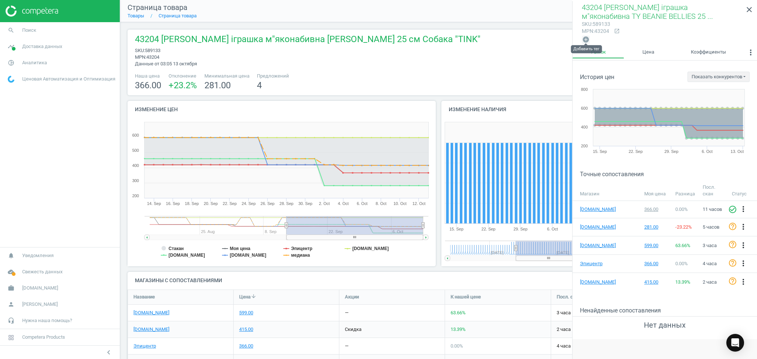
click at [587, 39] on icon "add_circle" at bounding box center [585, 39] width 7 height 7
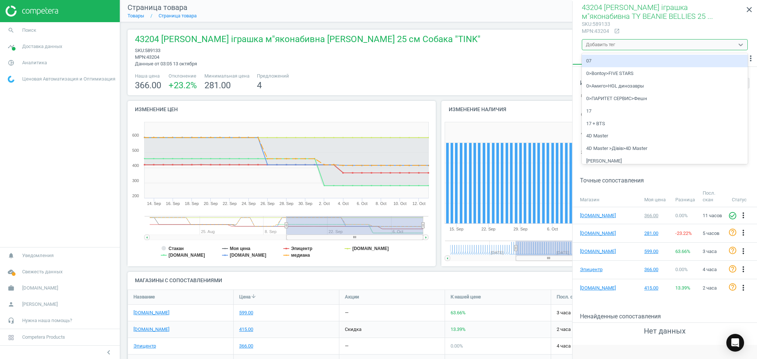
click at [593, 45] on div "Добавить тег" at bounding box center [600, 44] width 29 height 7
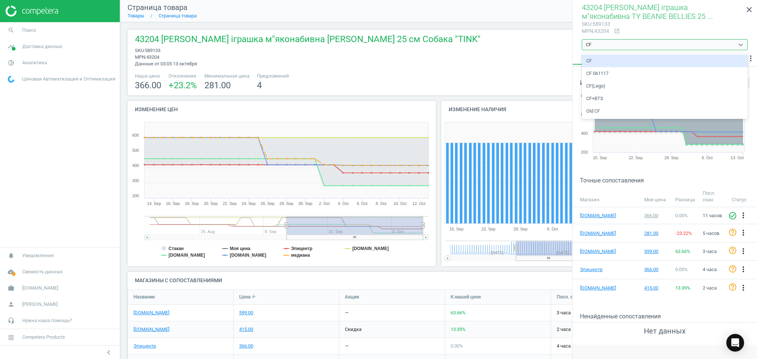
click at [592, 62] on div "CF" at bounding box center [665, 61] width 166 height 13
type input "CF"
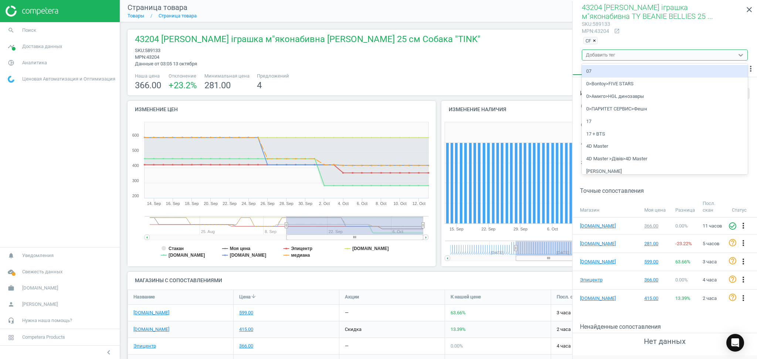
click at [628, 54] on div "Добавить тег" at bounding box center [658, 55] width 152 height 10
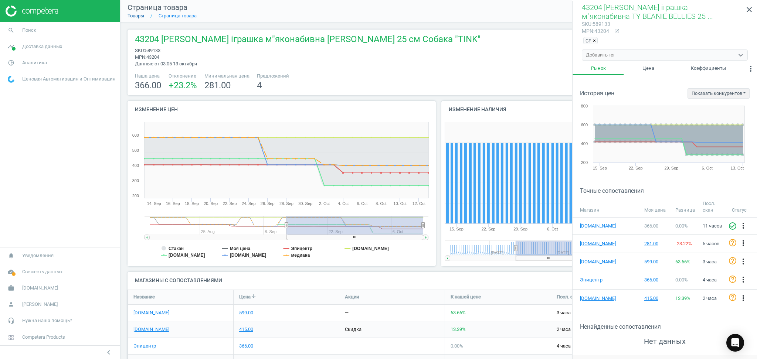
click at [137, 17] on link "Товары" at bounding box center [136, 16] width 17 height 6
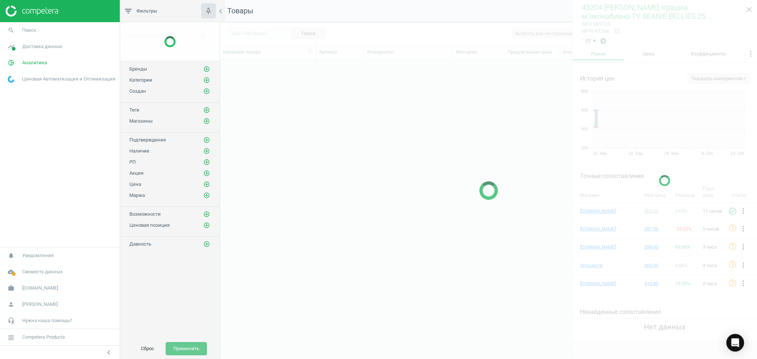
scroll to position [271, 529]
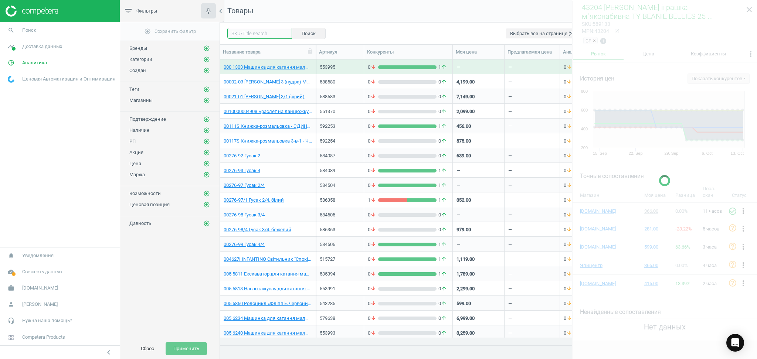
click at [246, 34] on input "text" at bounding box center [259, 33] width 65 height 11
paste input "594671"
type input "594671"
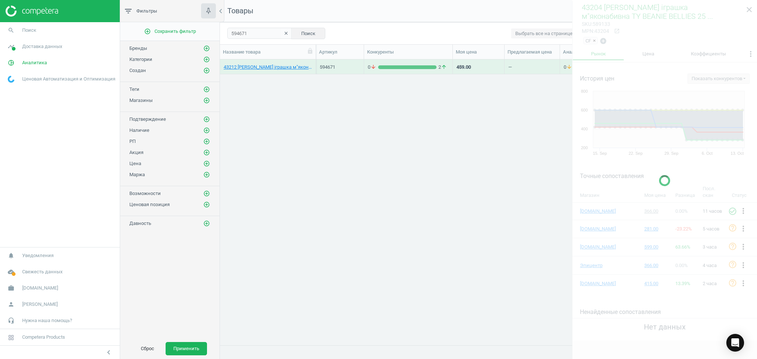
click at [249, 62] on div "43212 [PERSON_NAME] іграшка м"яконабивна [PERSON_NAME] 25 см Сірий пес "[PERSON…" at bounding box center [268, 66] width 88 height 13
click at [252, 66] on link "43212 [PERSON_NAME] іграшка м"яконабивна [PERSON_NAME] 25 см Сірий пес "[PERSON…" at bounding box center [268, 67] width 88 height 7
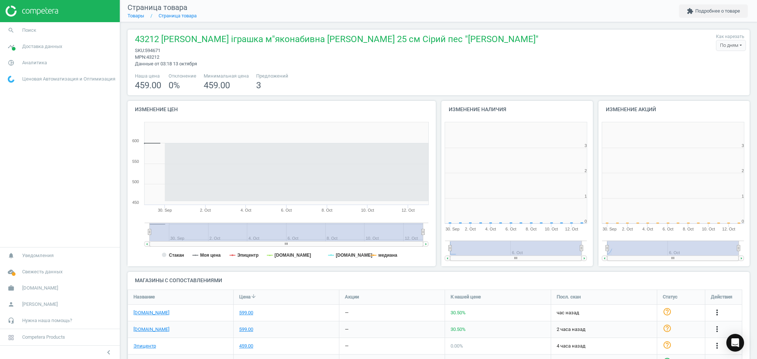
scroll to position [163, 320]
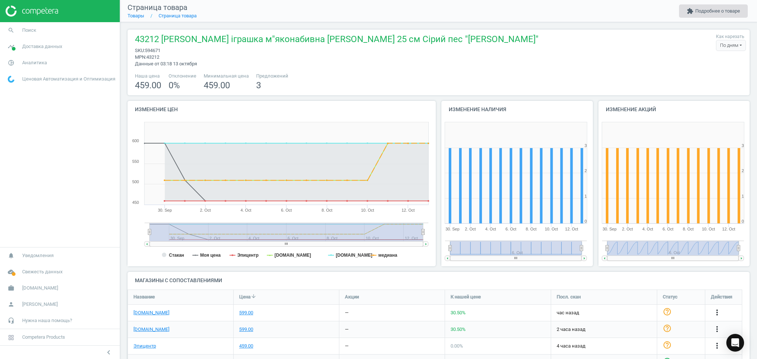
click at [721, 11] on button "extension Подробнее о товаре" at bounding box center [713, 10] width 69 height 13
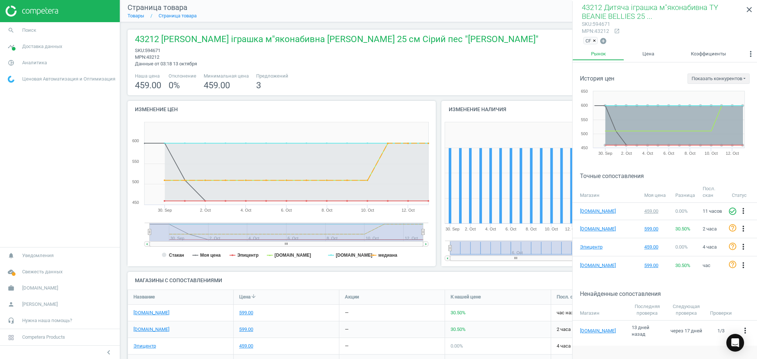
click at [595, 41] on span "×" at bounding box center [594, 41] width 3 height 6
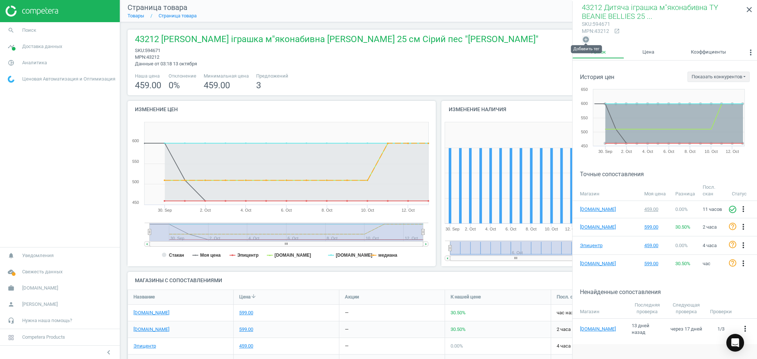
click at [588, 40] on icon "add_circle" at bounding box center [585, 39] width 7 height 7
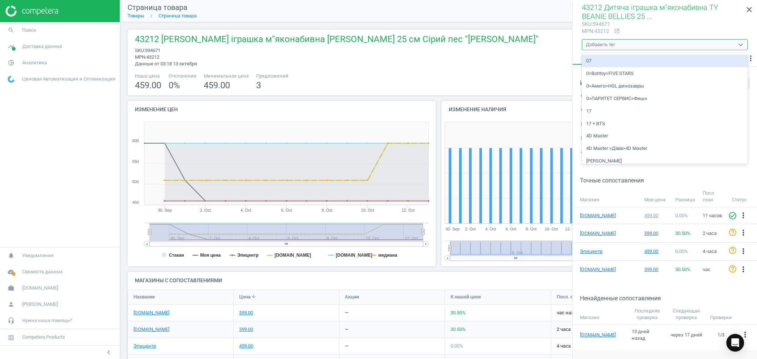
click at [603, 45] on div "Добавить тег" at bounding box center [600, 44] width 29 height 7
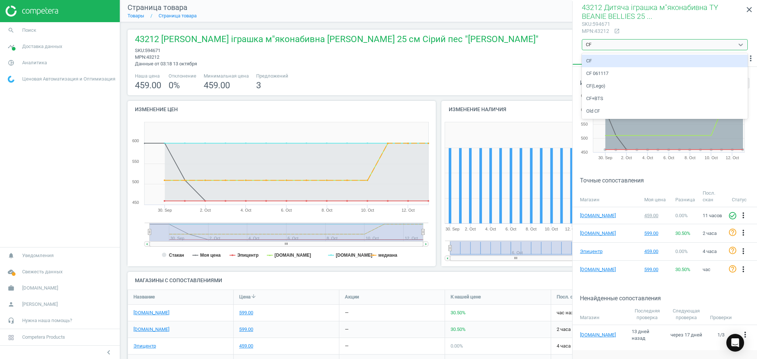
click at [587, 61] on div "CF" at bounding box center [665, 61] width 166 height 13
type input "CF"
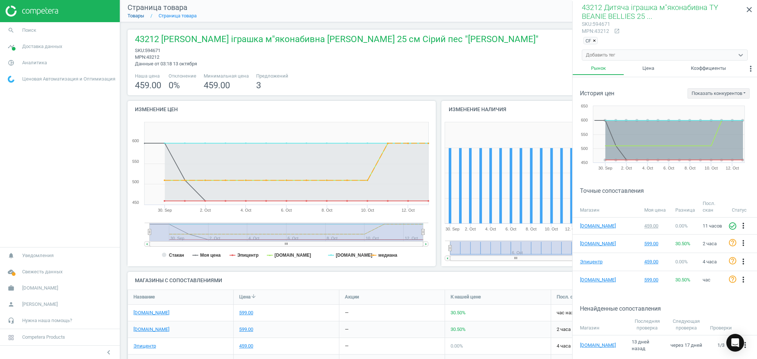
click at [143, 16] on link "Товары" at bounding box center [136, 16] width 17 height 6
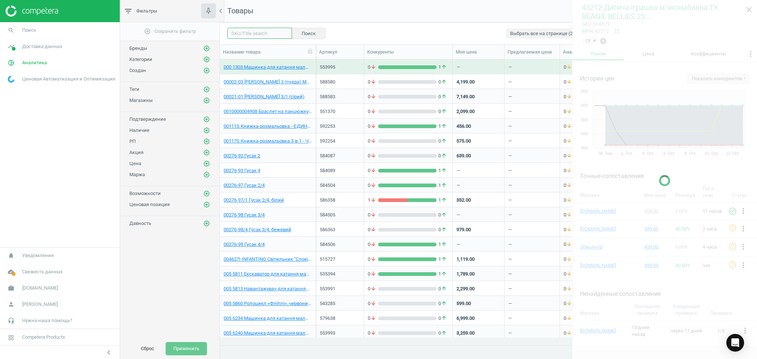
click at [251, 34] on input "text" at bounding box center [259, 33] width 65 height 11
paste input "593439"
type input "593439"
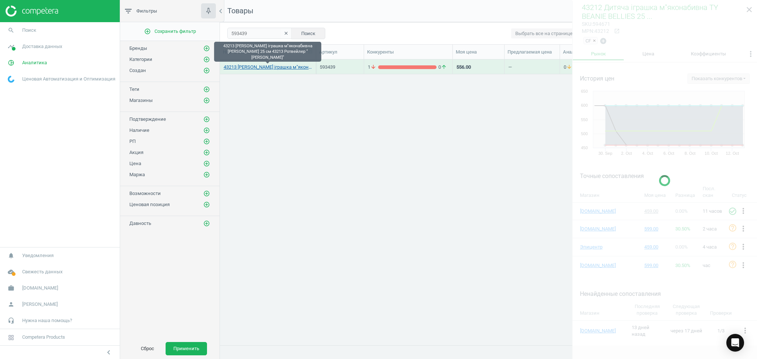
click at [237, 66] on link "43213 Дитяча іграшка м"яконабивна TY BEANIE BELLIES 25 см 43213 Ротвейлер "FRIT…" at bounding box center [268, 67] width 88 height 7
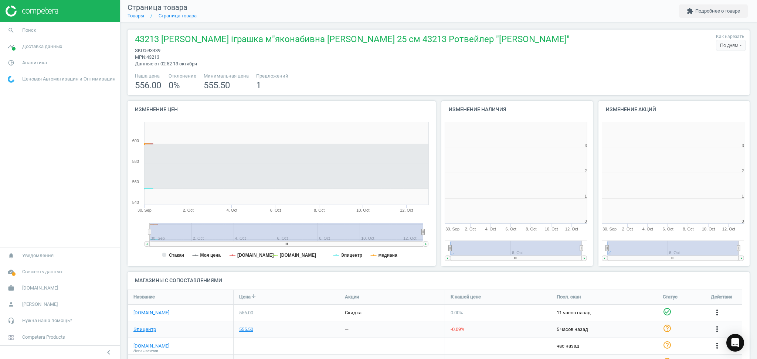
scroll to position [163, 320]
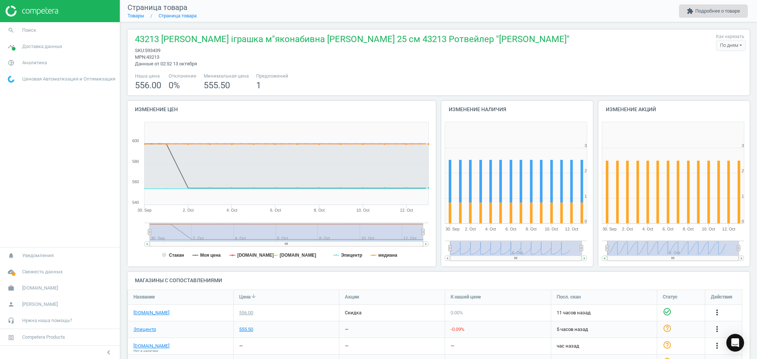
click at [731, 11] on button "extension Подробнее о товаре" at bounding box center [713, 10] width 69 height 13
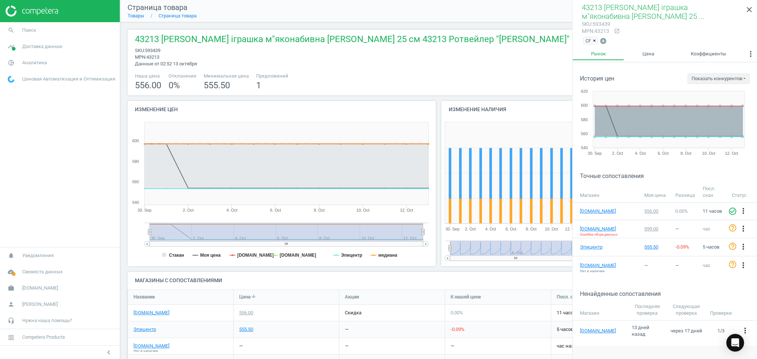
click at [595, 40] on span "×" at bounding box center [594, 41] width 3 height 6
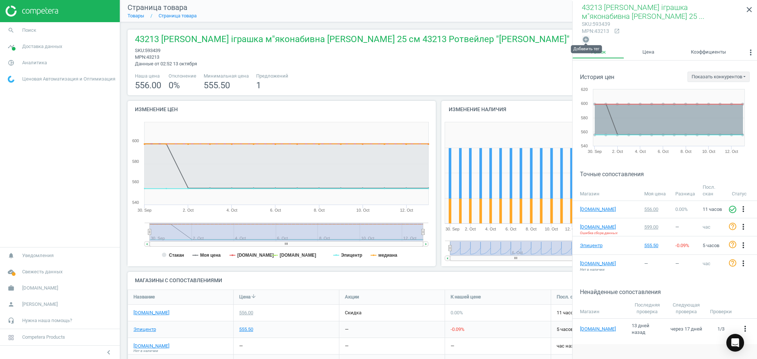
click at [588, 39] on icon "add_circle" at bounding box center [585, 39] width 7 height 7
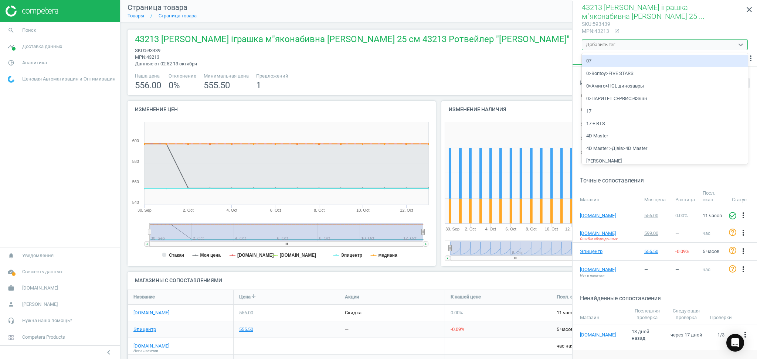
click at [599, 42] on div "Добавить тег" at bounding box center [600, 44] width 29 height 7
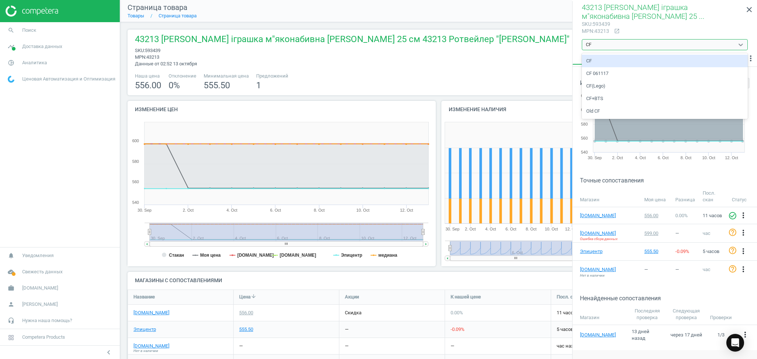
click at [594, 61] on div "CF" at bounding box center [665, 61] width 166 height 13
type input "CF"
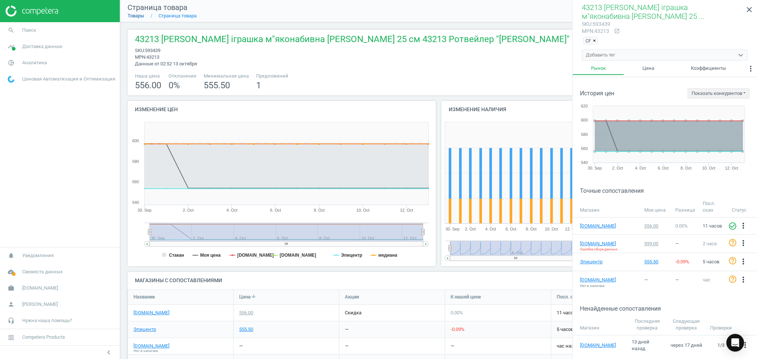
click at [135, 16] on link "Товары" at bounding box center [136, 16] width 17 height 6
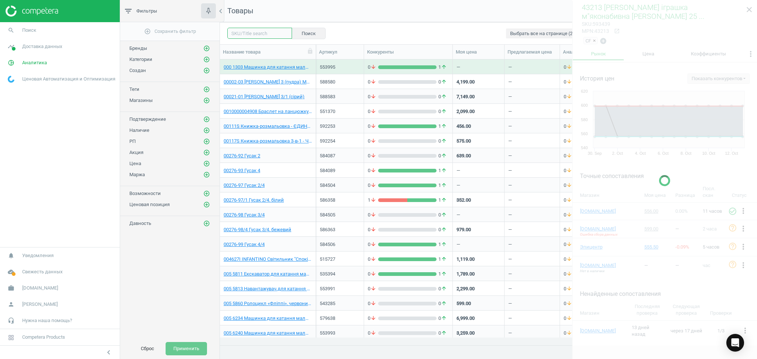
click at [237, 33] on input "text" at bounding box center [259, 33] width 65 height 11
paste input "516083"
type input "516083"
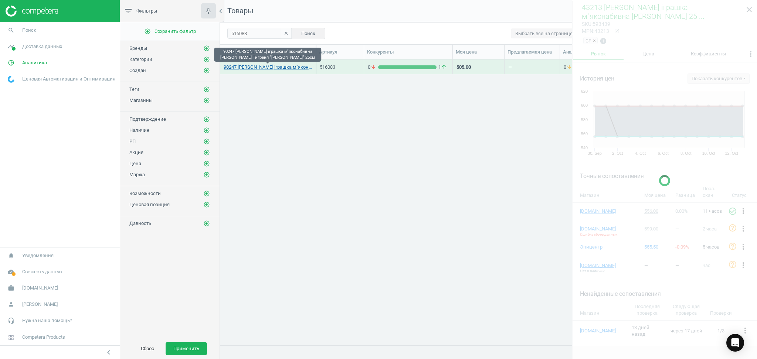
click at [277, 67] on link "90247 Дитяча іграшка м"яконабивна TY Beanie Babies Тигреня "Tabor" 25см" at bounding box center [268, 67] width 88 height 7
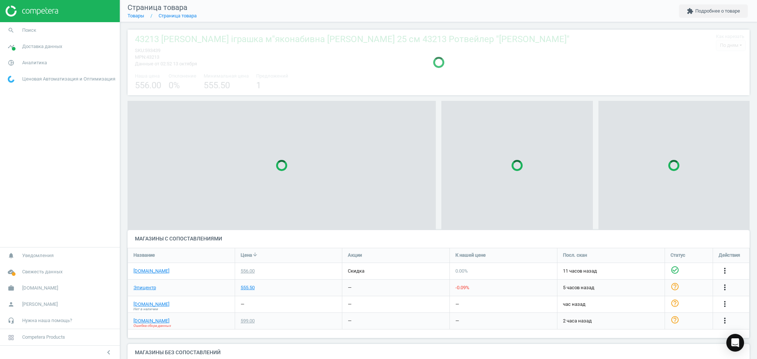
scroll to position [54, 630]
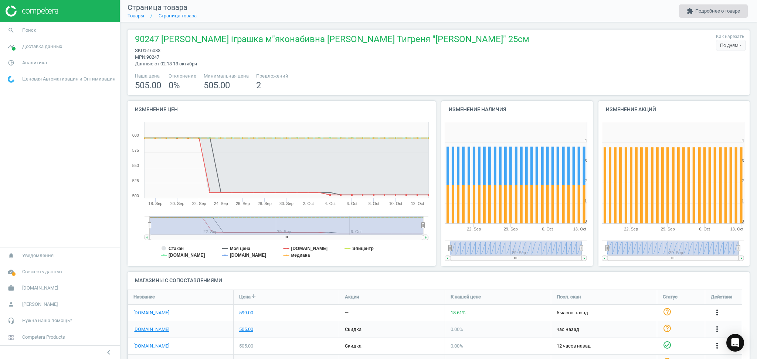
click at [707, 10] on button "extension Подробнее о товаре" at bounding box center [713, 10] width 69 height 13
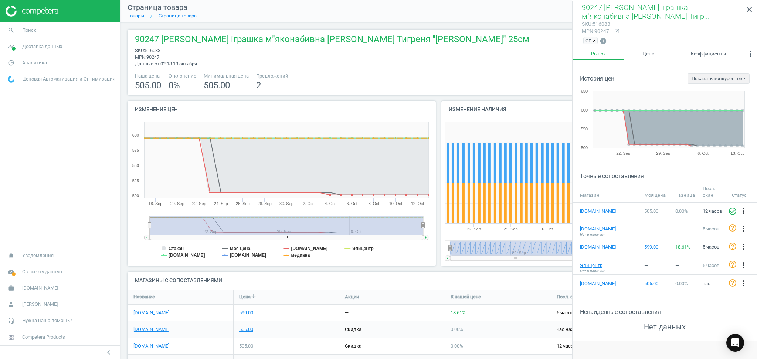
click at [594, 41] on span "×" at bounding box center [594, 41] width 3 height 6
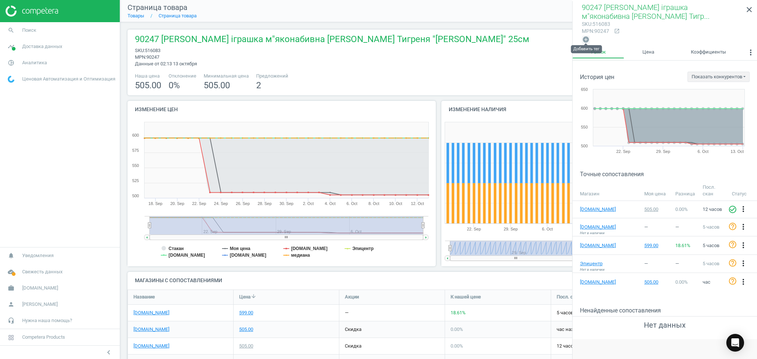
click at [587, 39] on icon "add_circle" at bounding box center [585, 39] width 7 height 7
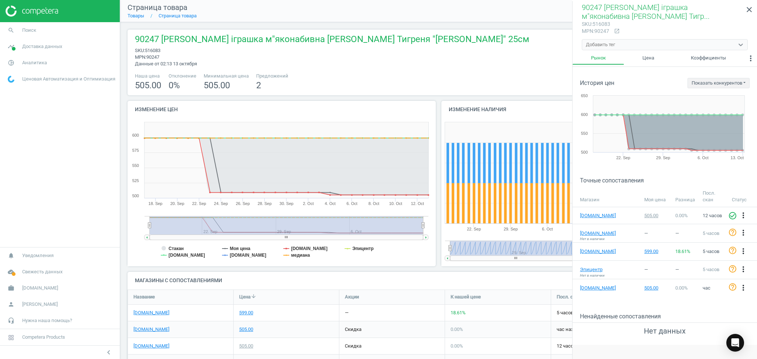
click at [599, 44] on div "Добавить тег" at bounding box center [600, 44] width 29 height 7
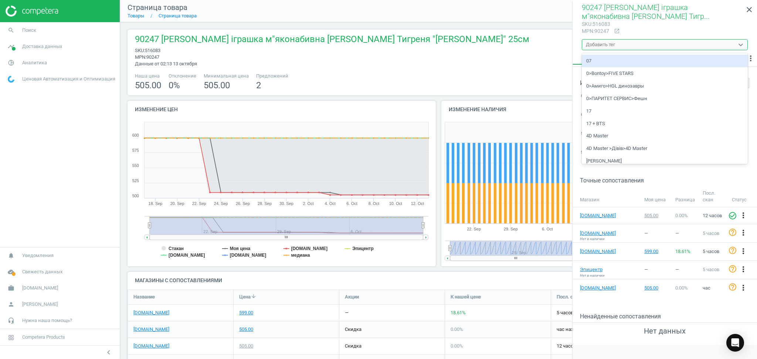
paste input "516083"
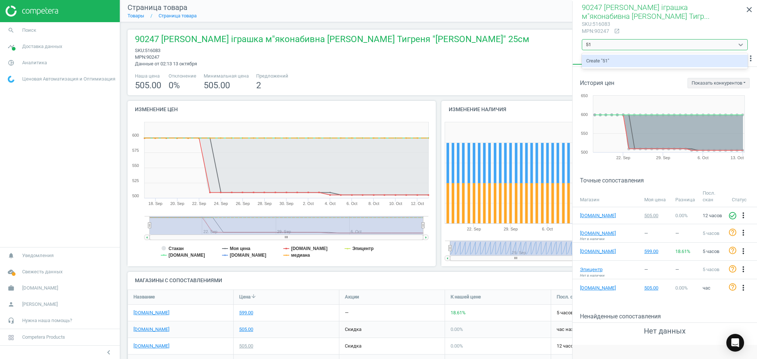
type input "5"
click at [589, 60] on div "CF" at bounding box center [665, 61] width 166 height 13
type input "CF"
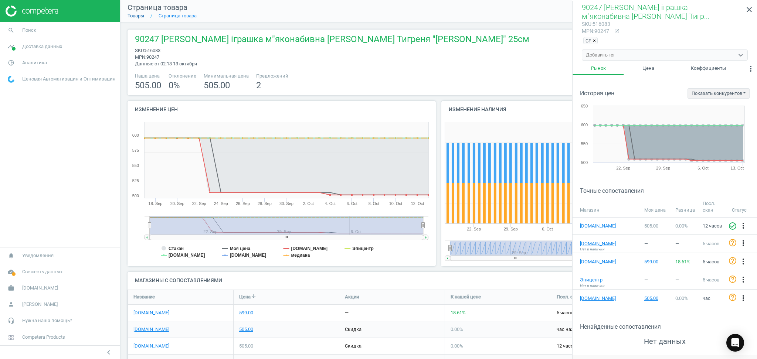
click at [138, 16] on link "Товары" at bounding box center [136, 16] width 17 height 6
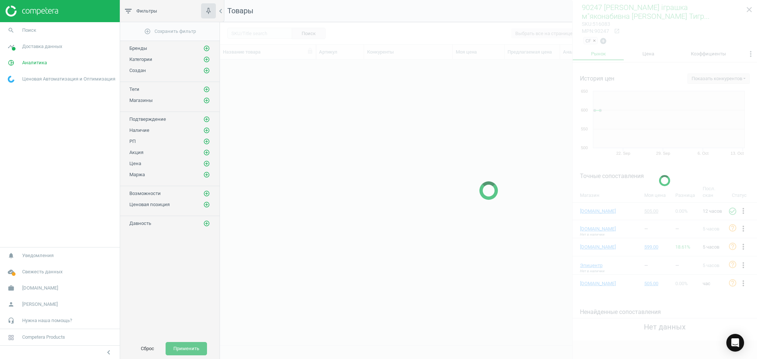
scroll to position [271, 529]
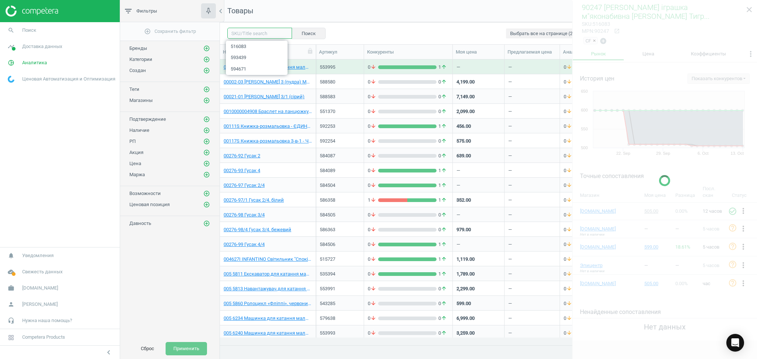
click at [252, 33] on input "text" at bounding box center [259, 33] width 65 height 11
paste input "569418"
type input "569418"
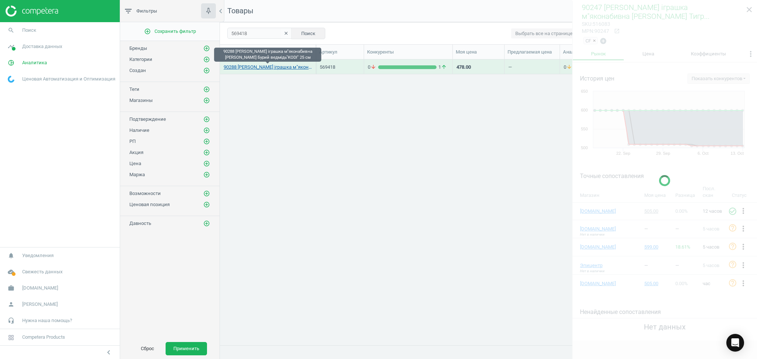
click at [252, 67] on link "90288 Дитяча іграшка м"яконабивна TY Beanie Babies Бурий ведмiдь"KODI" 25 cм" at bounding box center [268, 67] width 88 height 7
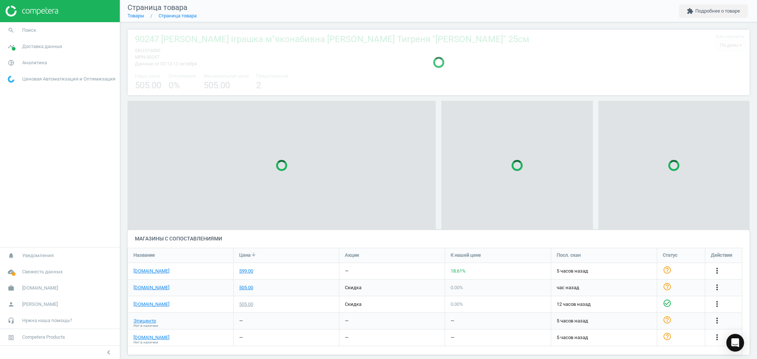
scroll to position [105, 630]
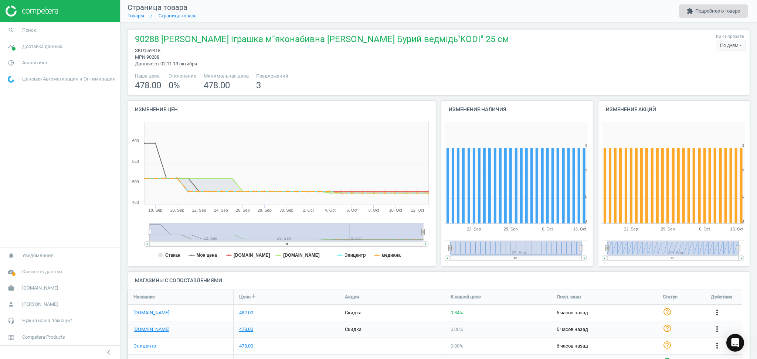
click at [720, 8] on button "extension Подробнее о товаре" at bounding box center [713, 10] width 69 height 13
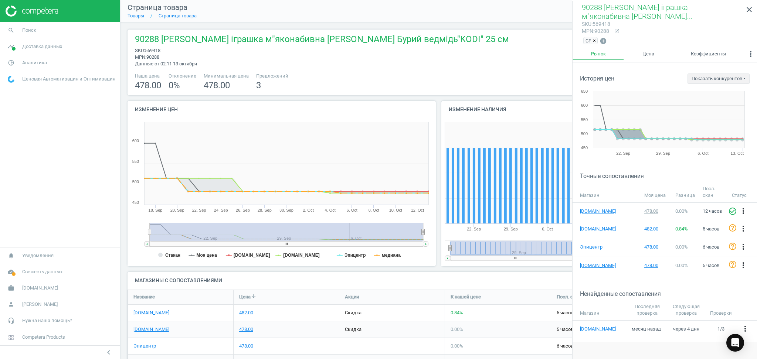
click at [594, 39] on span "×" at bounding box center [594, 41] width 3 height 6
click at [586, 41] on icon "add_circle" at bounding box center [585, 39] width 7 height 7
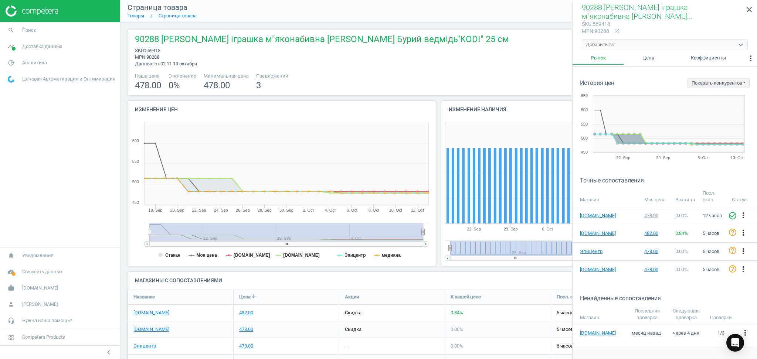
click at [600, 45] on div "Добавить тег" at bounding box center [600, 44] width 29 height 7
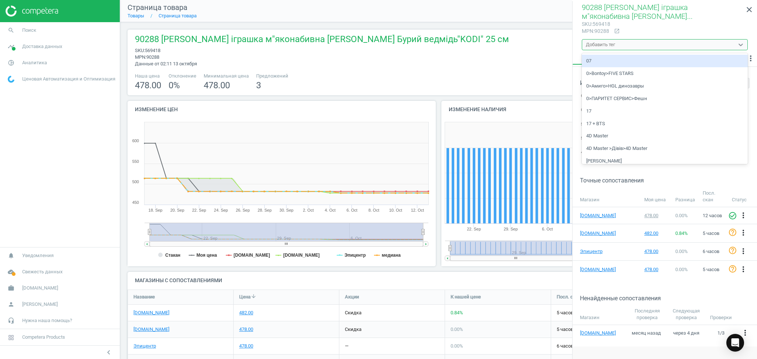
paste input "569418"
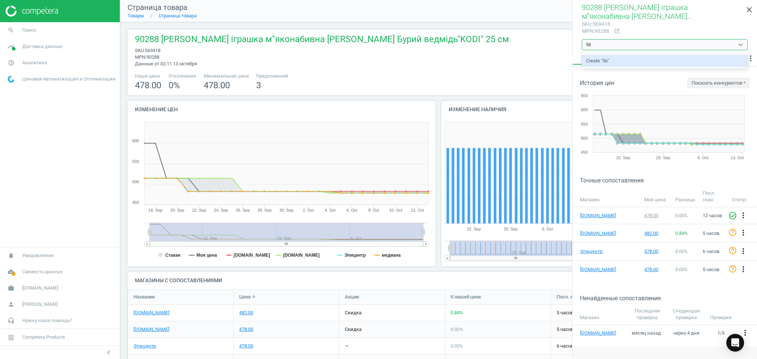
type input "5"
click at [586, 59] on div "CF" at bounding box center [665, 61] width 166 height 13
type input "CF"
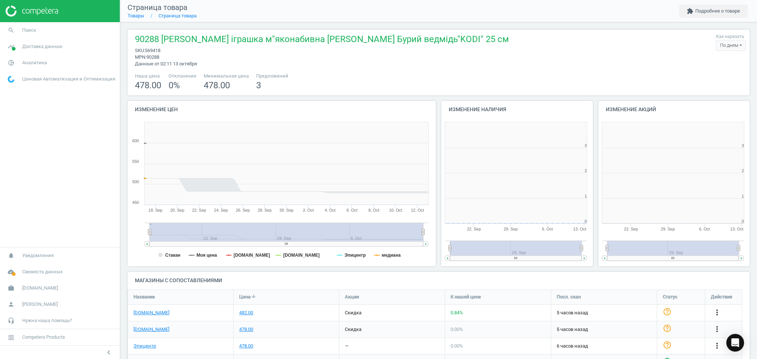
scroll to position [163, 164]
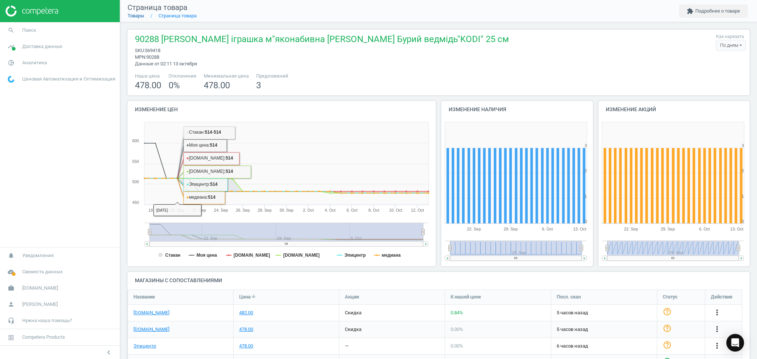
click at [137, 16] on link "Товары" at bounding box center [136, 16] width 17 height 6
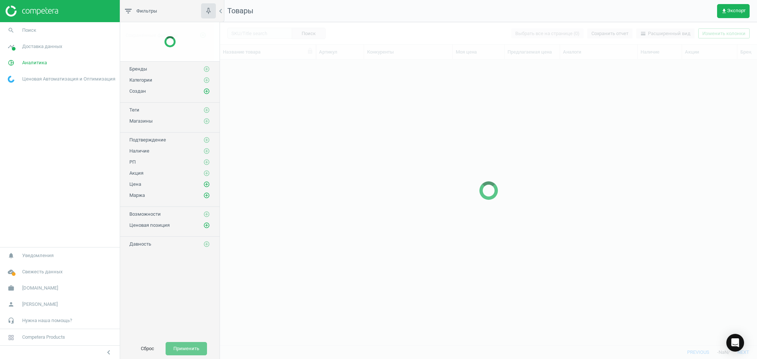
scroll to position [271, 529]
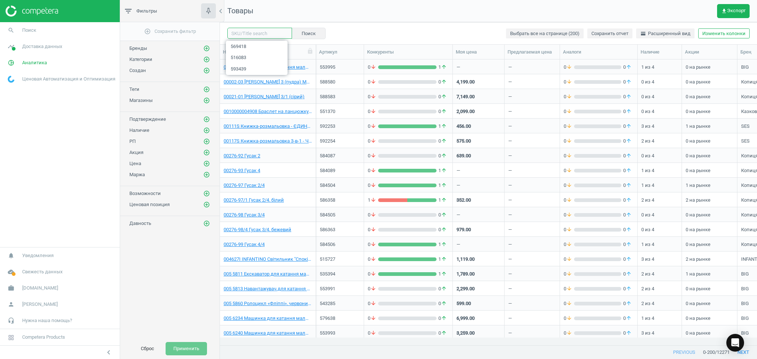
click at [256, 35] on input "text" at bounding box center [259, 33] width 65 height 11
paste input "571548"
type input "571548"
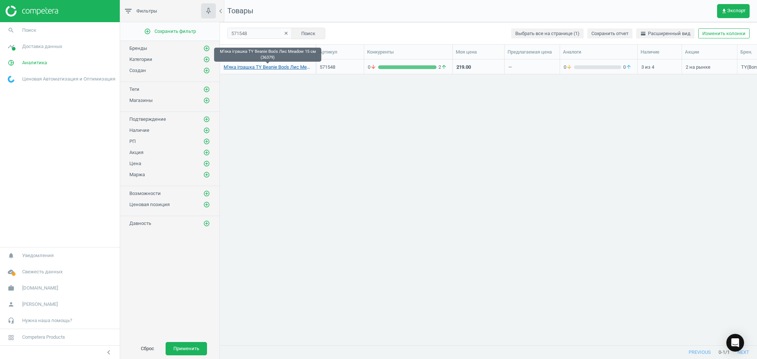
click at [247, 67] on link "М'яка іграшка TY Beanie Boo's Лис Meadow 15 см (36379)" at bounding box center [268, 67] width 88 height 7
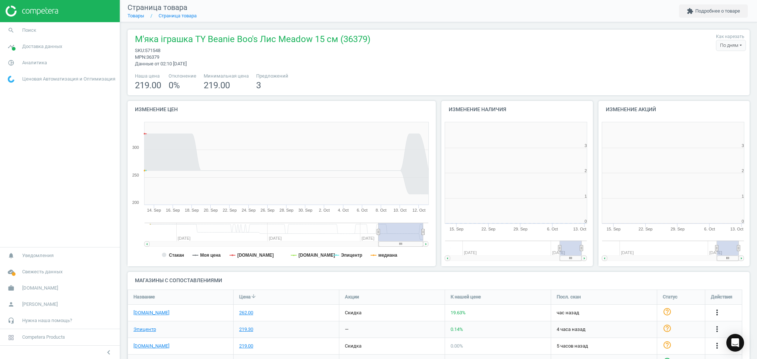
scroll to position [163, 164]
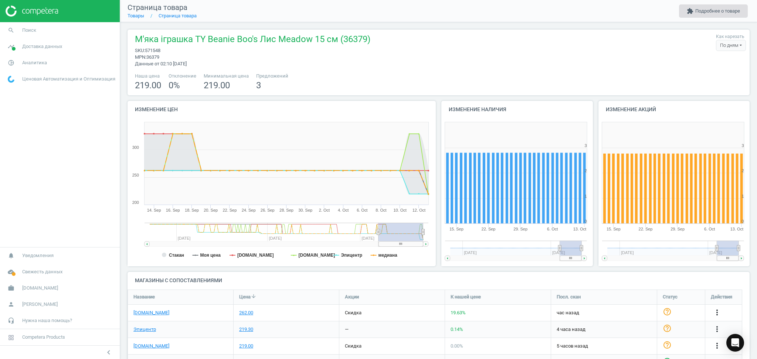
click at [720, 10] on button "extension Подробнее о товаре" at bounding box center [713, 10] width 69 height 13
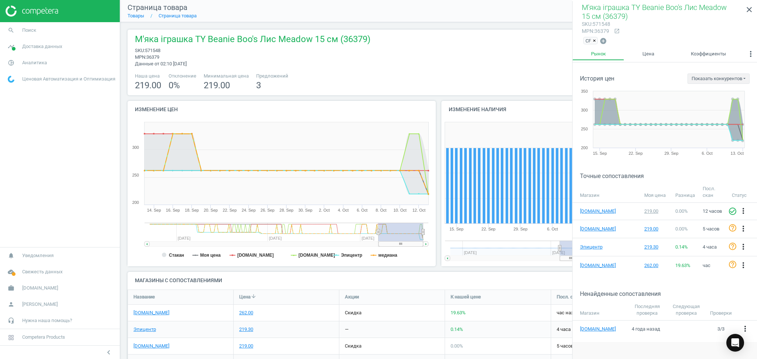
click at [595, 39] on span "×" at bounding box center [594, 41] width 3 height 6
click at [586, 39] on icon "add_circle" at bounding box center [585, 39] width 7 height 7
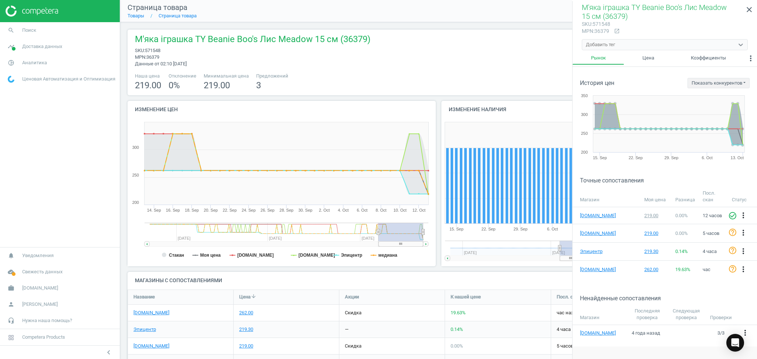
click at [598, 42] on div "Добавить тег" at bounding box center [600, 44] width 29 height 7
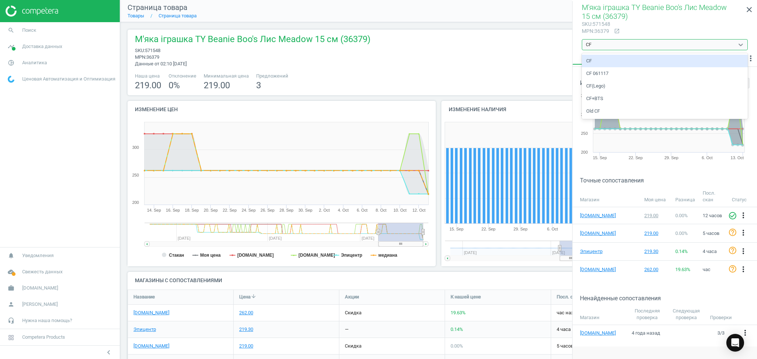
click at [600, 61] on div "CF" at bounding box center [665, 61] width 166 height 13
type input "CF"
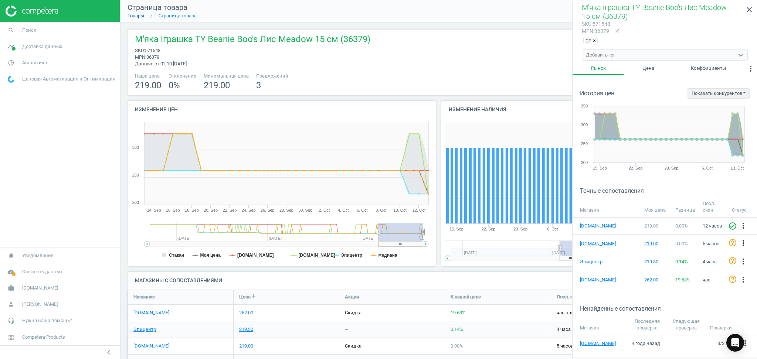
click at [134, 15] on link "Товары" at bounding box center [136, 16] width 17 height 6
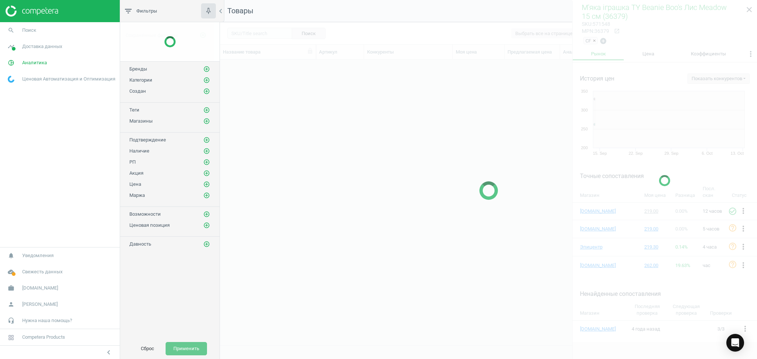
scroll to position [271, 529]
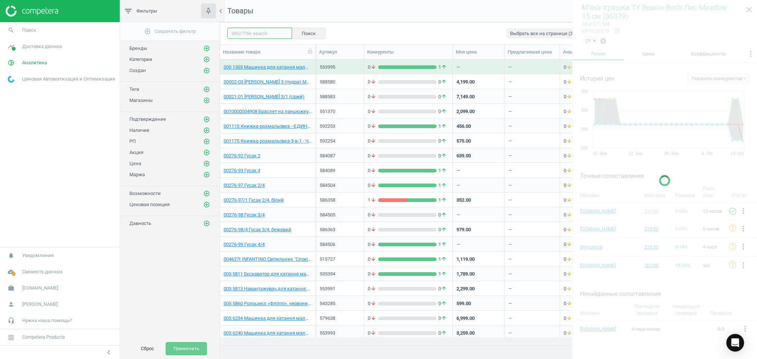
click at [250, 35] on input "text" at bounding box center [259, 33] width 65 height 11
paste input "589131"
type input "589131"
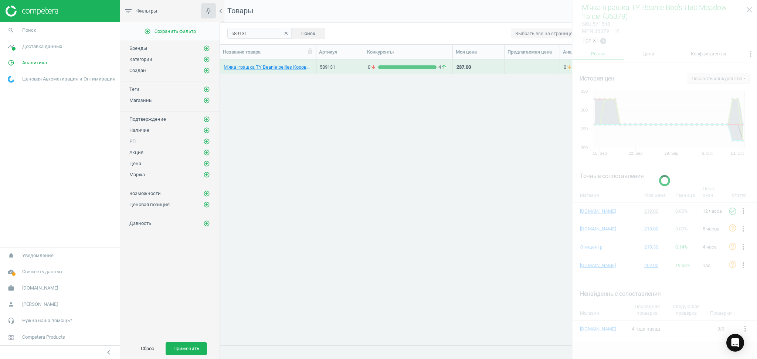
click at [749, 8] on div at bounding box center [664, 180] width 185 height 359
click at [248, 67] on link "М'яка іграшка TY Beanie bellies Корова Cow 25 см (41287)" at bounding box center [268, 67] width 88 height 7
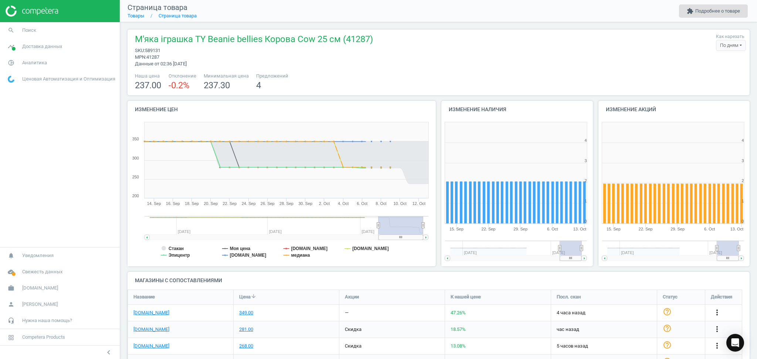
click at [706, 13] on button "extension Подробнее о товаре" at bounding box center [713, 10] width 69 height 13
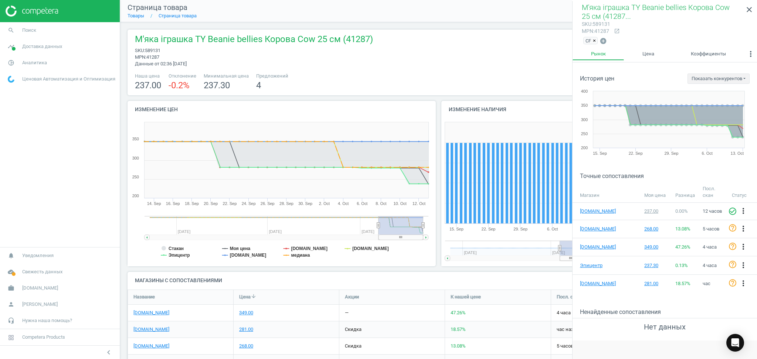
click at [595, 41] on span "×" at bounding box center [594, 41] width 3 height 6
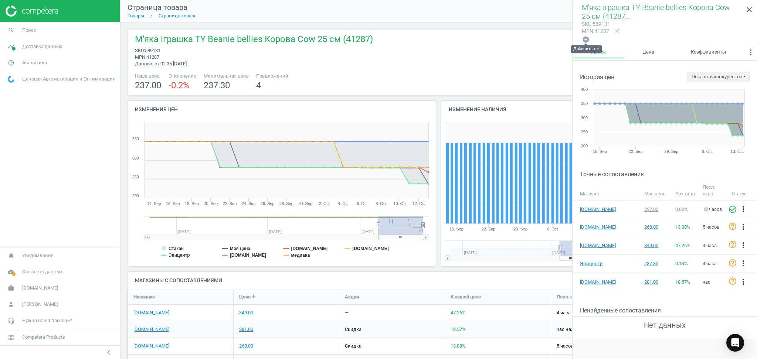
click at [587, 38] on icon "add_circle" at bounding box center [585, 39] width 7 height 7
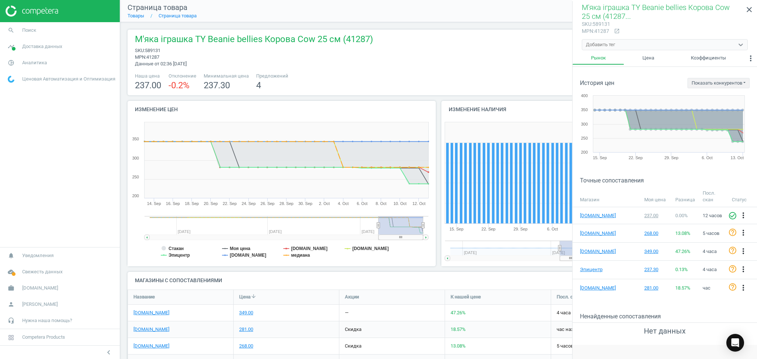
click at [608, 43] on div "Добавить тег" at bounding box center [600, 44] width 29 height 7
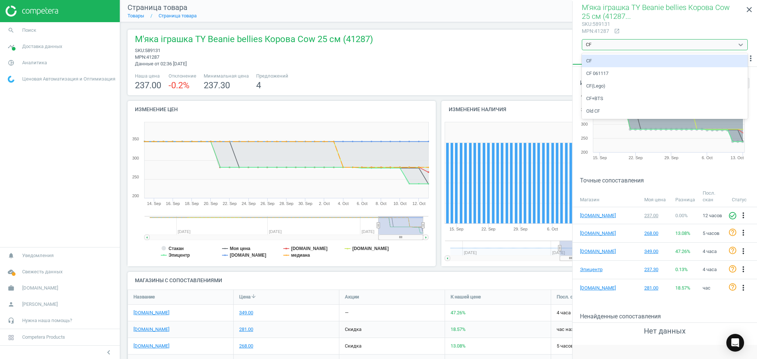
click at [588, 61] on div "CF" at bounding box center [665, 61] width 166 height 13
type input "CF"
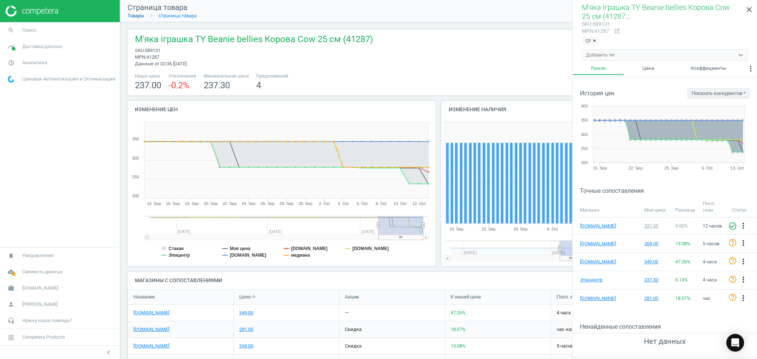
click at [136, 14] on link "Товары" at bounding box center [136, 16] width 17 height 6
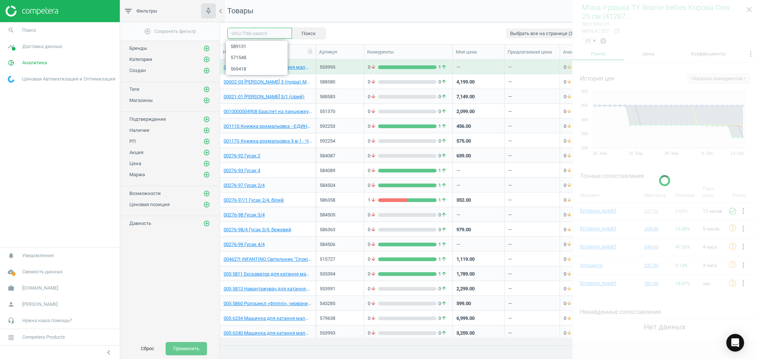
click at [251, 35] on input "text" at bounding box center [259, 33] width 65 height 11
paste input "598935"
type input "598935"
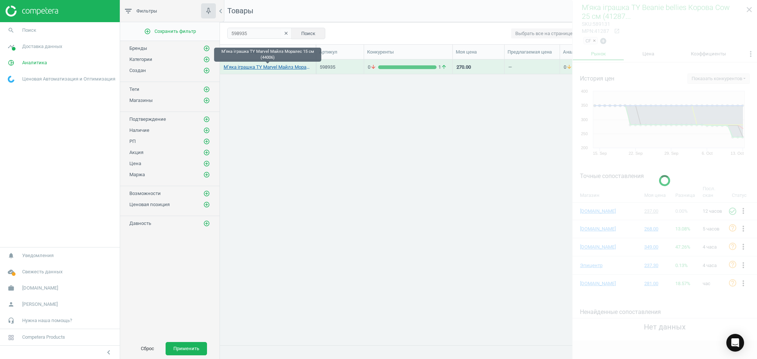
click at [253, 67] on link "М’яка іграшка TY Marvel Майлз Моралес 15 см (44006)" at bounding box center [268, 67] width 88 height 7
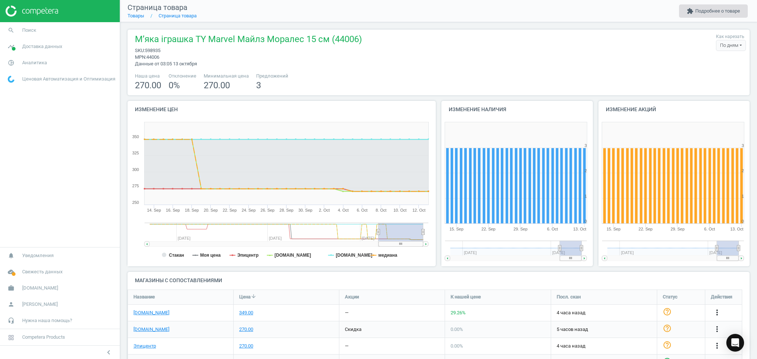
click at [714, 9] on button "extension Подробнее о товаре" at bounding box center [713, 10] width 69 height 13
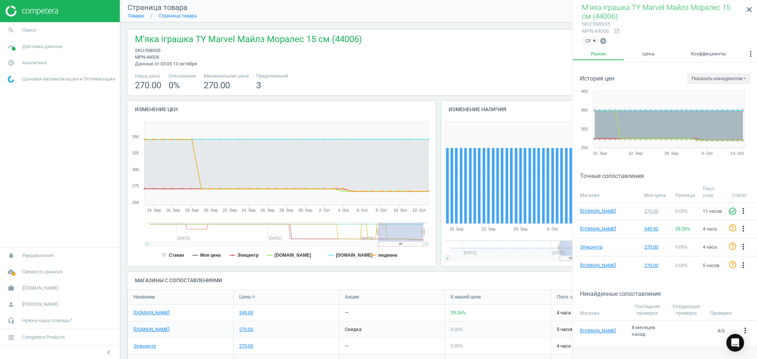
click at [594, 40] on span "×" at bounding box center [594, 41] width 3 height 6
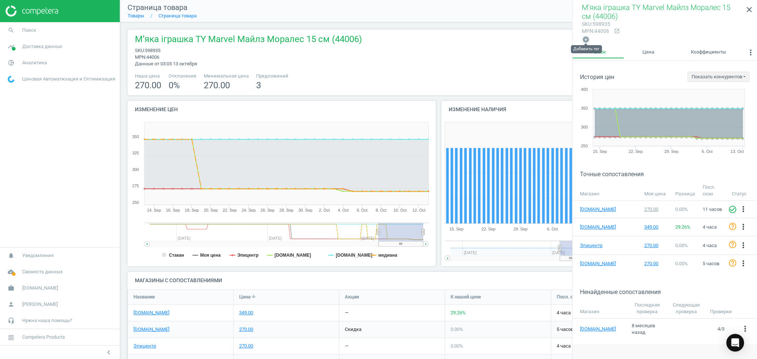
click at [588, 40] on icon "add_circle" at bounding box center [585, 39] width 7 height 7
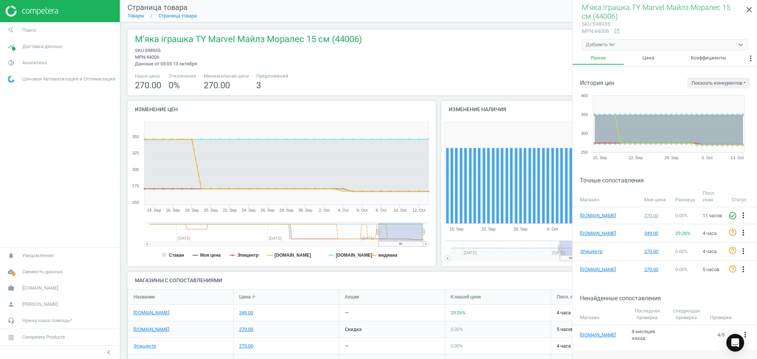
click at [603, 43] on div "Добавить тег" at bounding box center [600, 44] width 29 height 7
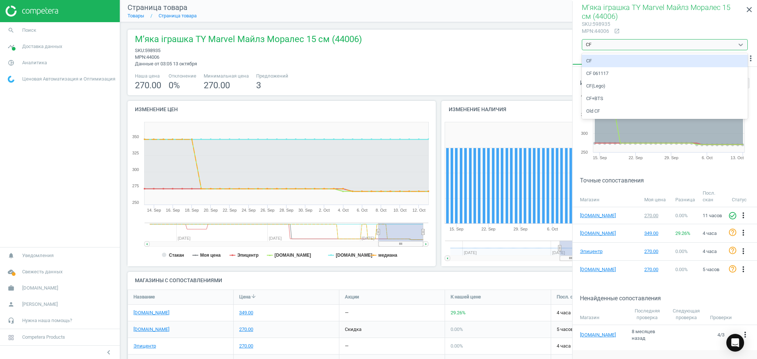
click at [593, 60] on div "CF" at bounding box center [665, 61] width 166 height 13
type input "CF"
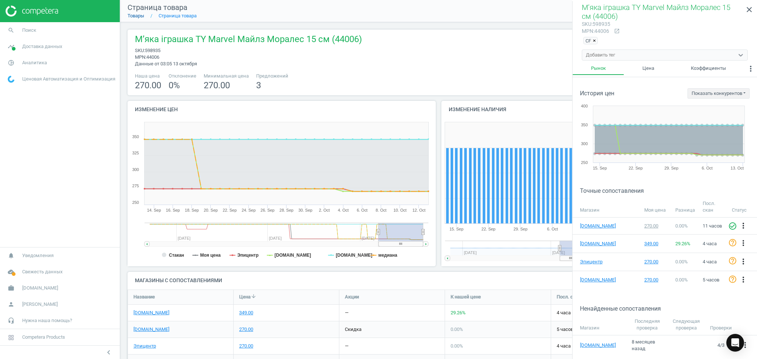
click at [139, 16] on link "Товары" at bounding box center [136, 16] width 17 height 6
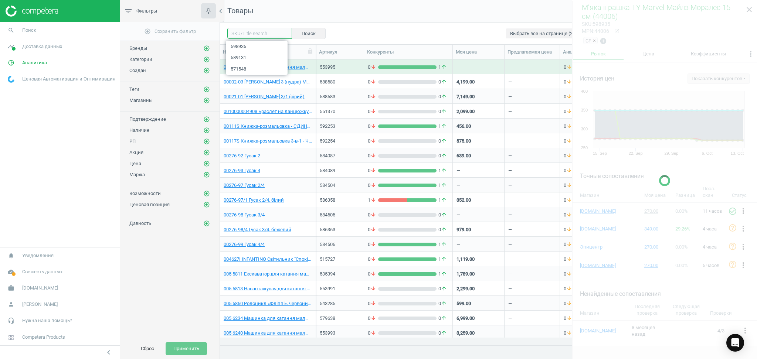
click at [252, 34] on input "text" at bounding box center [259, 33] width 65 height 11
paste input "598932"
type input "598932"
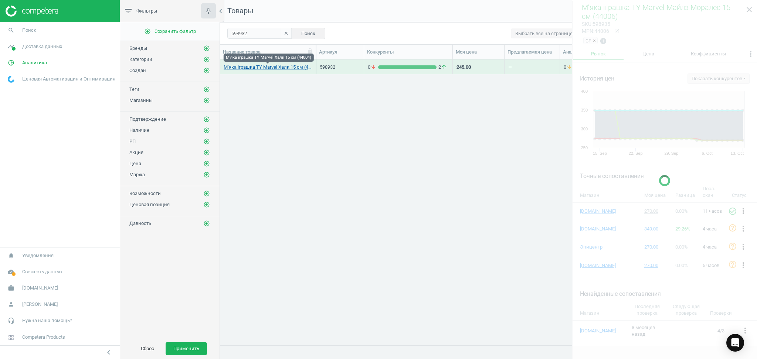
click at [266, 68] on link "М’яка іграшка TY Marvel Халк 15 см (44004)" at bounding box center [268, 67] width 88 height 7
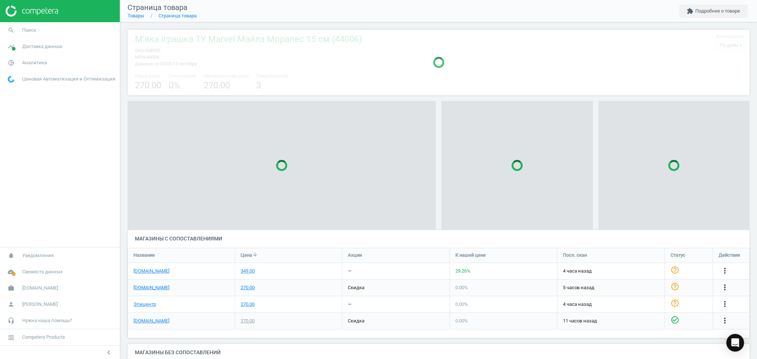
scroll to position [54, 630]
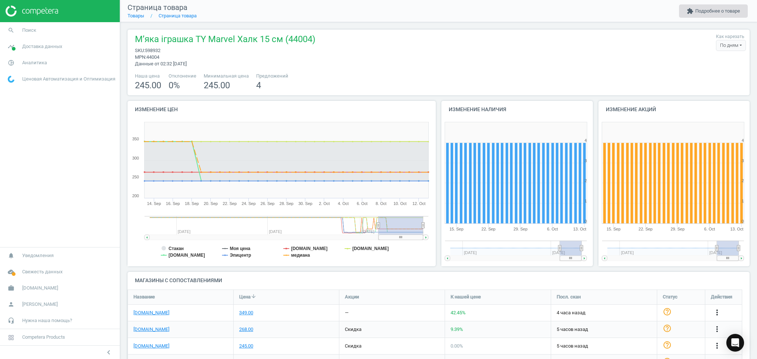
click at [717, 7] on button "extension Подробнее о товаре" at bounding box center [713, 10] width 69 height 13
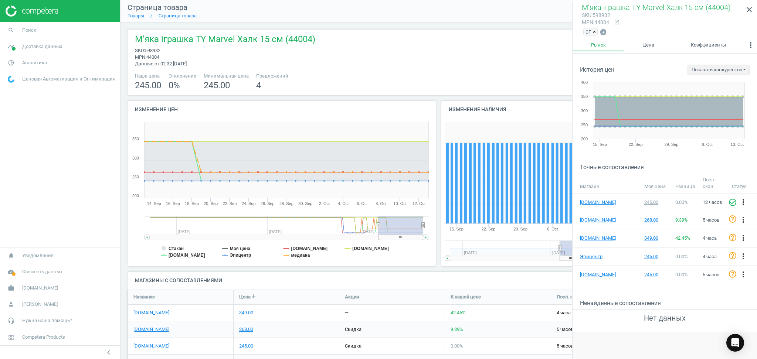
click at [595, 31] on span "×" at bounding box center [594, 32] width 3 height 6
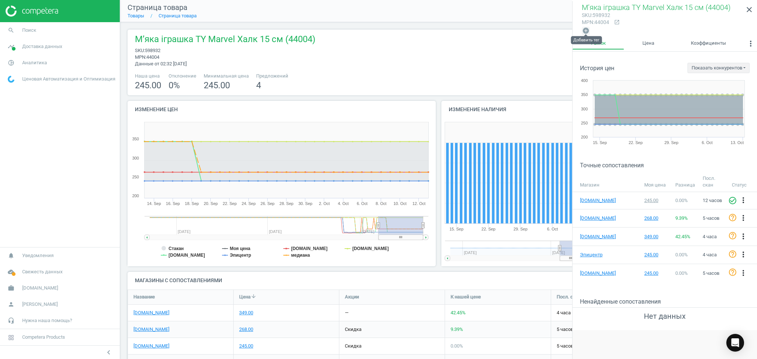
click at [586, 29] on icon "add_circle" at bounding box center [585, 30] width 7 height 7
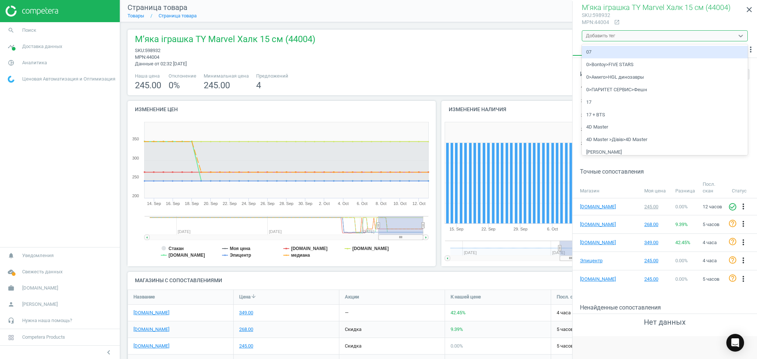
click at [605, 36] on div "Добавить тег" at bounding box center [600, 36] width 29 height 7
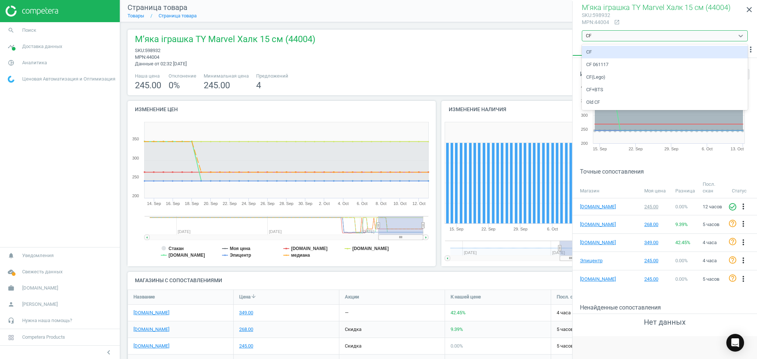
click at [593, 51] on div "CF" at bounding box center [665, 52] width 166 height 13
type input "CF"
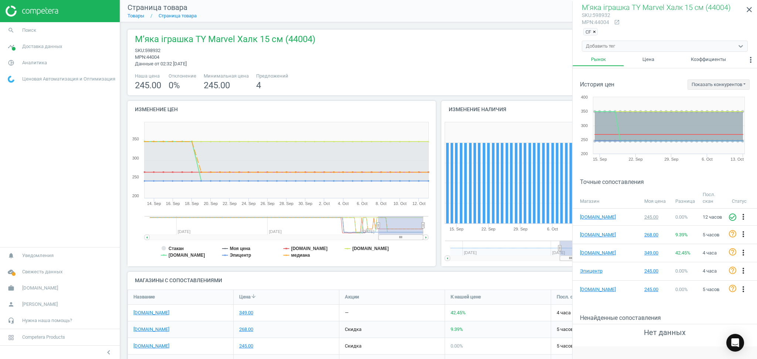
click at [136, 19] on li "Товары" at bounding box center [136, 16] width 17 height 7
click at [137, 15] on link "Товары" at bounding box center [136, 16] width 17 height 6
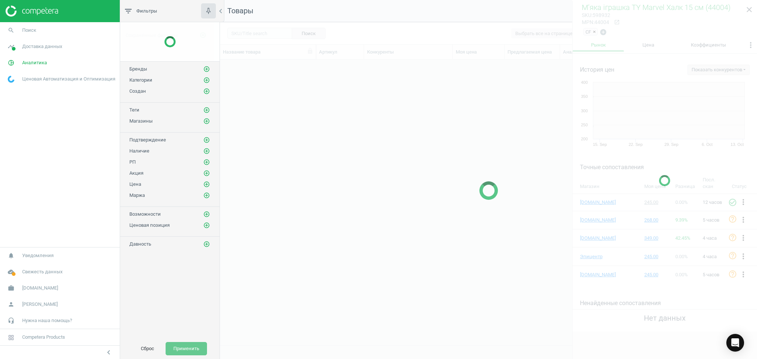
scroll to position [271, 529]
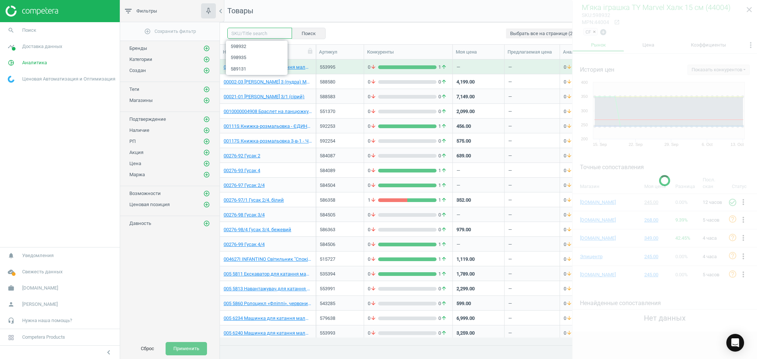
click at [247, 32] on input "text" at bounding box center [259, 33] width 65 height 11
paste input "591038"
type input "591038"
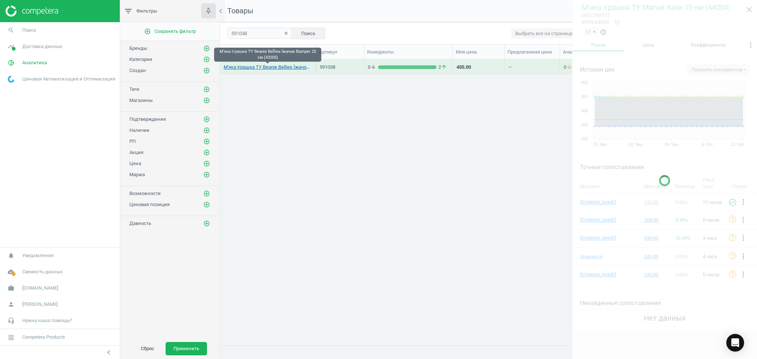
click at [256, 68] on link "​М'яка іграшка TY Beanie Bellies Їжачок Bumper 25 см (43205)" at bounding box center [268, 67] width 88 height 7
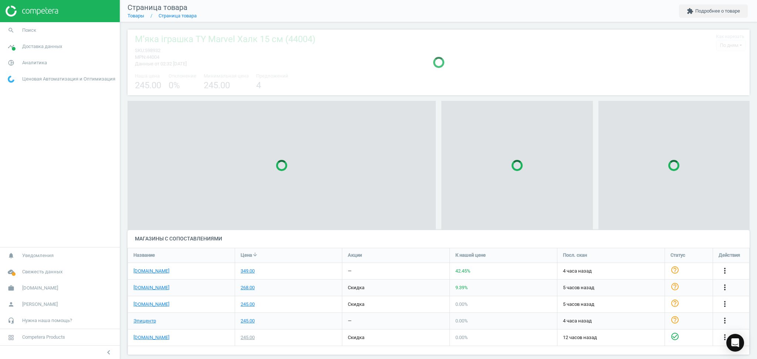
scroll to position [122, 630]
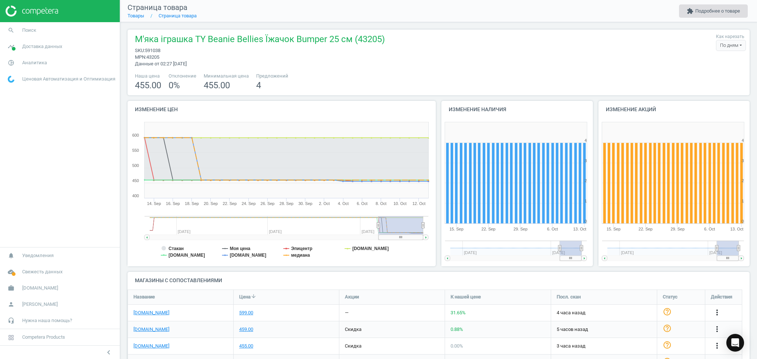
click at [714, 9] on button "extension Подробнее о товаре" at bounding box center [713, 10] width 69 height 13
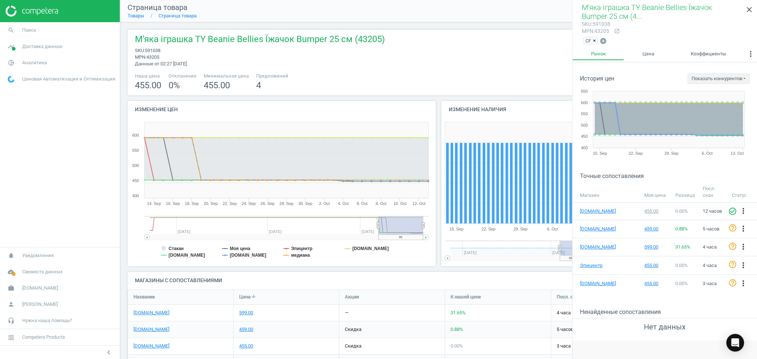
click at [595, 40] on span "×" at bounding box center [594, 41] width 3 height 6
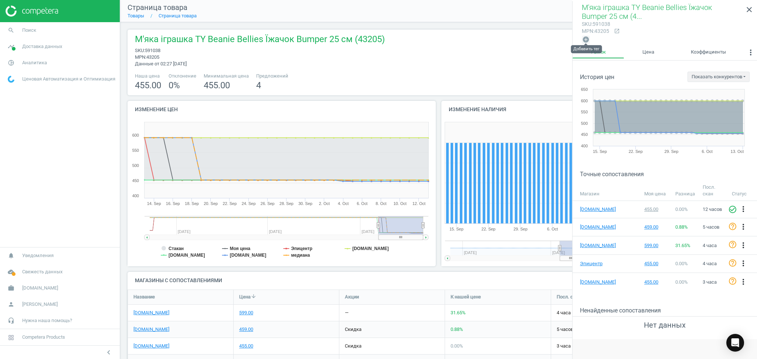
click at [587, 38] on icon "add_circle" at bounding box center [585, 39] width 7 height 7
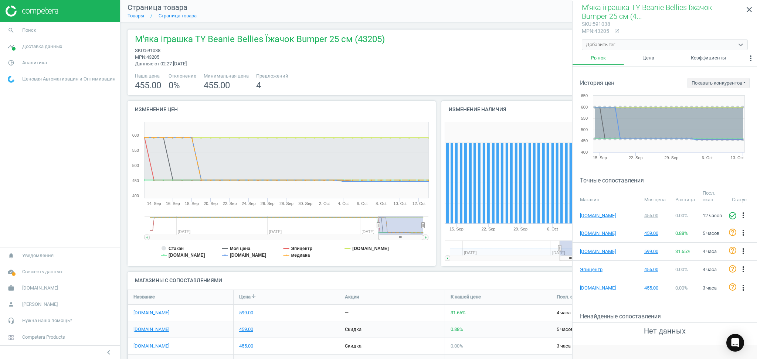
click at [599, 43] on div "Добавить тег" at bounding box center [600, 44] width 29 height 7
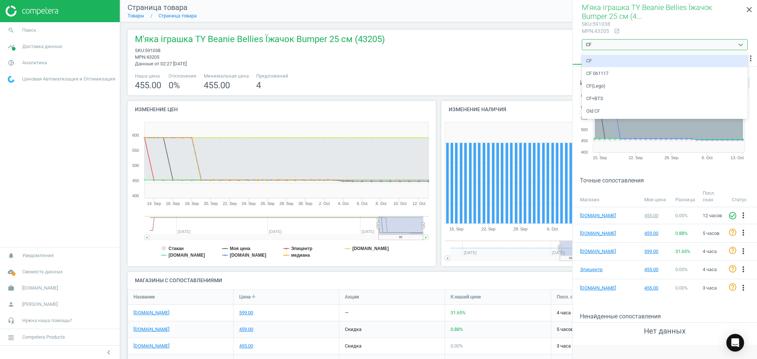
click at [594, 57] on div "CF" at bounding box center [665, 61] width 166 height 13
type input "CF"
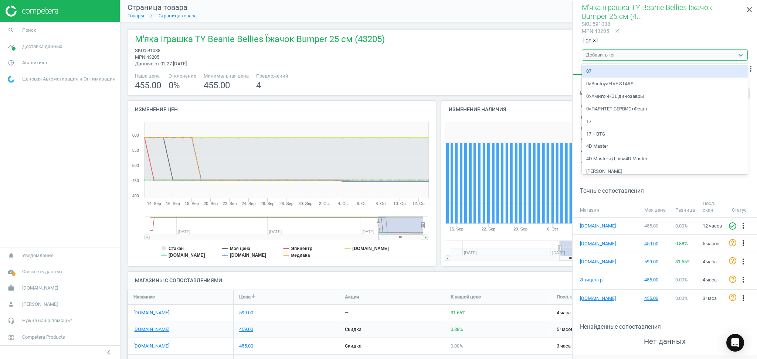
click at [600, 52] on div "Добавить тег" at bounding box center [600, 55] width 29 height 7
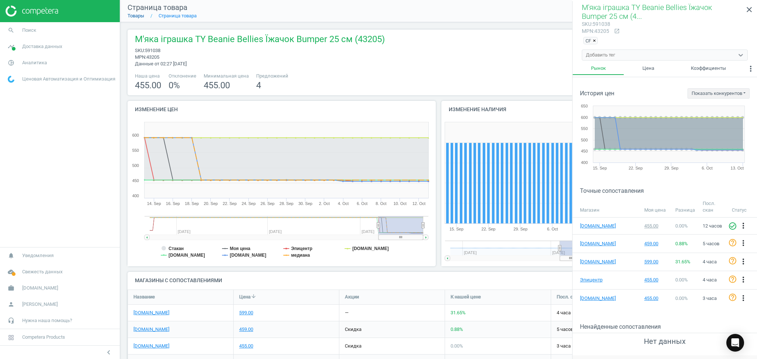
click at [135, 15] on link "Товары" at bounding box center [136, 16] width 17 height 6
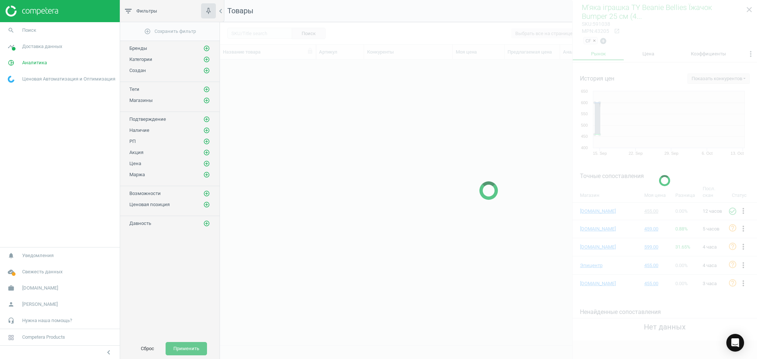
scroll to position [271, 529]
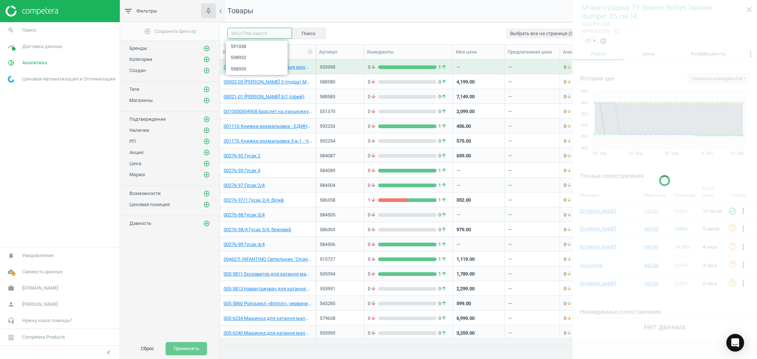
click at [247, 33] on input "text" at bounding box center [259, 33] width 65 height 11
paste input "580690"
type input "580690"
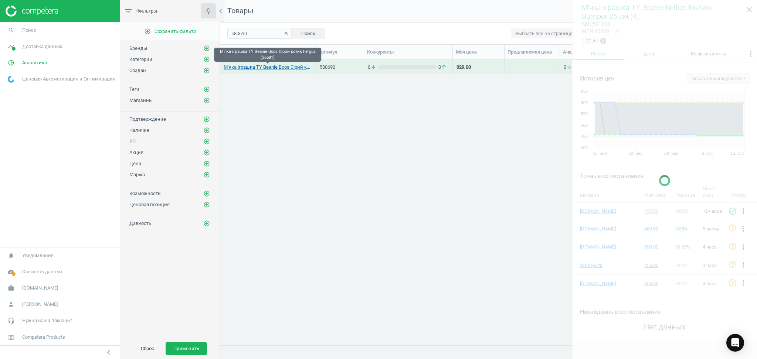
click at [249, 65] on link "​М’яка іграшка TY Beanie Boos Сірий котик Fergus (36581)" at bounding box center [268, 67] width 88 height 7
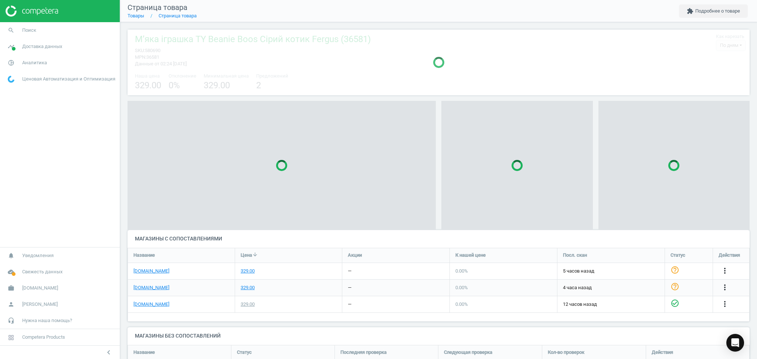
scroll to position [69, 630]
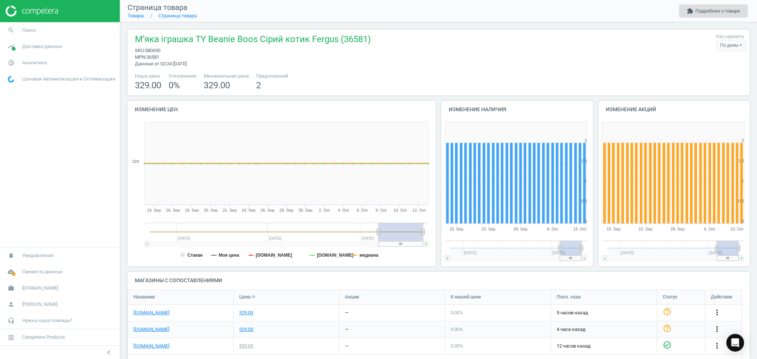
click at [701, 9] on button "extension Подробнее о товаре" at bounding box center [713, 10] width 69 height 13
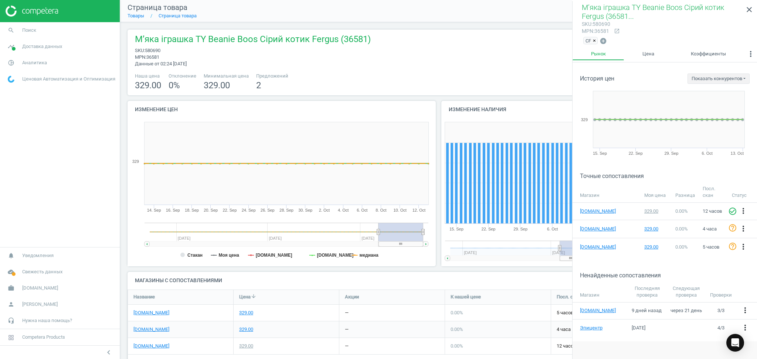
click at [594, 39] on span "×" at bounding box center [594, 41] width 3 height 6
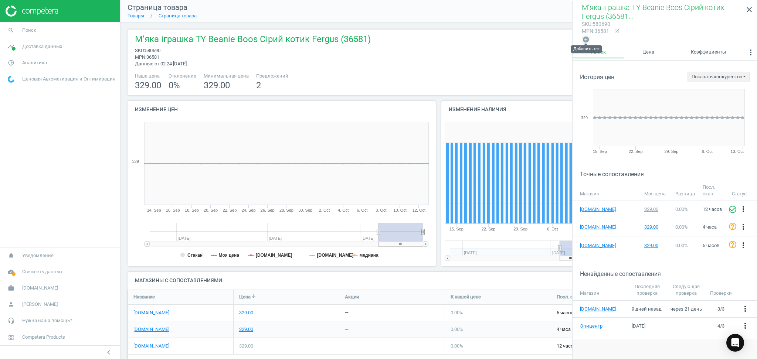
click at [584, 41] on icon "add_circle" at bounding box center [585, 39] width 7 height 7
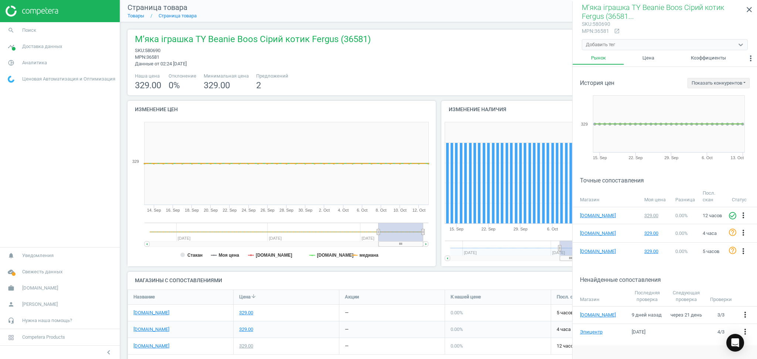
click at [598, 44] on div "Добавить тег" at bounding box center [600, 44] width 29 height 7
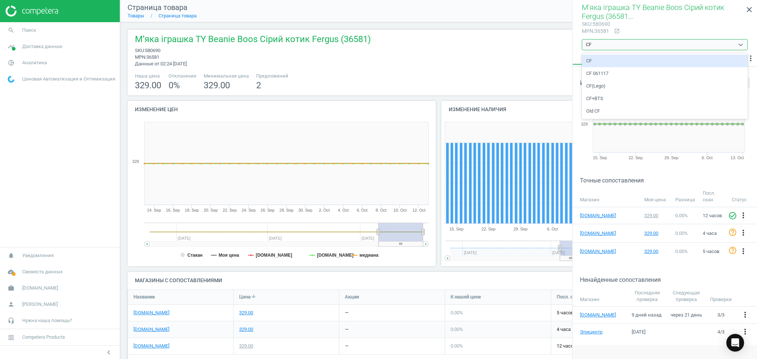
click at [598, 61] on div "CF" at bounding box center [665, 61] width 166 height 13
type input "CF"
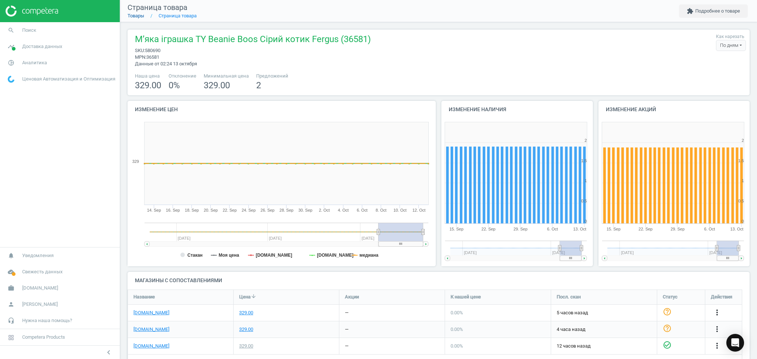
click at [137, 16] on link "Товары" at bounding box center [136, 16] width 17 height 6
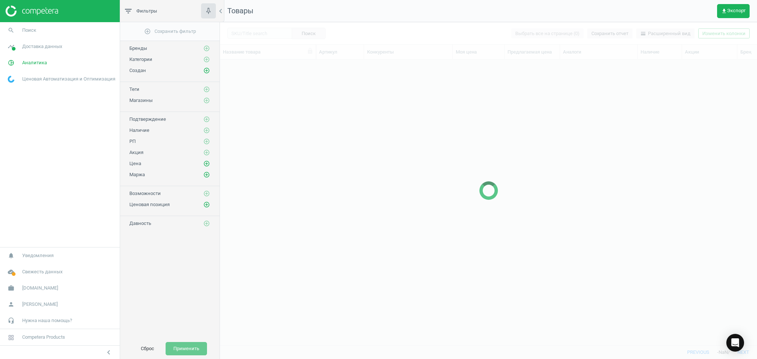
scroll to position [271, 529]
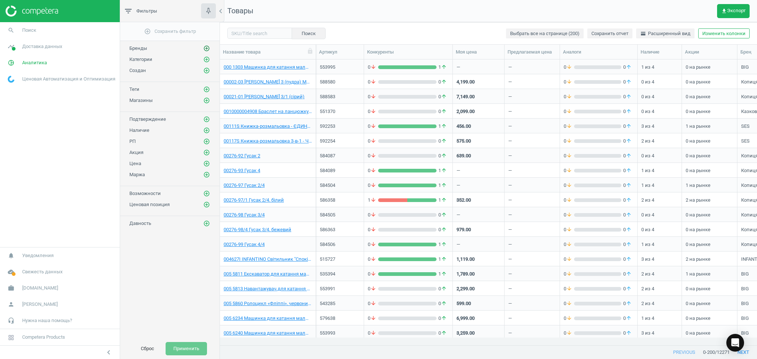
click at [206, 46] on icon "add_circle_outline" at bounding box center [206, 48] width 7 height 7
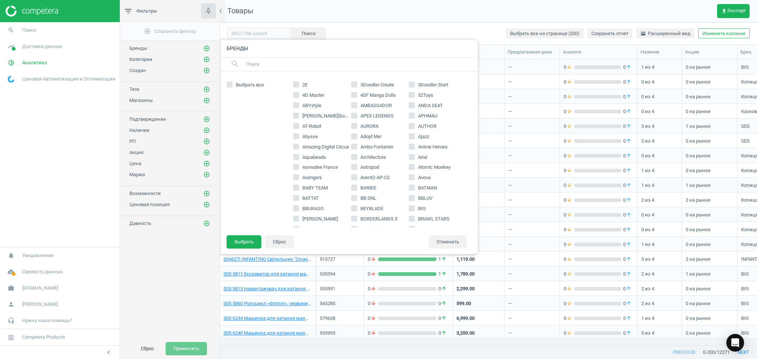
click at [254, 64] on input "text" at bounding box center [358, 64] width 227 height 12
type input "ty"
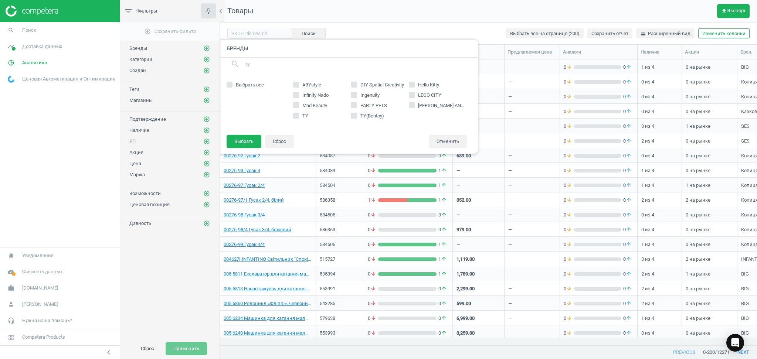
click at [296, 114] on input "TY" at bounding box center [295, 115] width 5 height 5
checkbox input "true"
click at [353, 114] on input "TY(Bontoy)" at bounding box center [354, 115] width 5 height 5
checkbox input "true"
click at [234, 142] on button "Выбрать" at bounding box center [244, 141] width 35 height 13
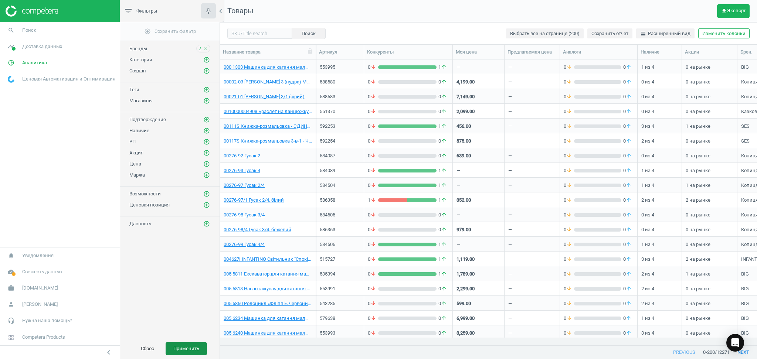
click at [186, 349] on button "Применить" at bounding box center [186, 348] width 41 height 13
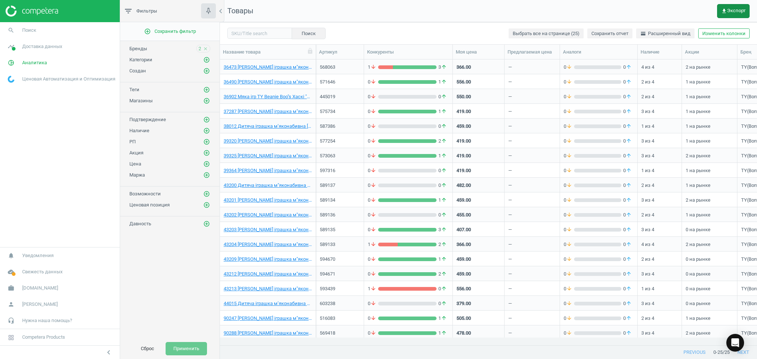
click at [730, 6] on button "get_app Экспорт" at bounding box center [733, 11] width 33 height 14
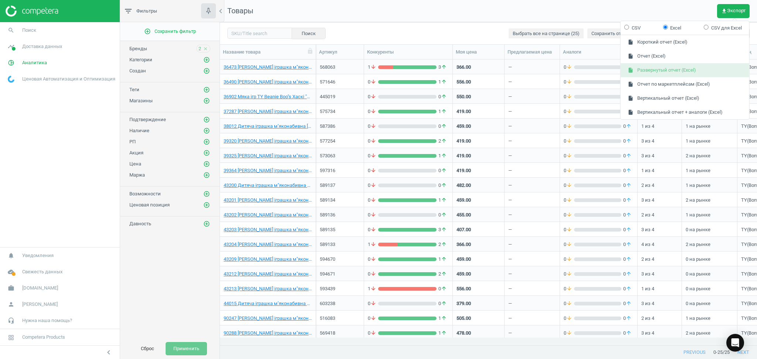
click at [658, 66] on button "insert_drive_file Развернутый отчет (Excel)" at bounding box center [685, 70] width 129 height 14
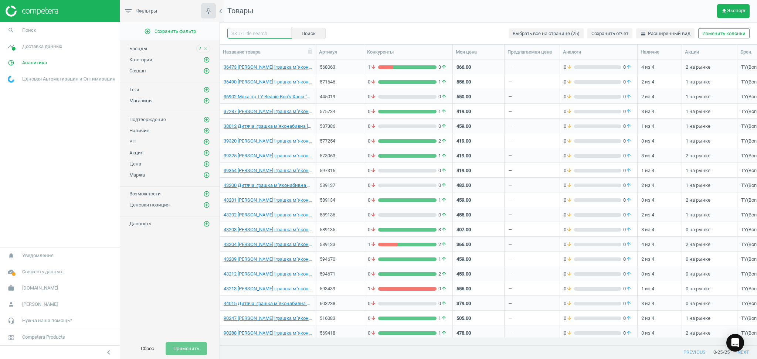
click at [257, 30] on input "text" at bounding box center [259, 33] width 65 height 11
paste input "591038"
type input "591038"
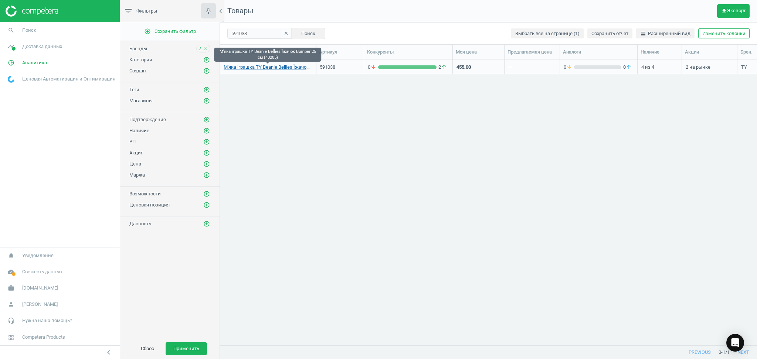
click at [251, 66] on link "​М'яка іграшка TY Beanie Bellies Їжачок Bumper 25 см (43205)" at bounding box center [268, 67] width 88 height 7
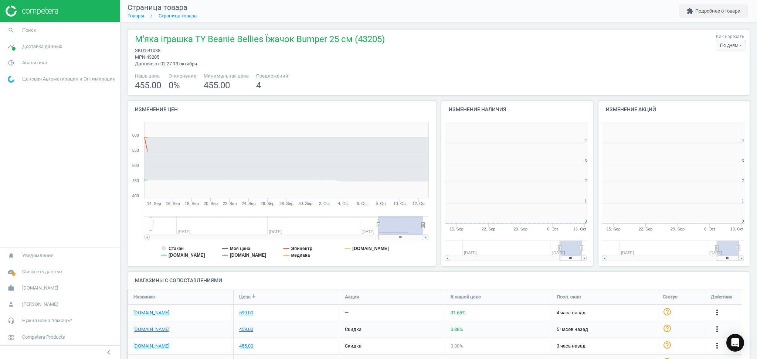
scroll to position [163, 164]
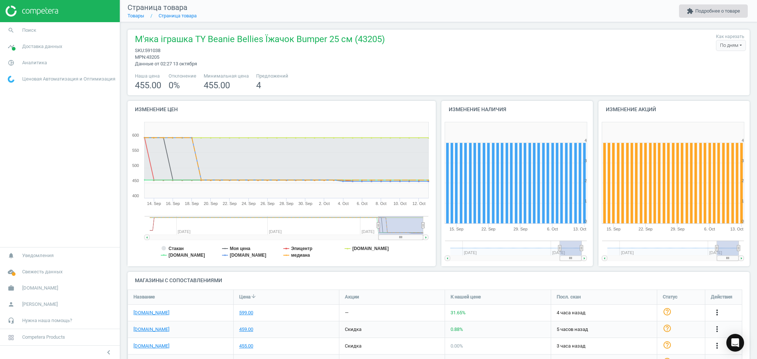
click at [706, 7] on button "extension Подробнее о товаре" at bounding box center [713, 10] width 69 height 13
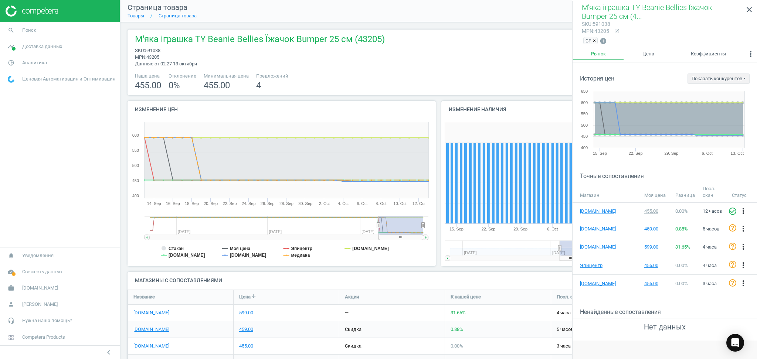
click at [596, 39] on span "×" at bounding box center [594, 41] width 3 height 6
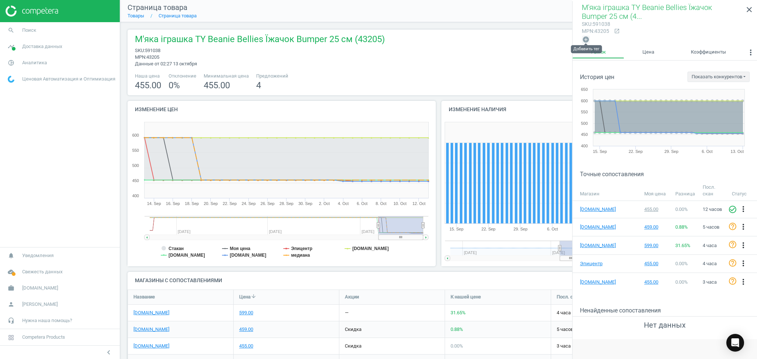
click at [584, 39] on icon "add_circle" at bounding box center [585, 39] width 7 height 7
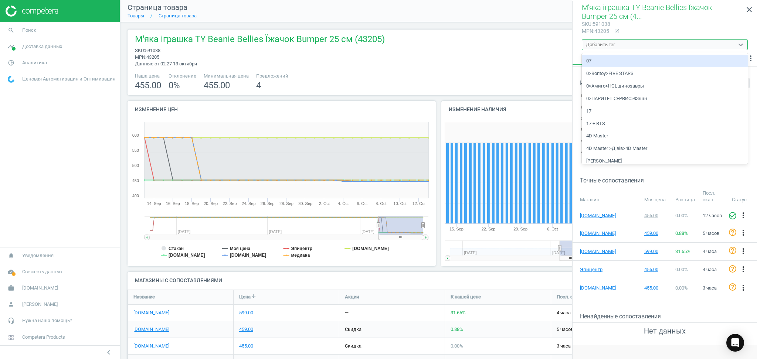
click at [596, 44] on div "Добавить тег" at bounding box center [600, 44] width 29 height 7
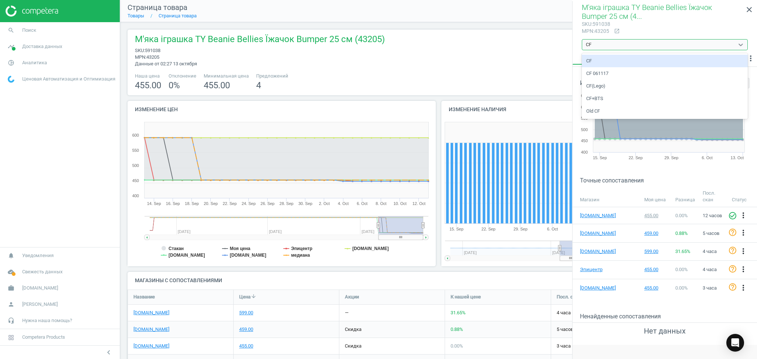
click at [593, 61] on div "CF" at bounding box center [665, 61] width 166 height 13
type input "CF"
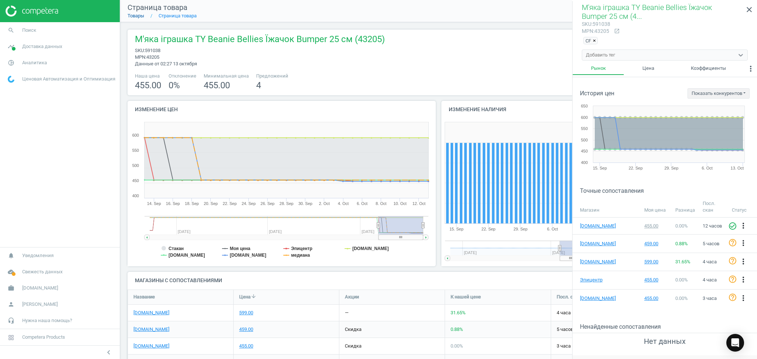
click at [137, 14] on link "Товары" at bounding box center [136, 16] width 17 height 6
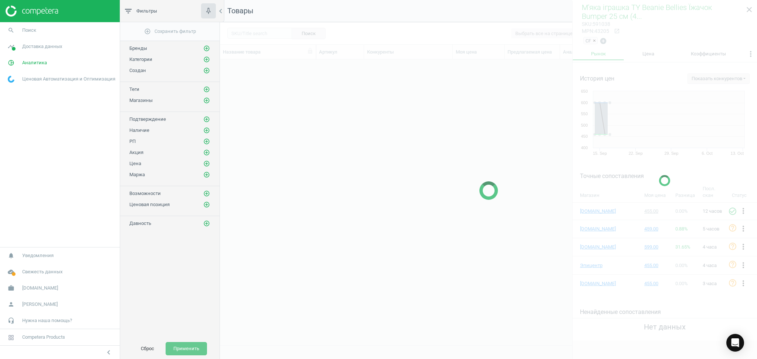
scroll to position [271, 529]
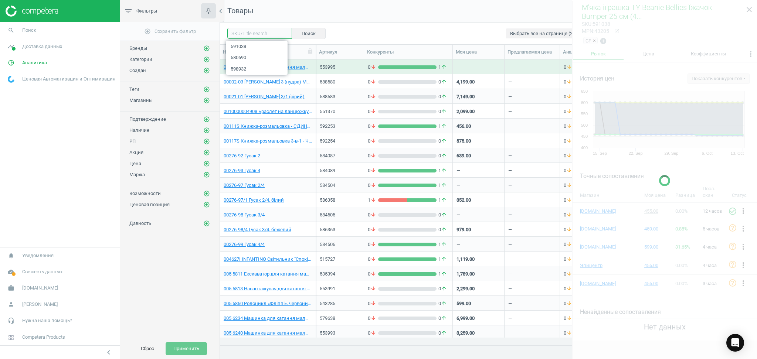
click at [251, 31] on input "text" at bounding box center [259, 33] width 65 height 11
paste input "580690"
type input "580690"
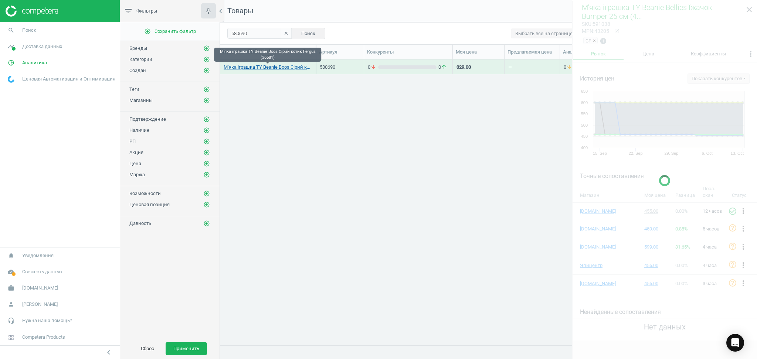
click at [275, 66] on link "​М’яка іграшка TY Beanie Boos Сірий котик Fergus (36581)" at bounding box center [268, 67] width 88 height 7
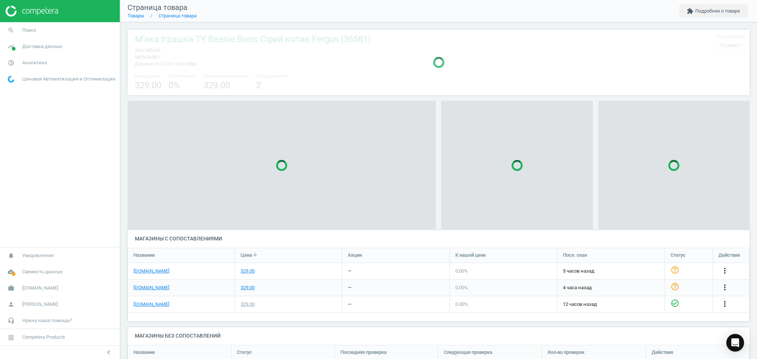
scroll to position [3, 4]
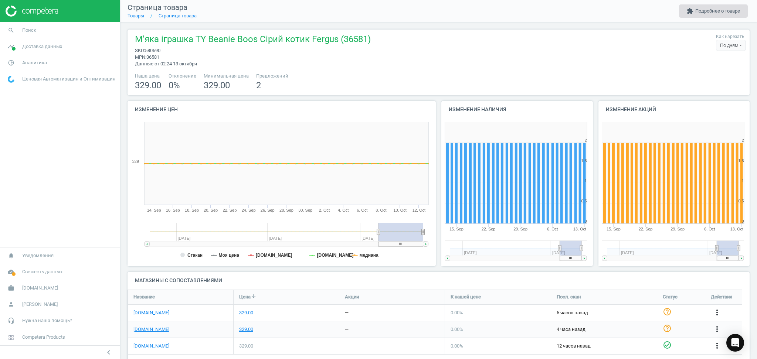
click at [712, 11] on button "extension Подробнее о товаре" at bounding box center [713, 10] width 69 height 13
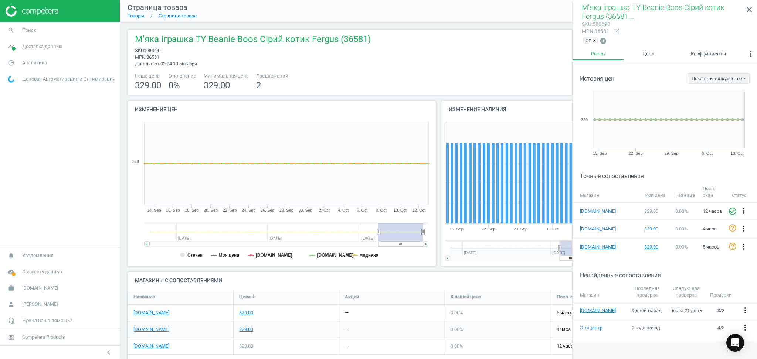
click at [594, 40] on span "×" at bounding box center [594, 41] width 3 height 6
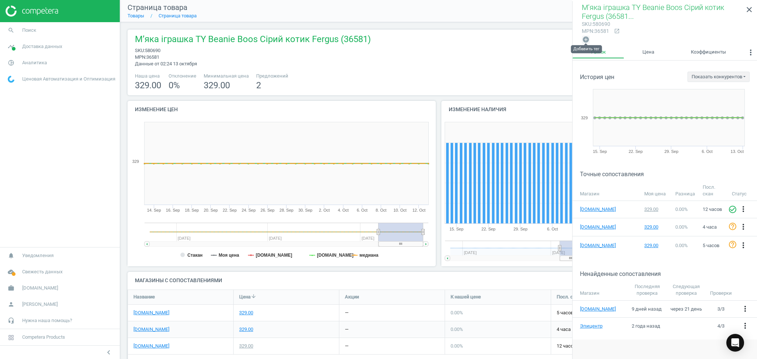
click at [587, 40] on icon "add_circle" at bounding box center [585, 39] width 7 height 7
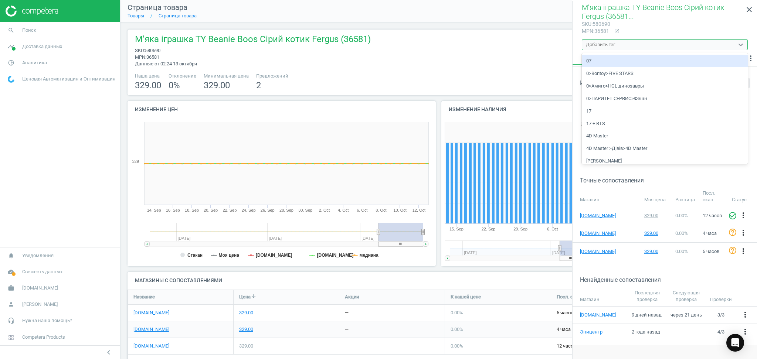
click at [604, 41] on div "Добавить тег" at bounding box center [600, 44] width 29 height 7
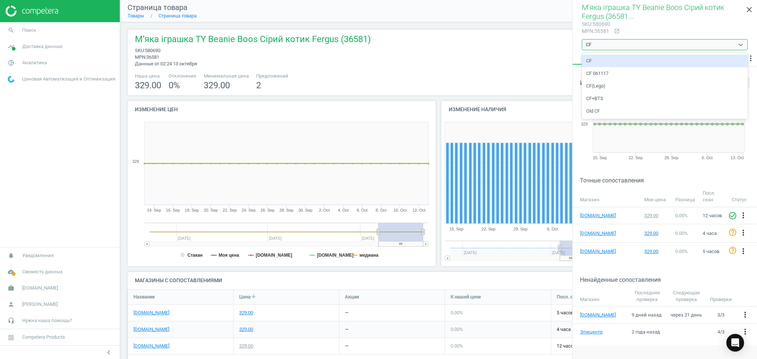
click at [593, 64] on div "CF" at bounding box center [665, 61] width 166 height 13
type input "CF"
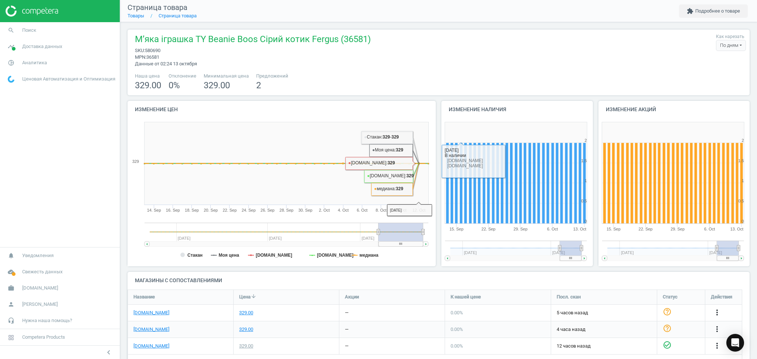
scroll to position [94, 0]
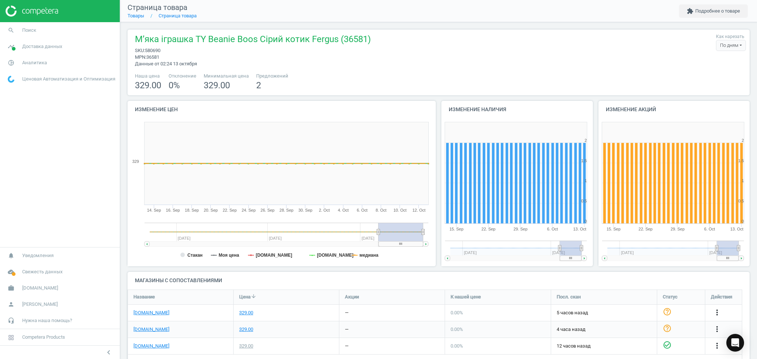
scroll to position [163, 164]
click at [139, 16] on link "Товары" at bounding box center [136, 16] width 17 height 6
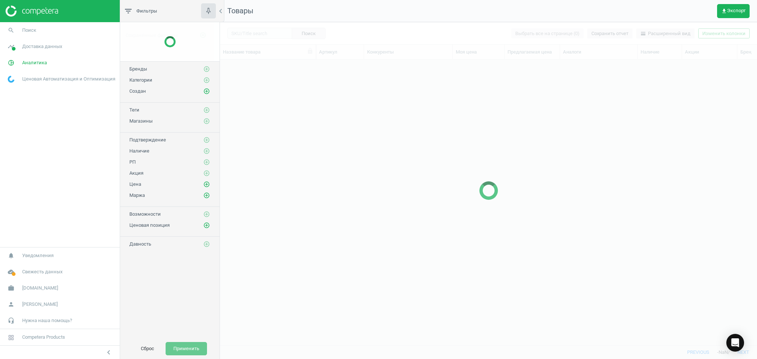
scroll to position [271, 529]
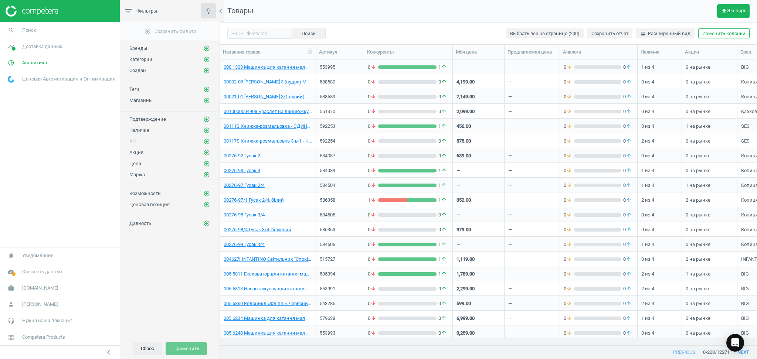
click at [139, 350] on button "Сброс" at bounding box center [147, 348] width 29 height 13
click at [735, 9] on span "get_app Экспорт" at bounding box center [733, 11] width 24 height 6
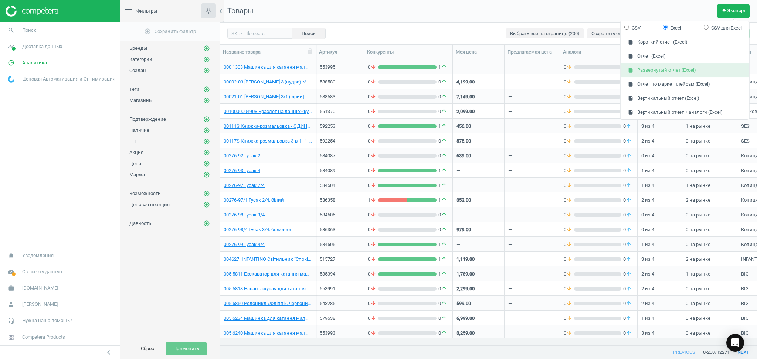
click at [648, 70] on button "insert_drive_file Развернутый отчет (Excel)" at bounding box center [685, 70] width 129 height 14
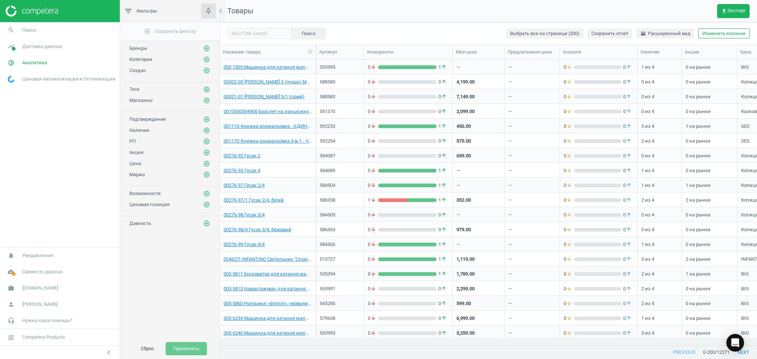
click at [420, 10] on nav "Товары get_app Экспорт" at bounding box center [488, 11] width 537 height 22
click at [249, 30] on input "text" at bounding box center [259, 33] width 65 height 11
paste input "616515"
type input "616515"
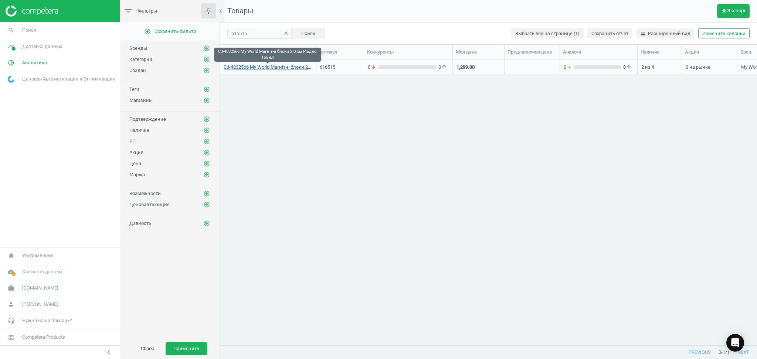
click at [249, 66] on link "CJ-4832566 My World Магнітні блоки 2.0 см Різдво. 155 ел" at bounding box center [268, 67] width 88 height 7
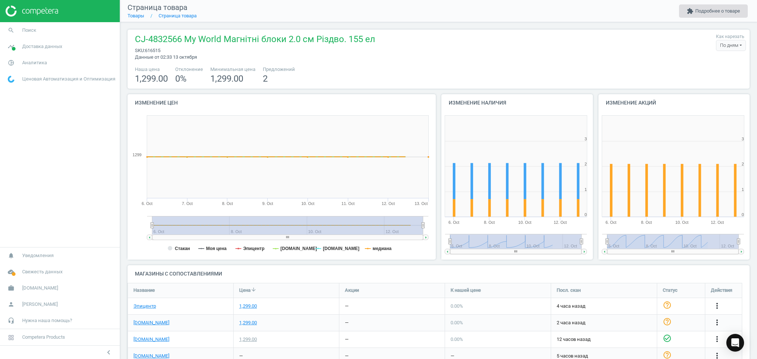
click at [695, 9] on button "extension Подробнее о товаре" at bounding box center [713, 10] width 69 height 13
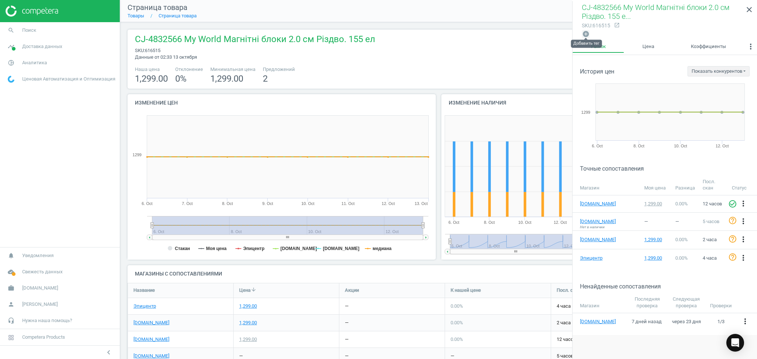
click at [585, 34] on icon "add_circle" at bounding box center [585, 33] width 7 height 7
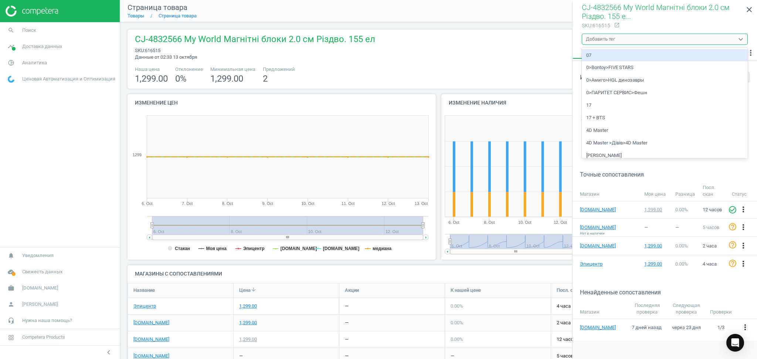
click at [607, 35] on div "Добавить тег" at bounding box center [658, 39] width 152 height 10
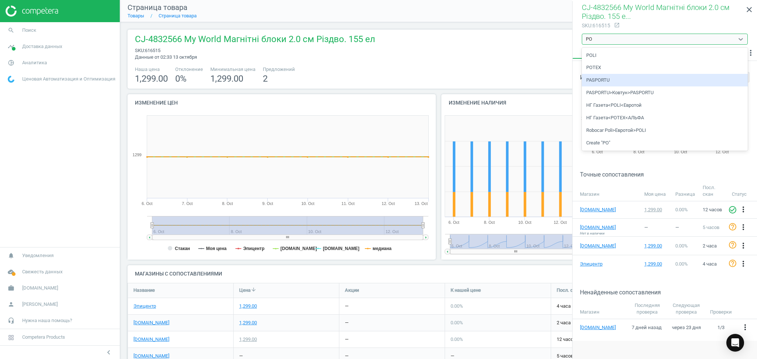
type input "P"
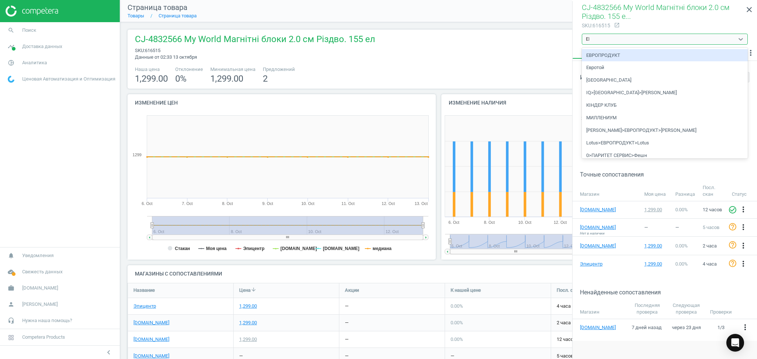
type input "[PERSON_NAME]"
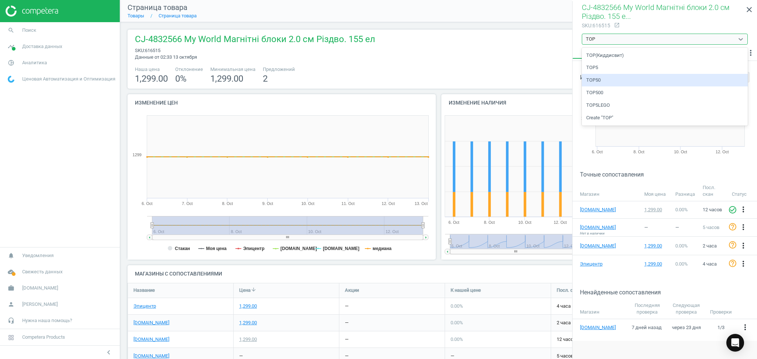
click at [598, 82] on div "TOP50" at bounding box center [665, 80] width 166 height 13
type input "TOP"
